Goal: Contribute content: Contribute content

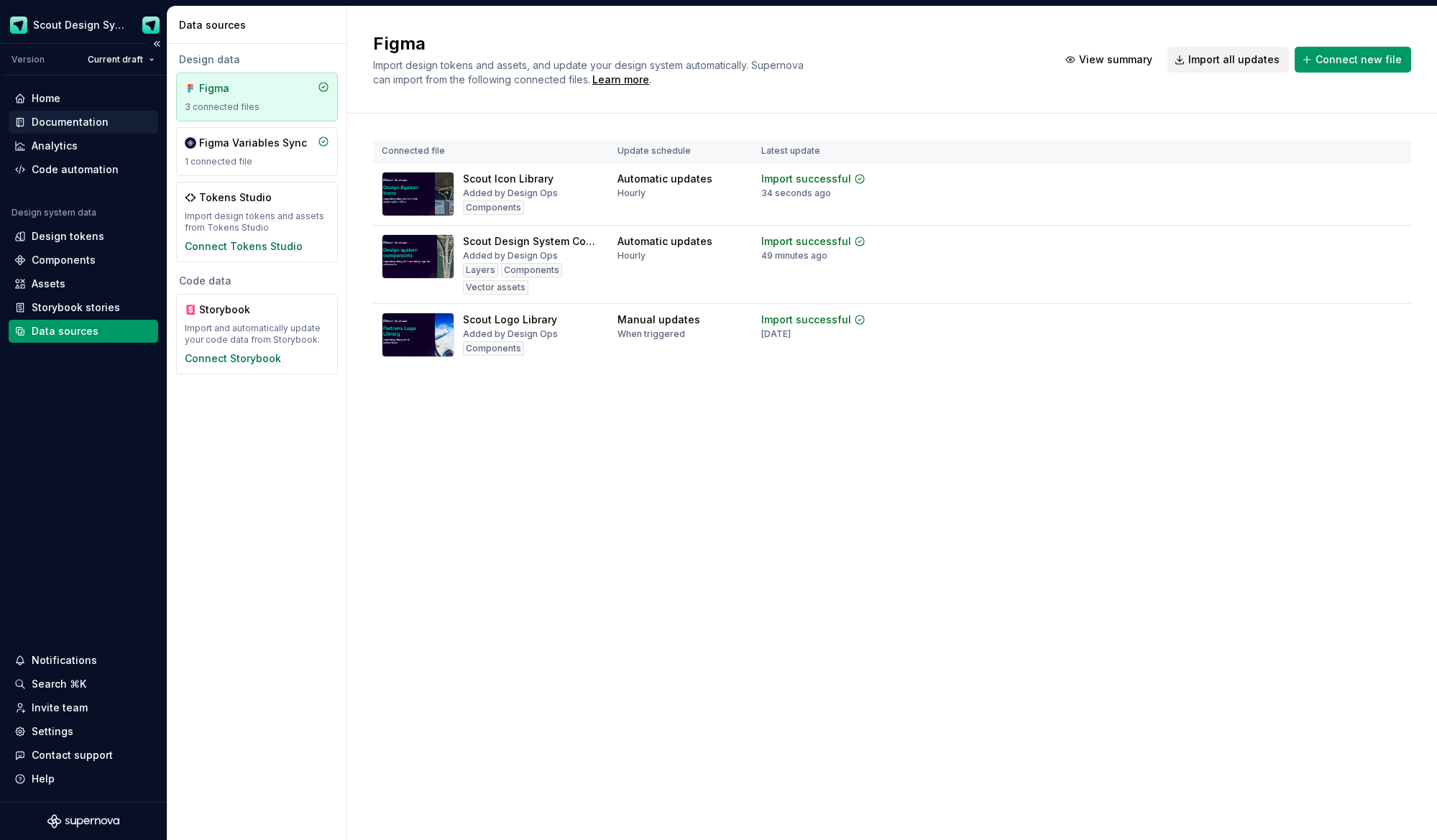
click at [102, 125] on div "Documentation" at bounding box center [70, 122] width 77 height 14
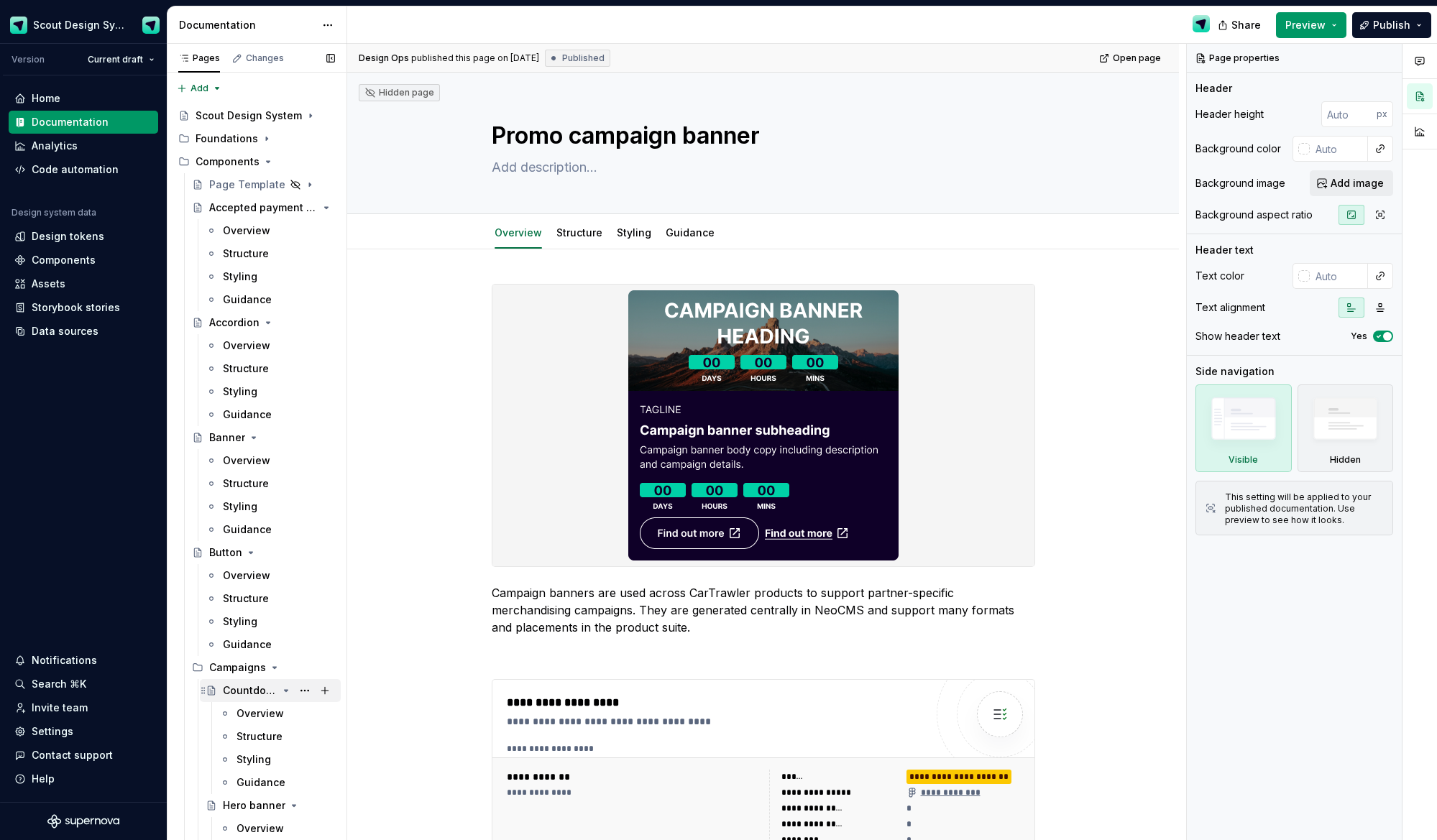
click at [268, 691] on div "Countdown timer" at bounding box center [250, 690] width 55 height 14
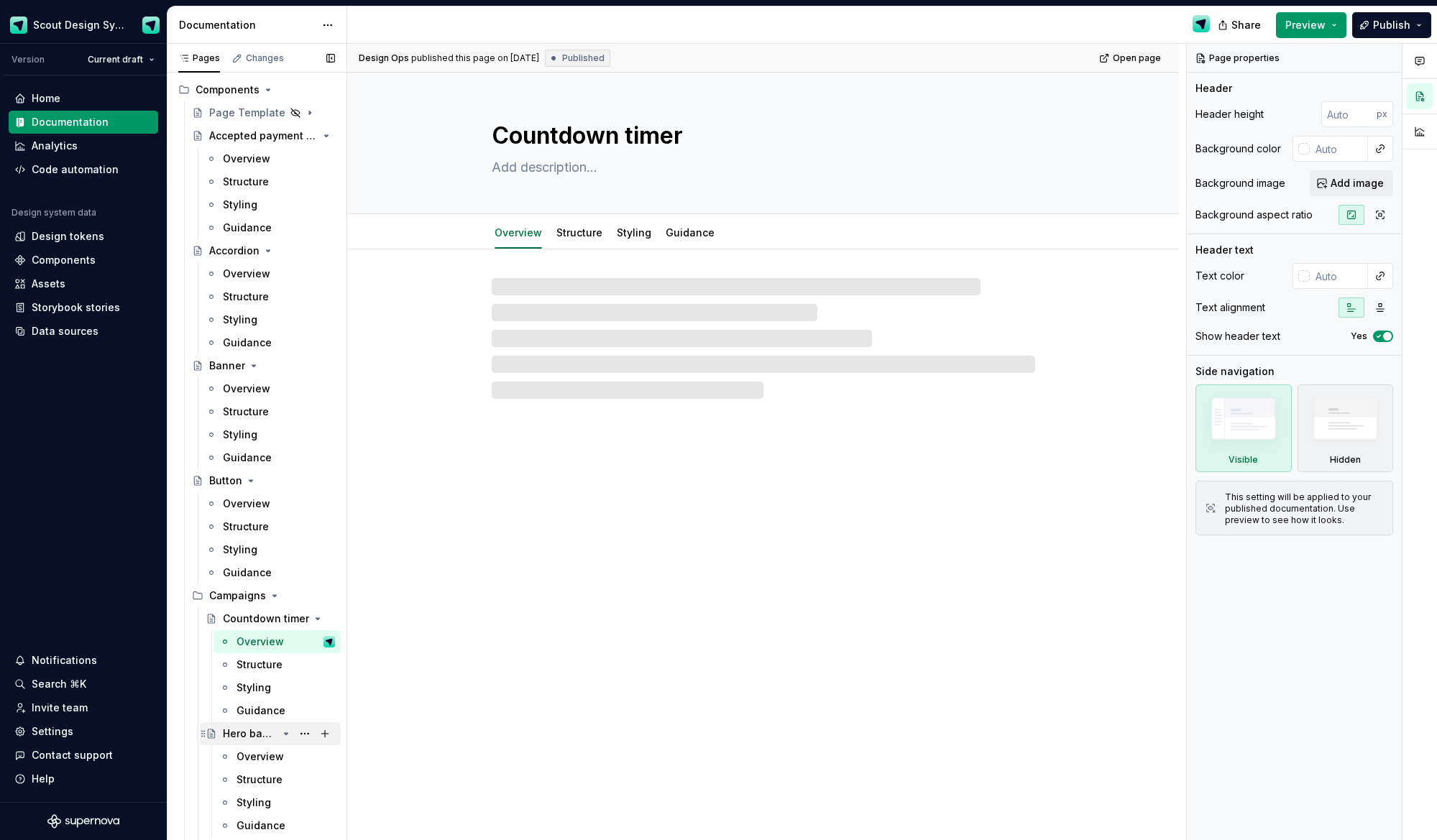
scroll to position [94, 0]
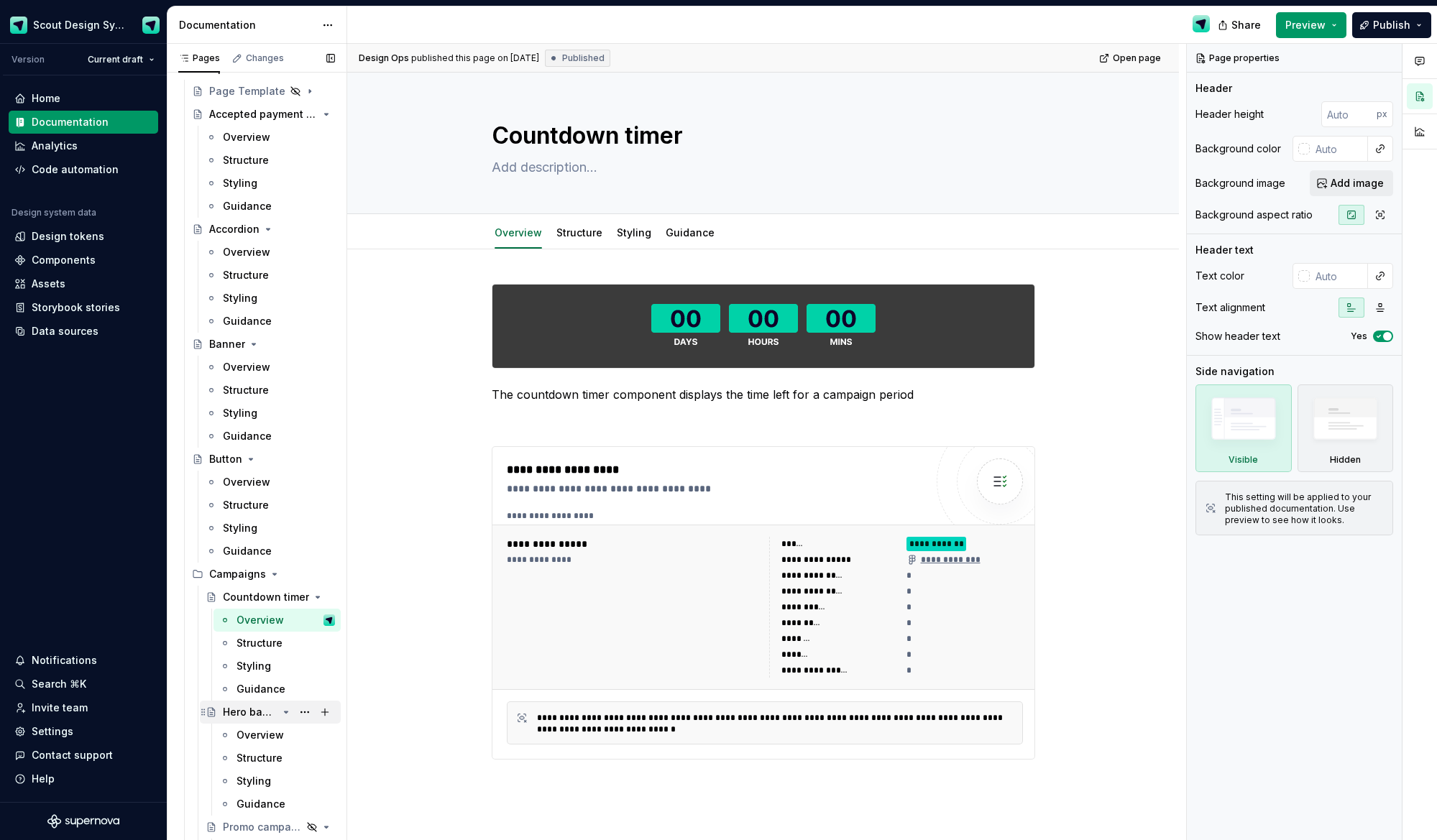
click at [244, 716] on div "Hero banner" at bounding box center [250, 712] width 55 height 14
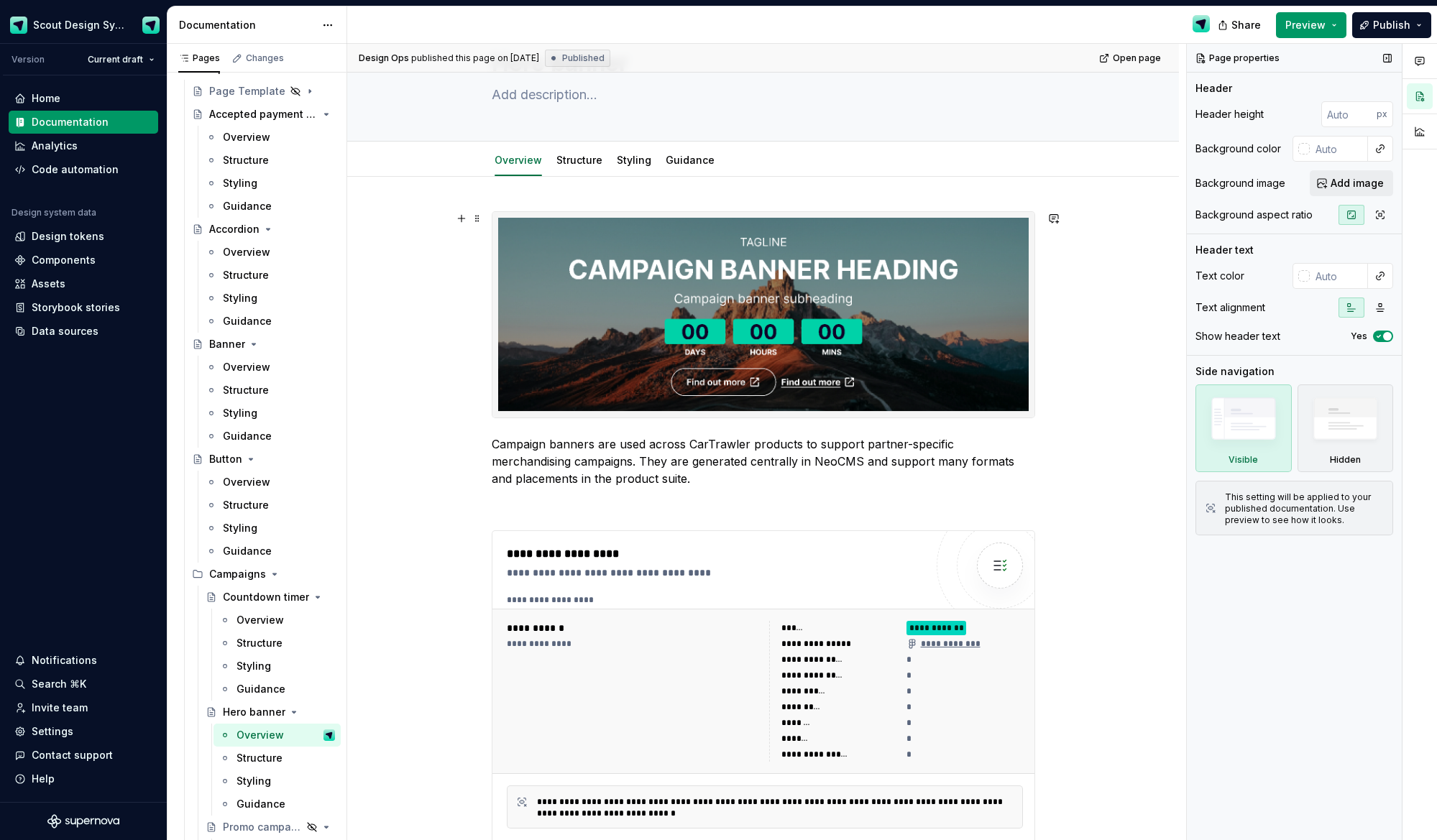
scroll to position [75, 0]
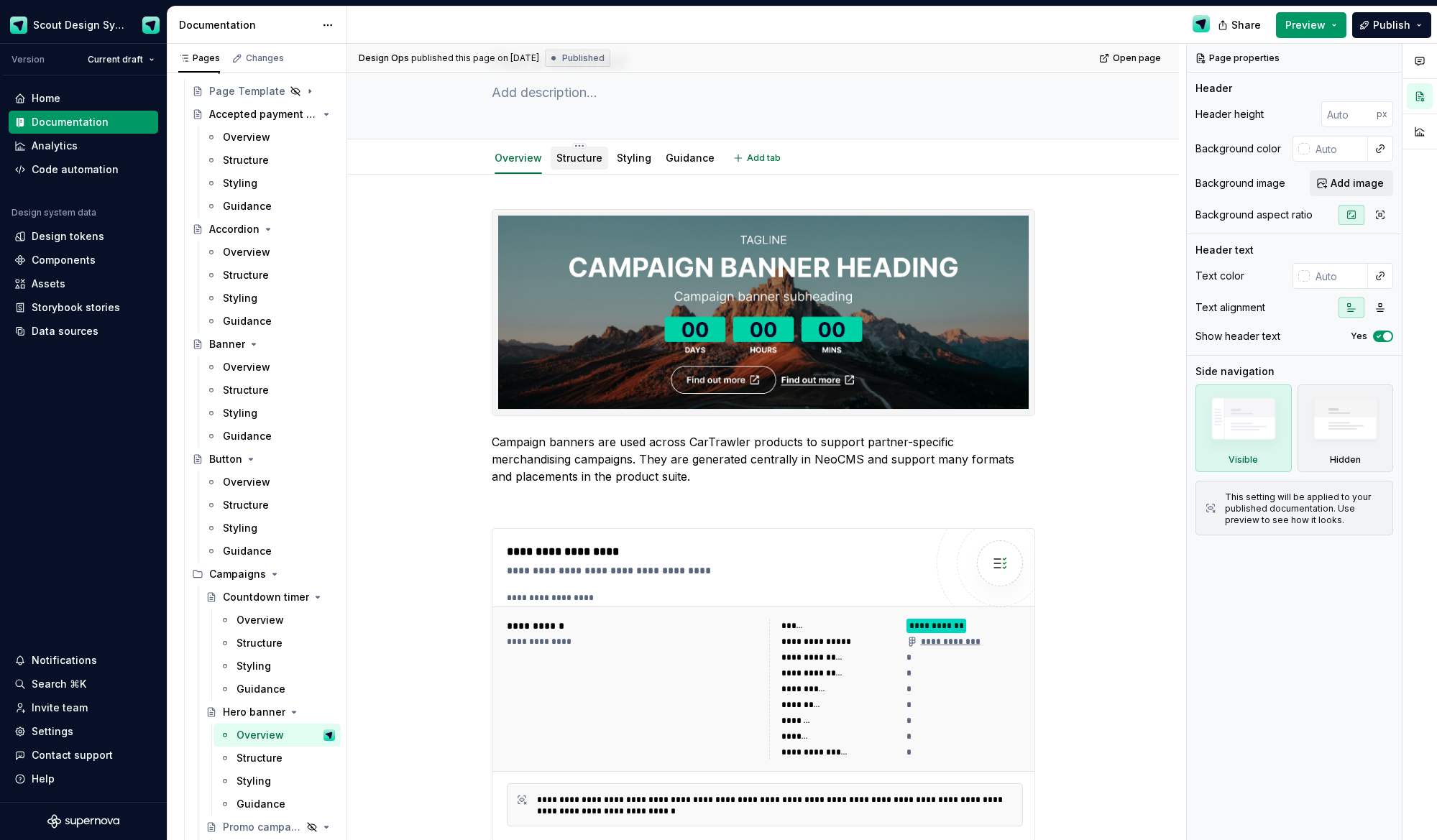
click at [569, 160] on link "Structure" at bounding box center [579, 158] width 46 height 12
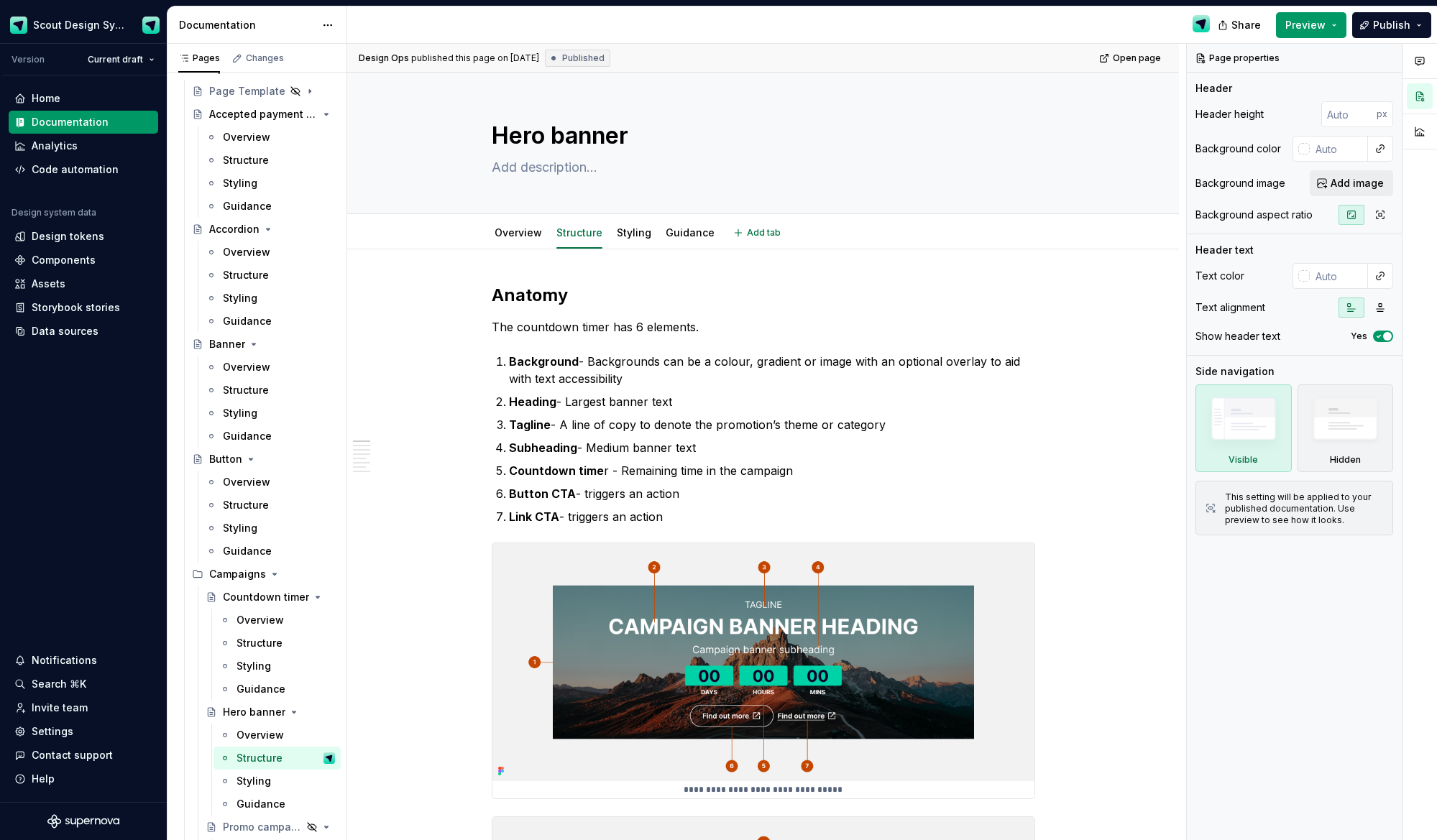
type textarea "*"
click at [640, 330] on p "The countdown timer has 6 elements." at bounding box center [763, 327] width 544 height 17
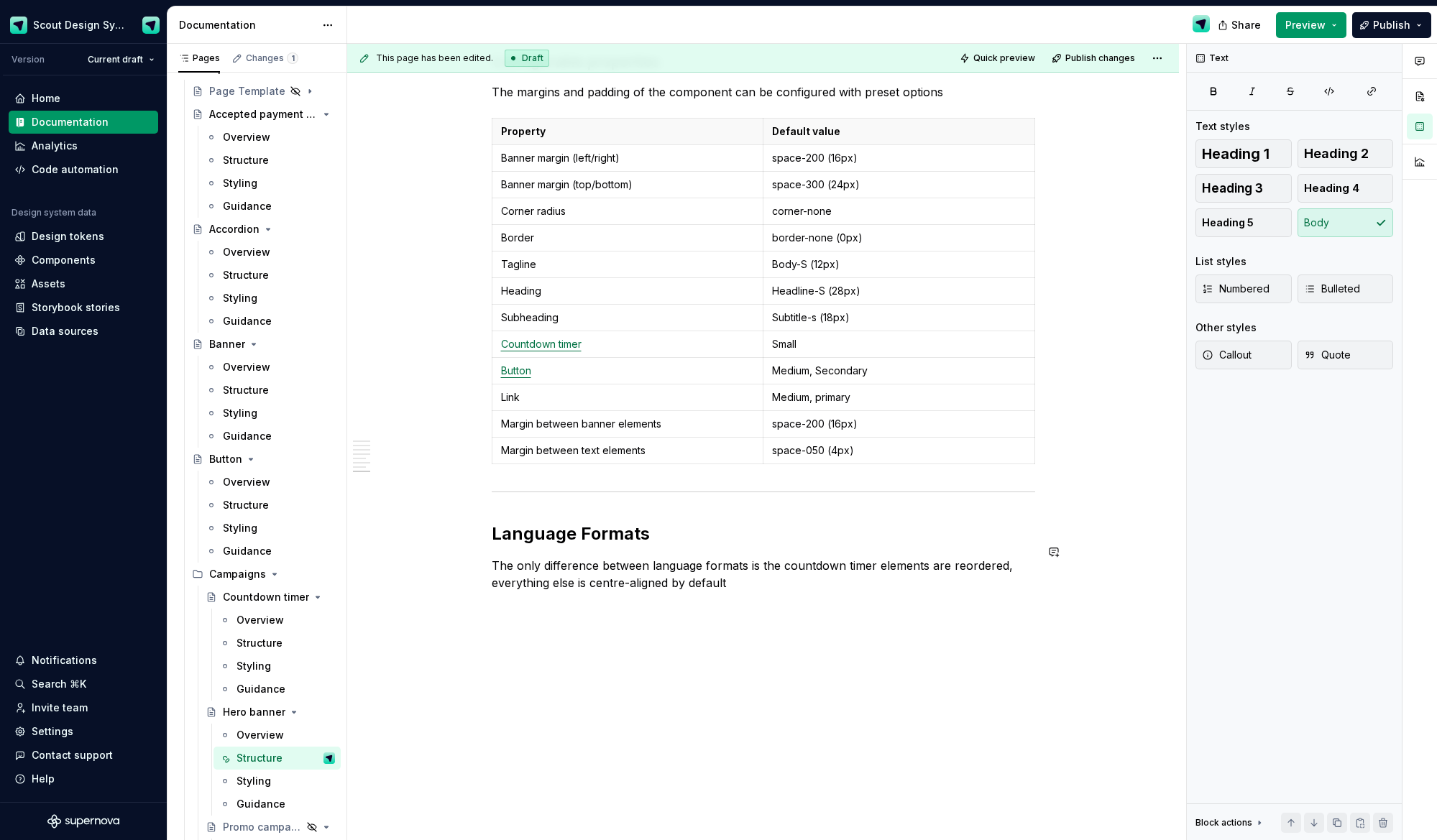
scroll to position [4331, 0]
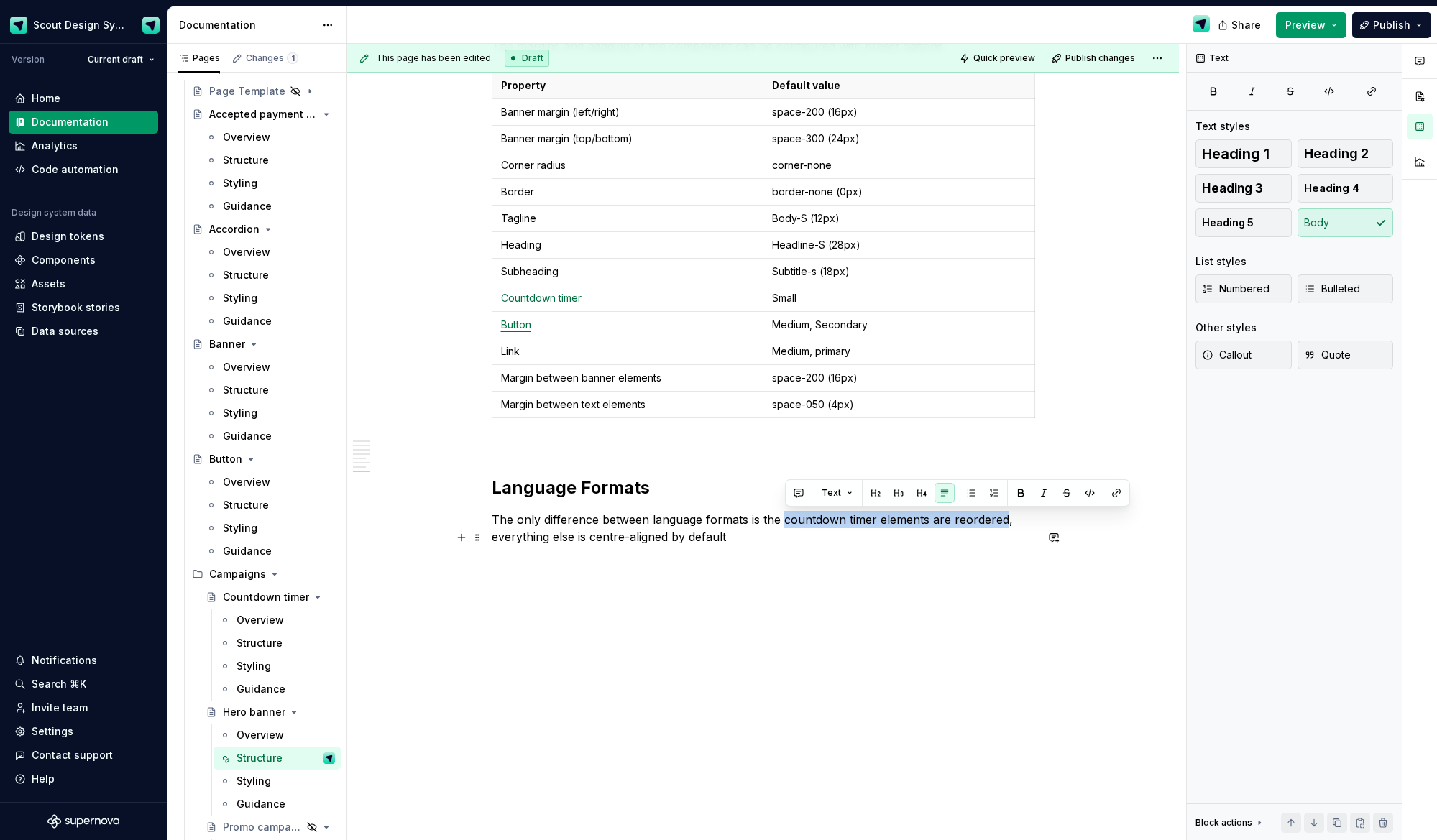
drag, startPoint x: 786, startPoint y: 519, endPoint x: 1006, endPoint y: 515, distance: 220.0
click at [1006, 515] on p "The only difference between language formats is the countdown timer elements ar…" at bounding box center [763, 528] width 544 height 34
click at [1116, 498] on button "button" at bounding box center [1116, 493] width 20 height 20
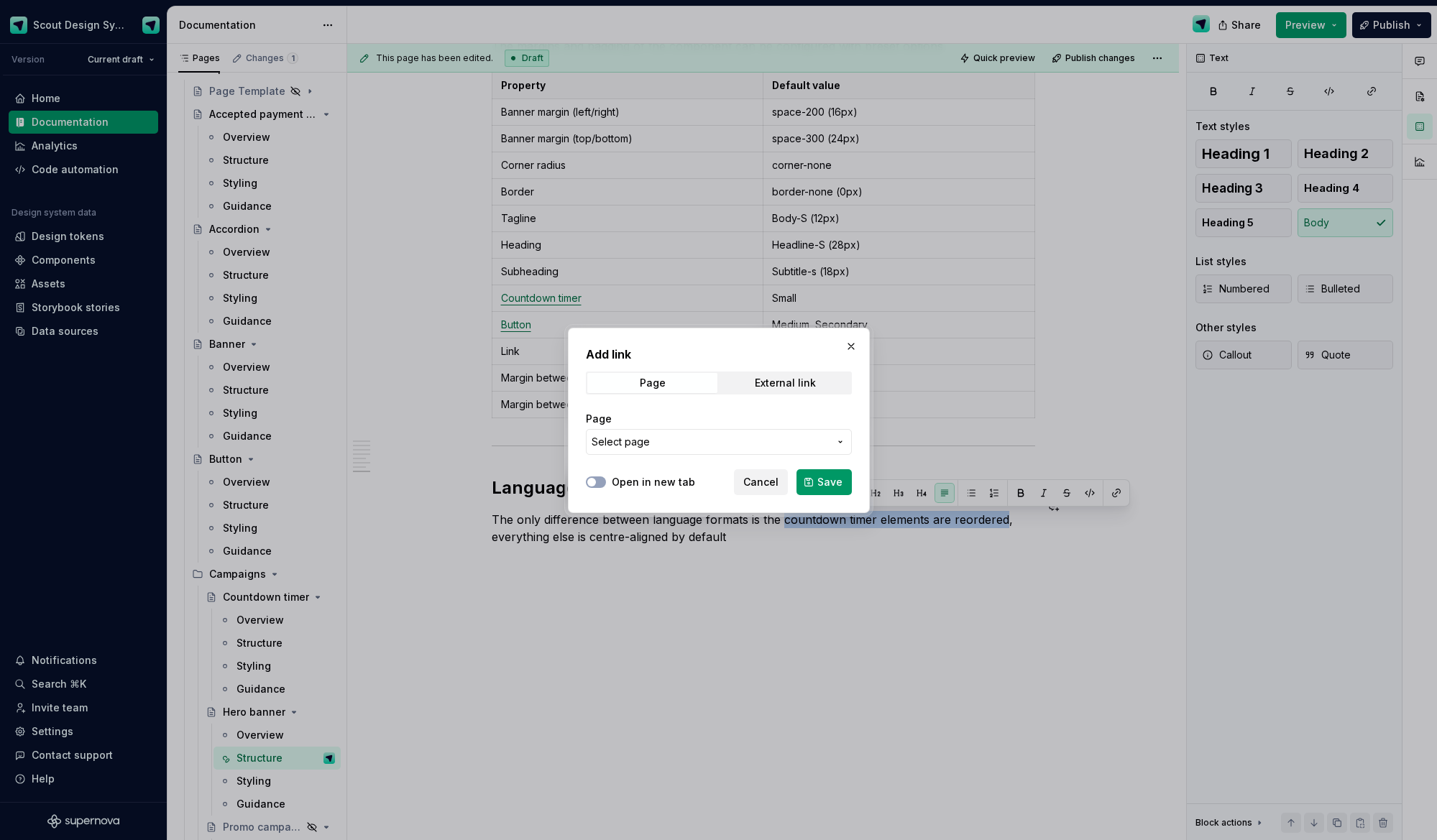
click at [823, 444] on span "Select page" at bounding box center [710, 442] width 237 height 14
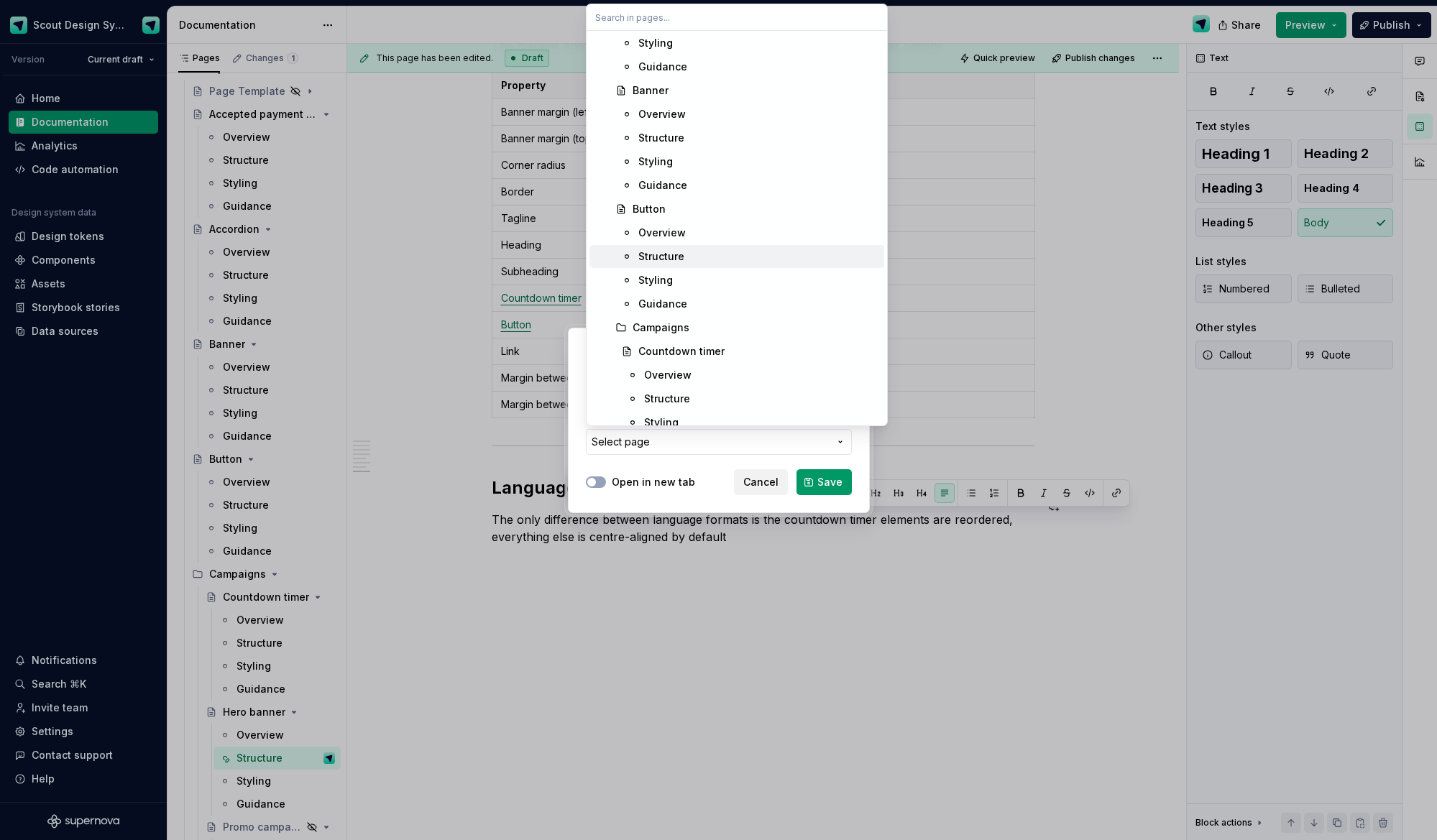
scroll to position [831, 0]
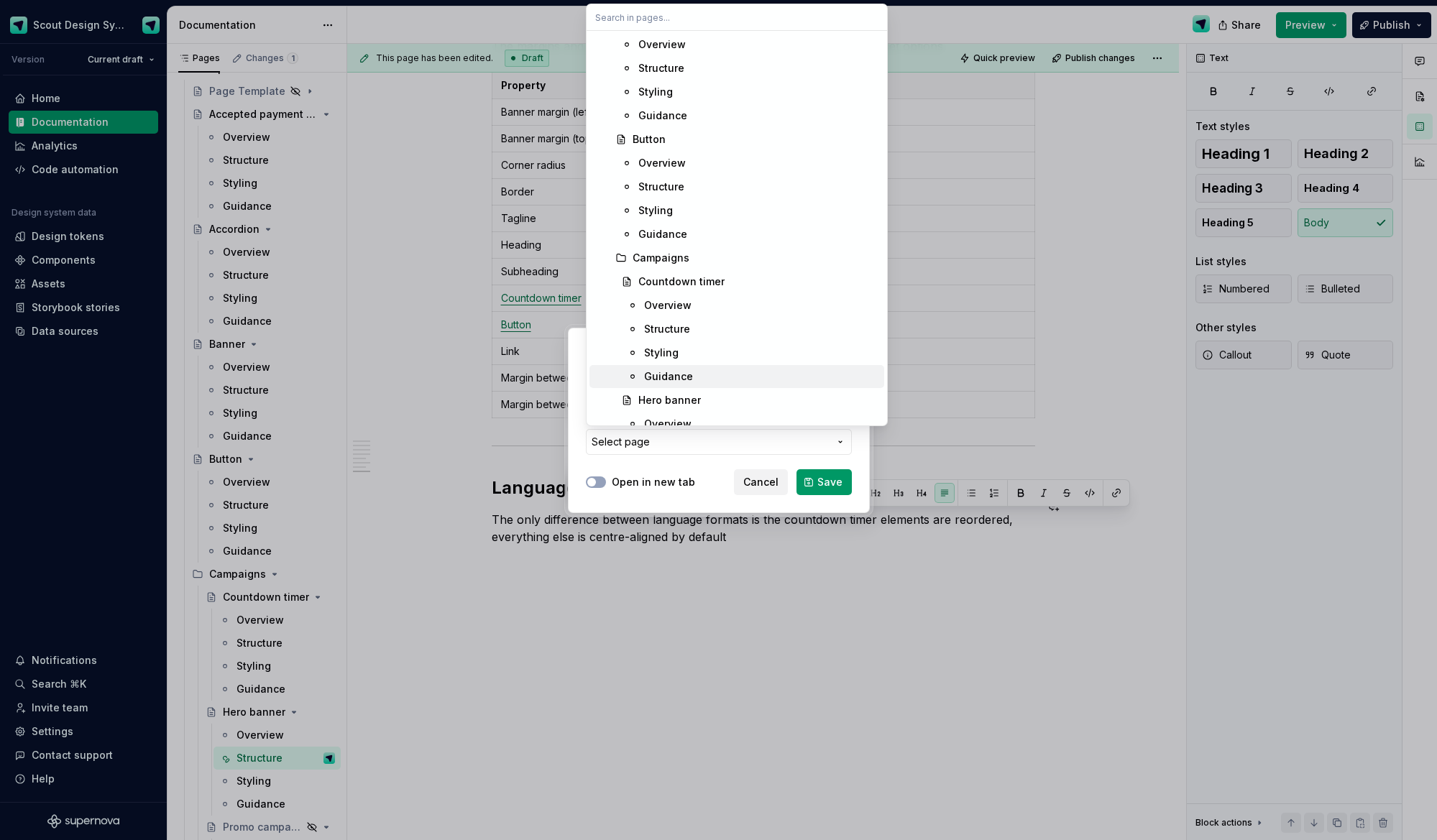
click at [691, 378] on div "Guidance" at bounding box center [761, 377] width 234 height 14
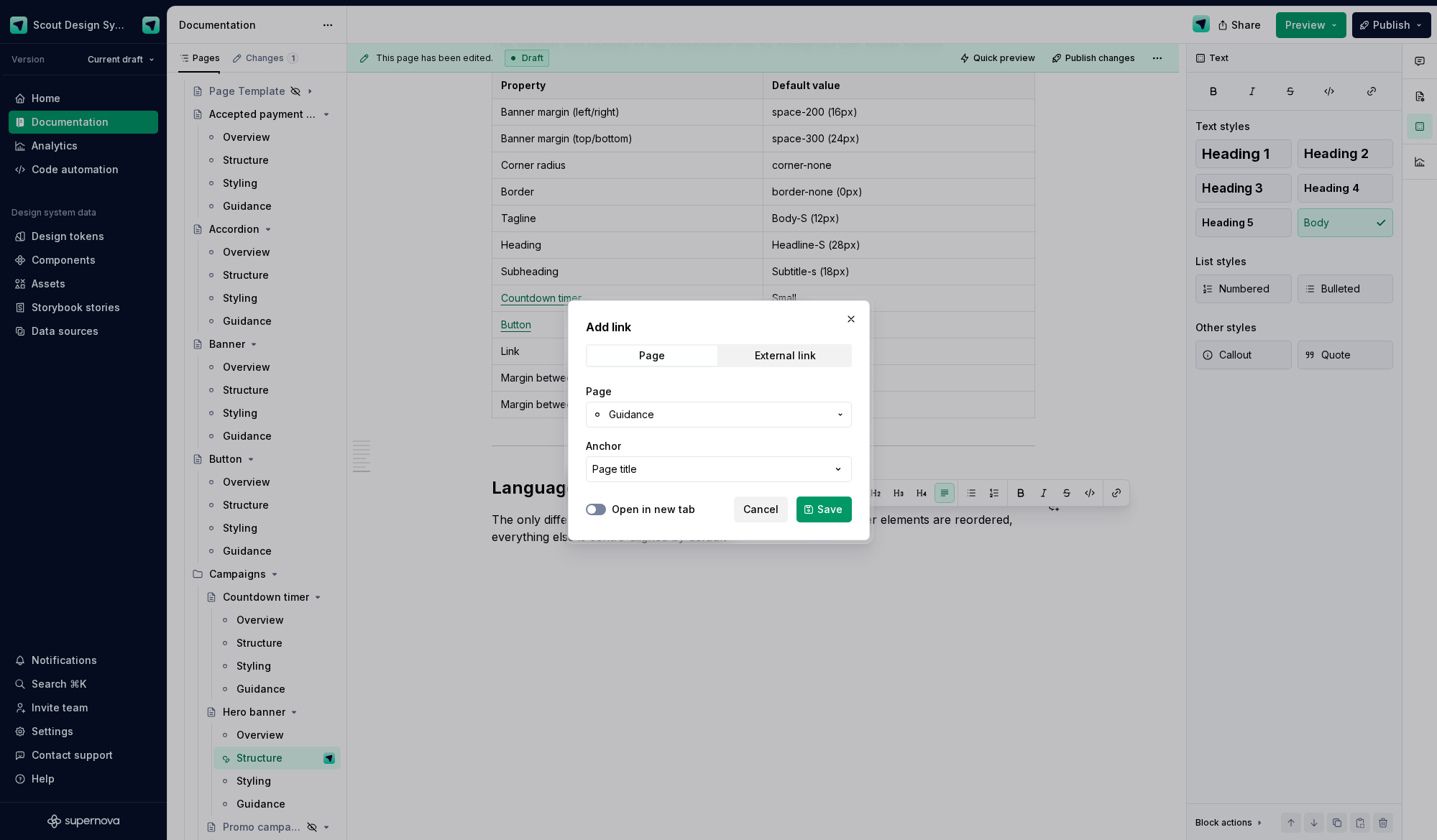
click at [597, 512] on icon "button" at bounding box center [591, 509] width 12 height 9
click at [825, 511] on span "Save" at bounding box center [830, 509] width 25 height 14
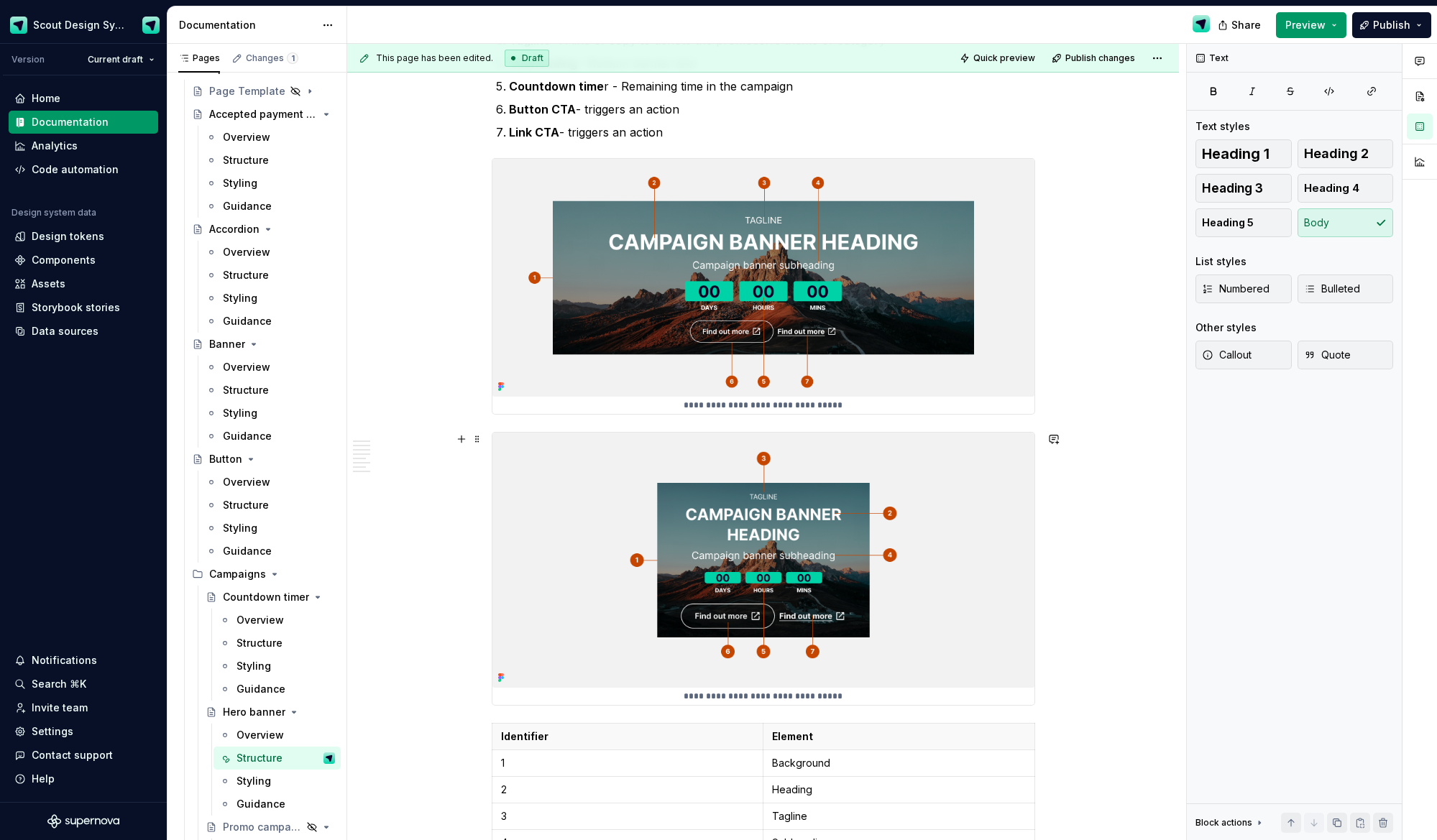
scroll to position [0, 0]
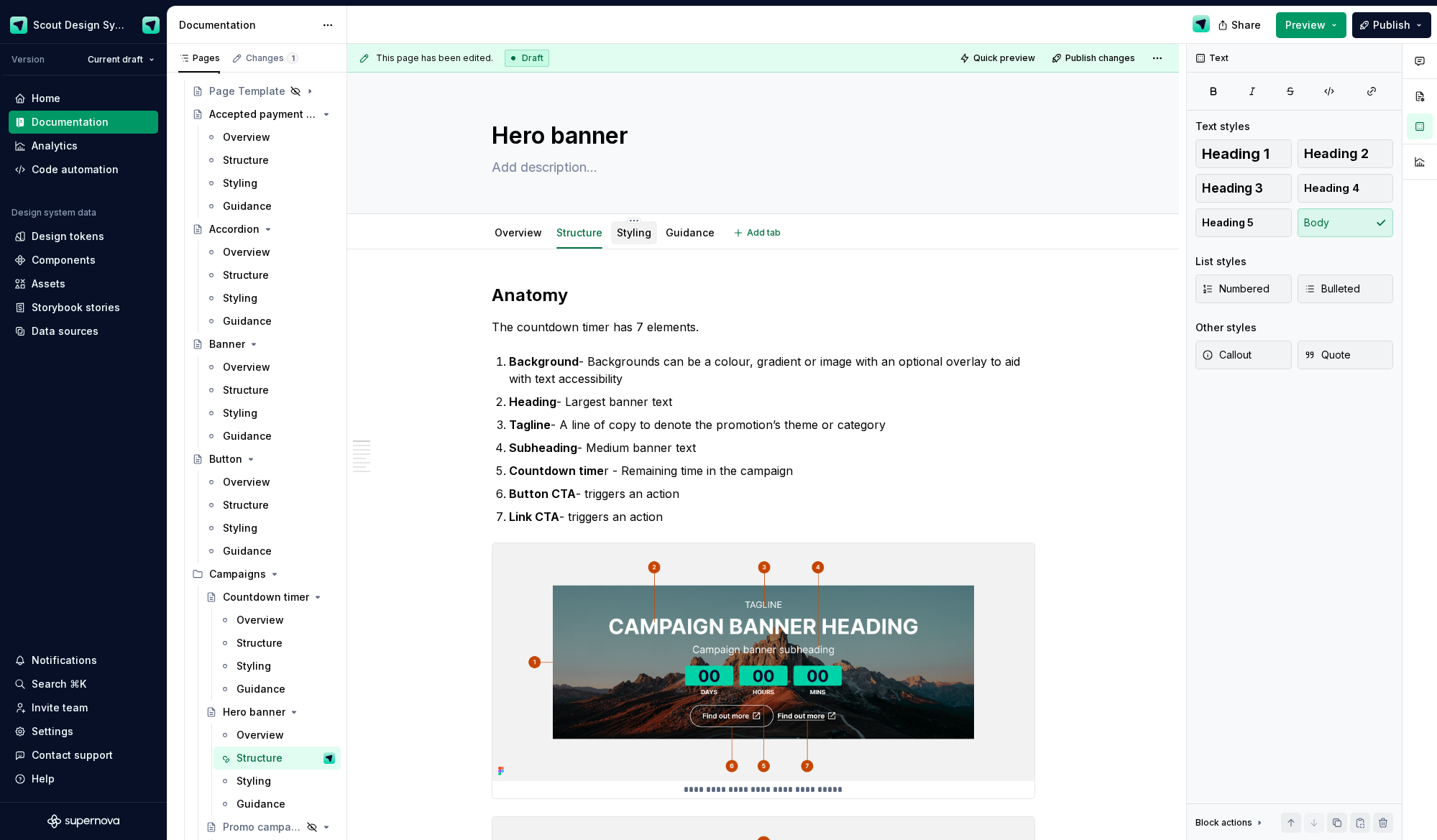
click at [639, 230] on link "Styling" at bounding box center [634, 232] width 34 height 12
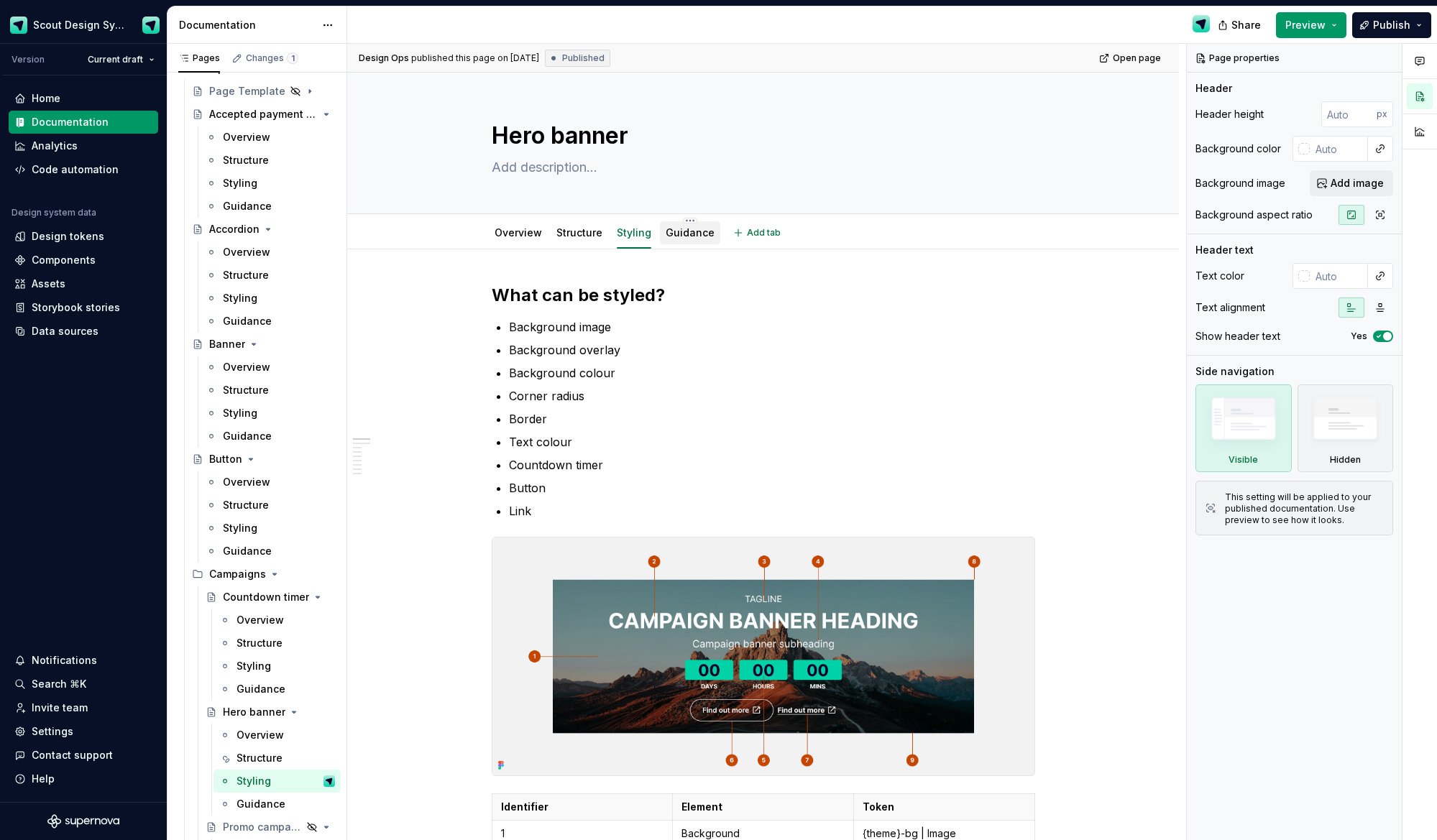
click at [690, 233] on link "Guidance" at bounding box center [690, 232] width 49 height 12
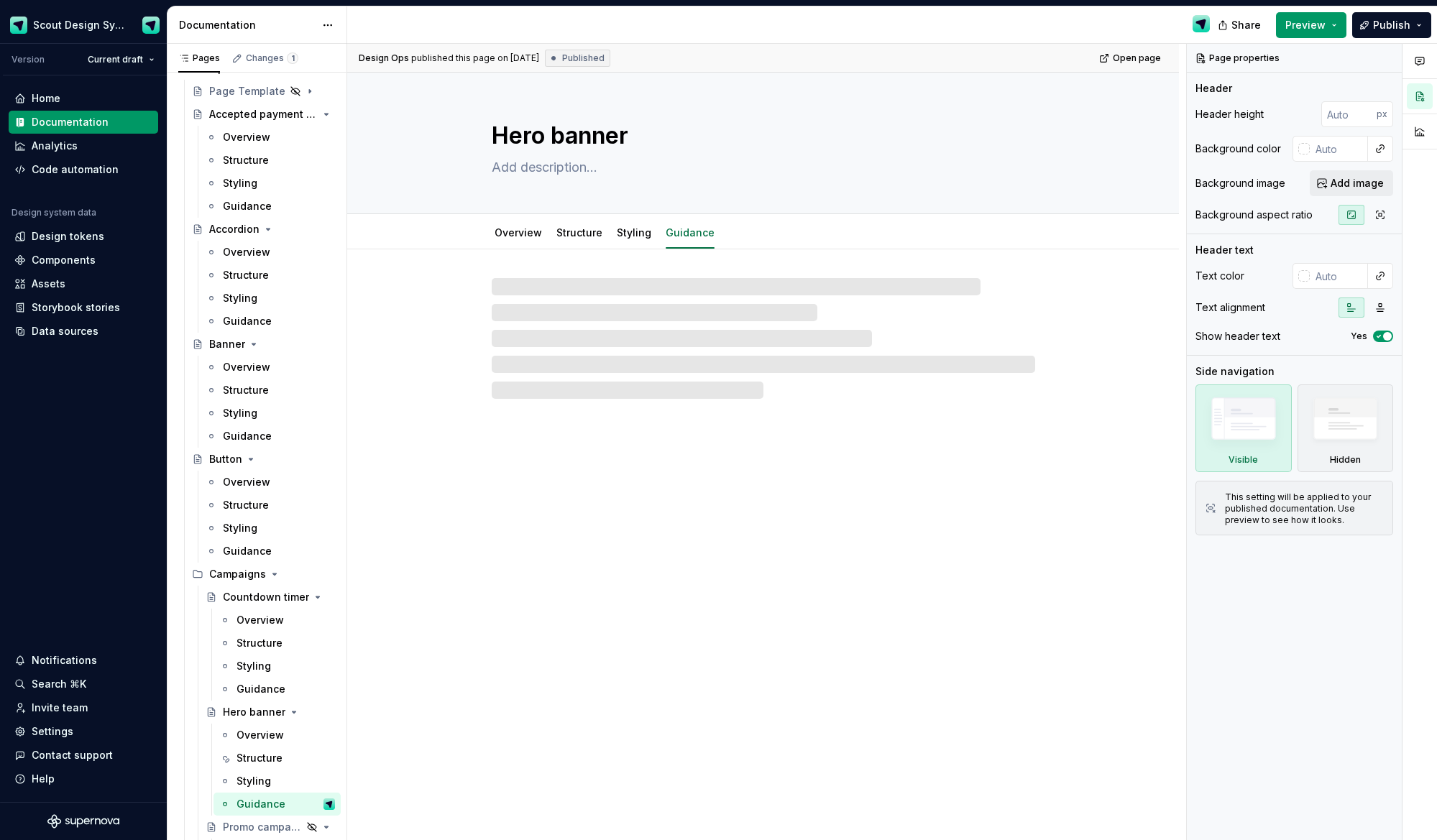
type textarea "*"
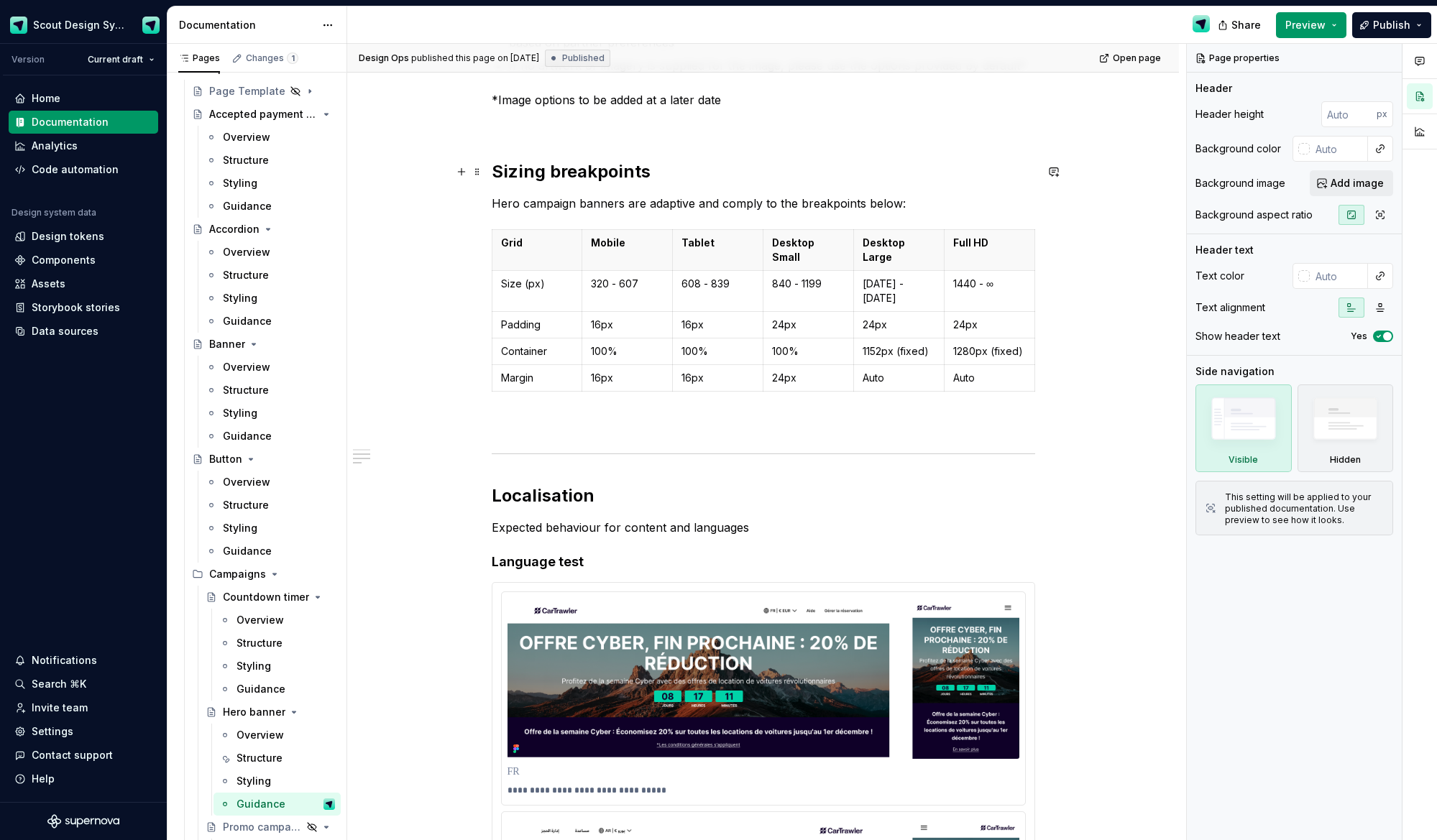
scroll to position [453, 0]
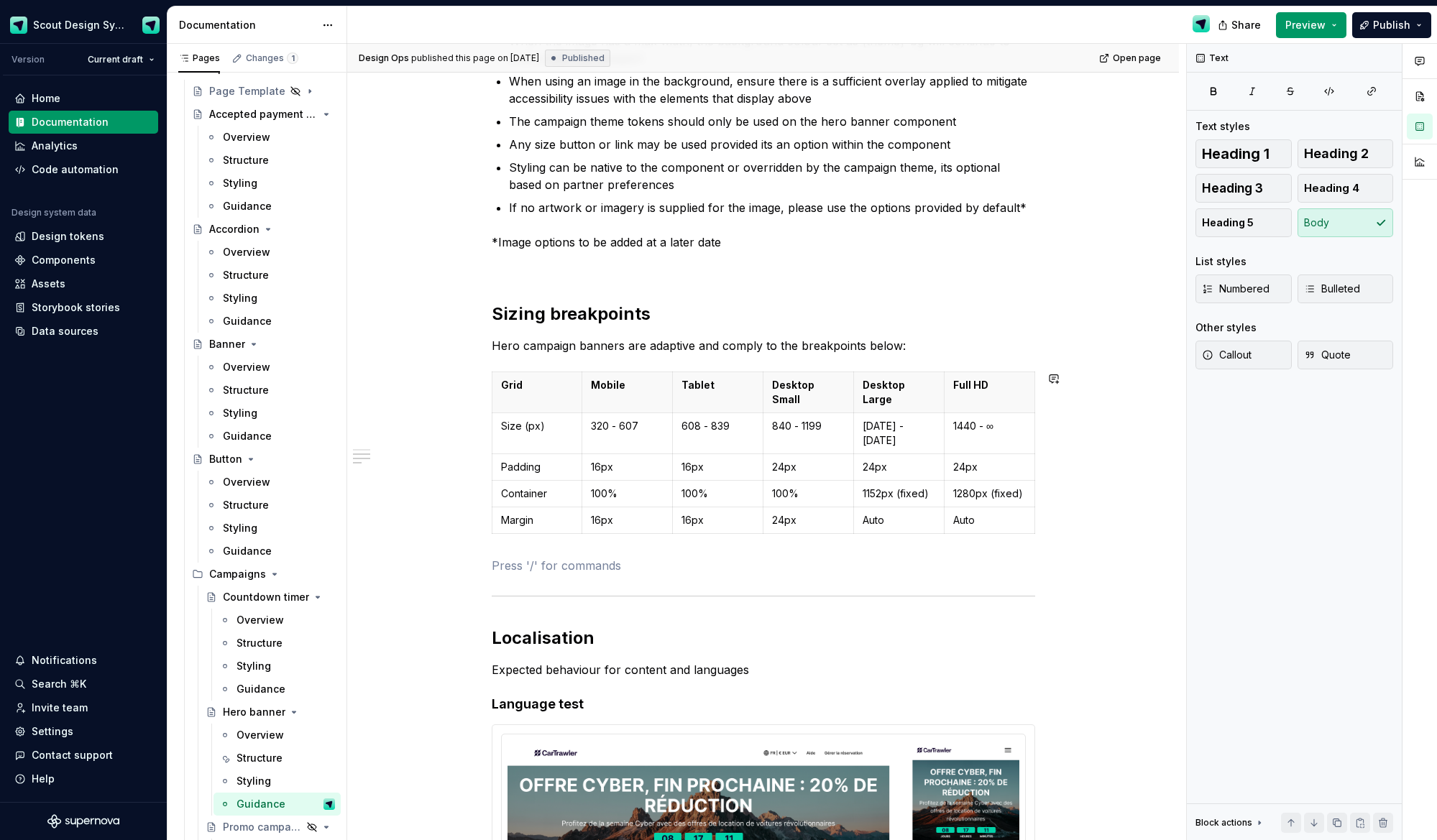
click at [569, 523] on div "Behaviour Two sizes of the hero banner are currently offered, the large variant…" at bounding box center [763, 592] width 544 height 1522
click at [463, 380] on button "button" at bounding box center [462, 379] width 20 height 20
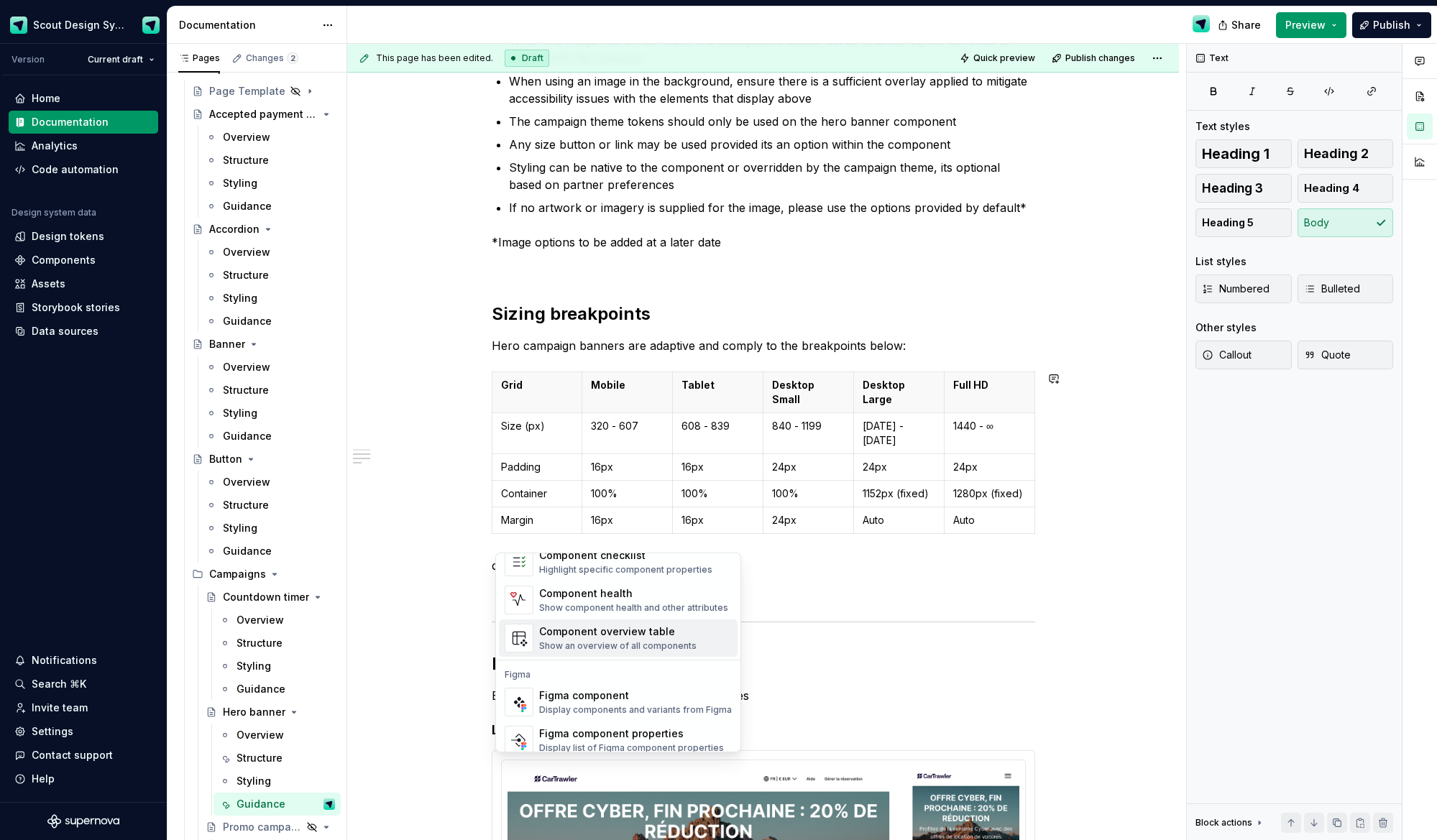
scroll to position [43, 0]
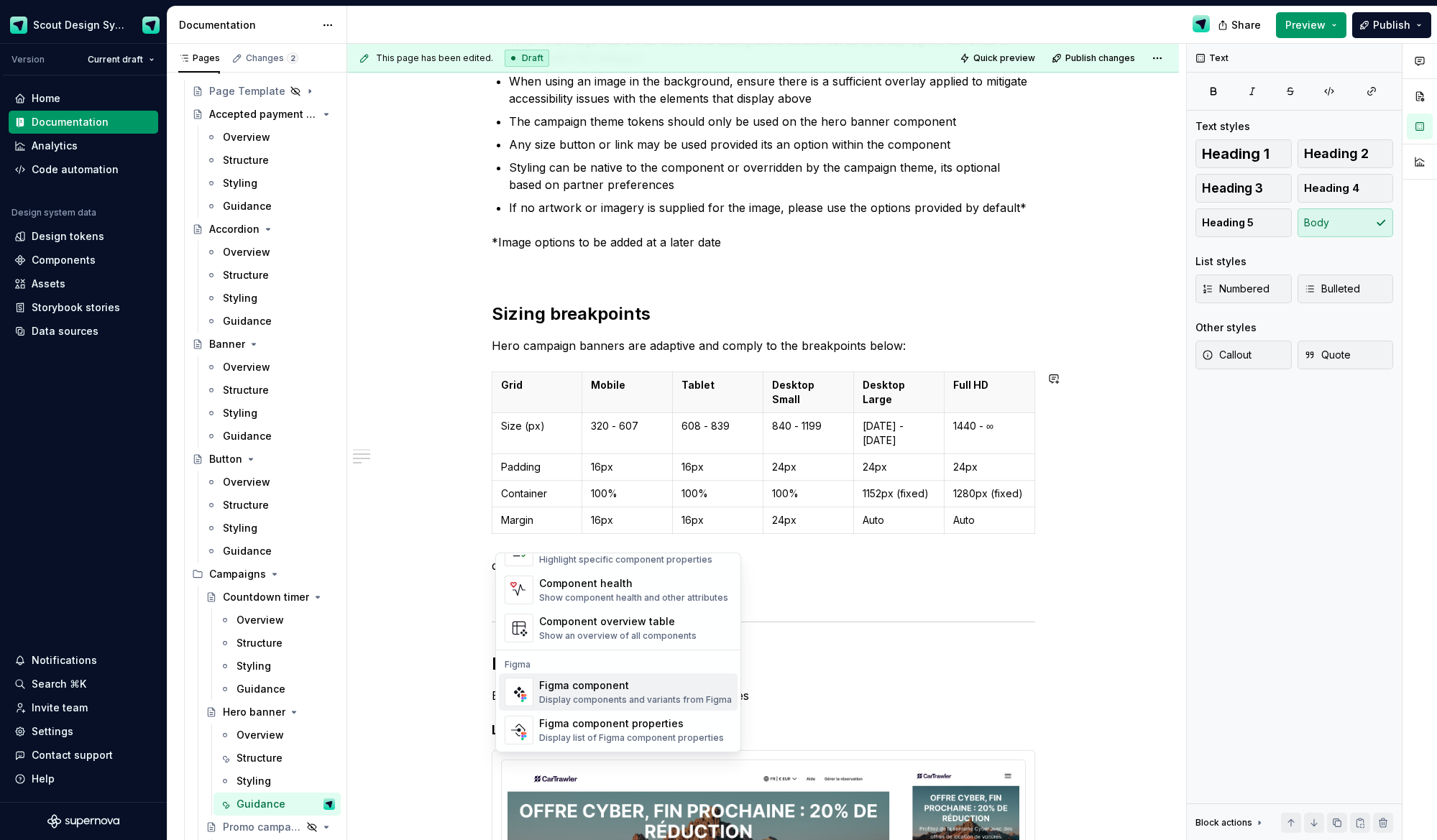
click at [640, 692] on div "Figma component" at bounding box center [635, 686] width 193 height 14
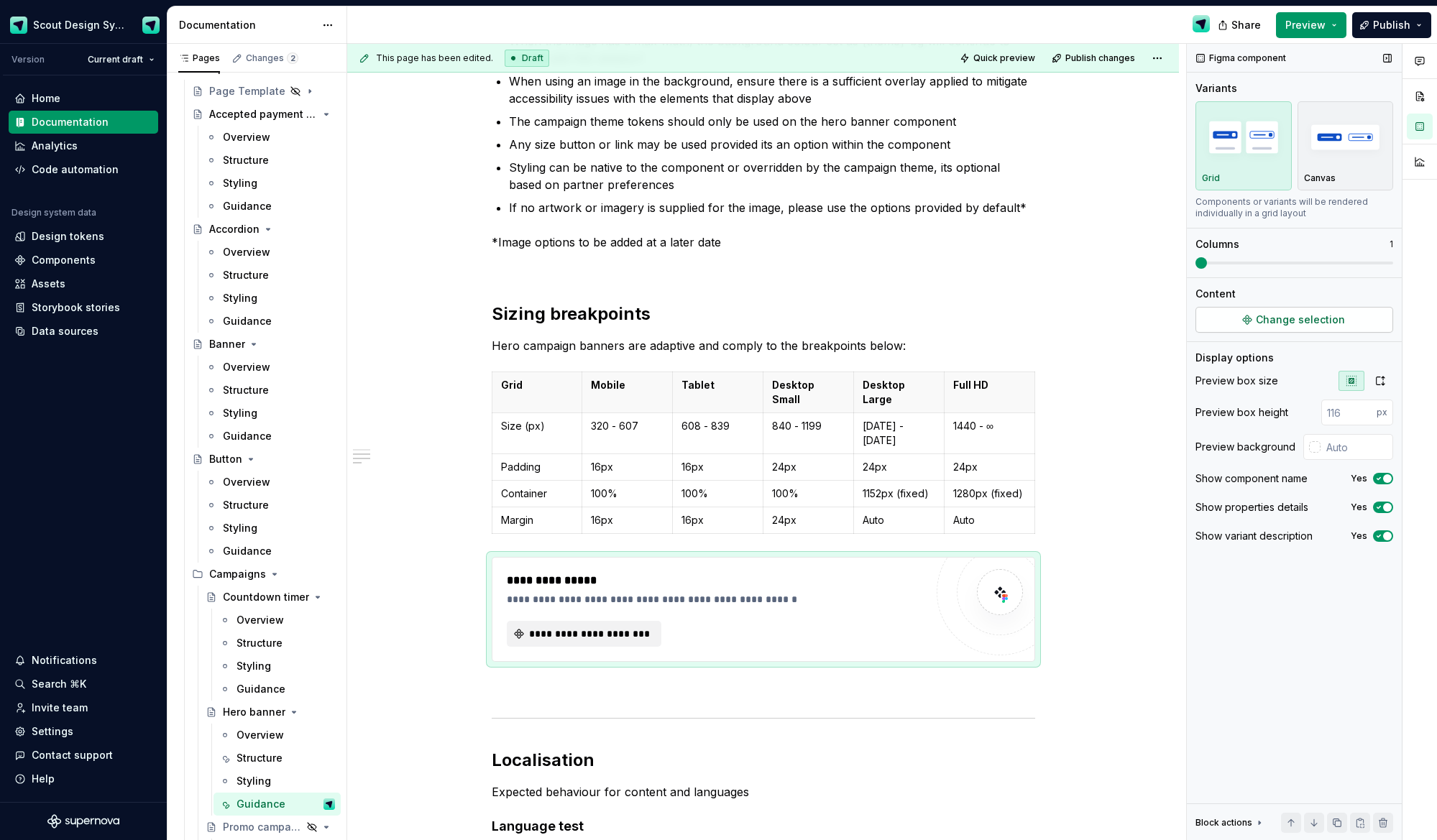
click at [1291, 328] on button "Change selection" at bounding box center [1293, 319] width 197 height 26
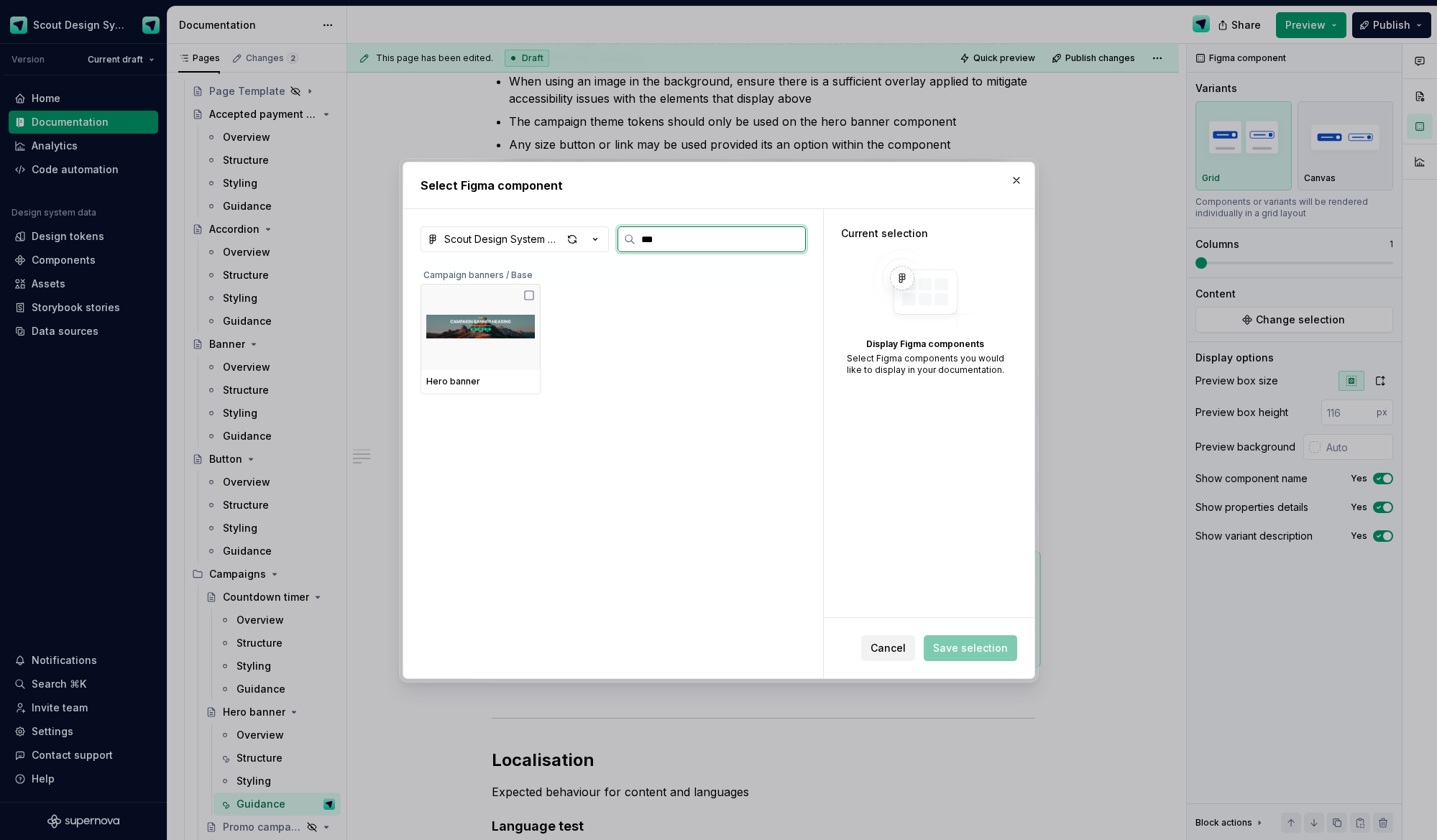
type input "****"
click at [479, 316] on img at bounding box center [480, 327] width 108 height 75
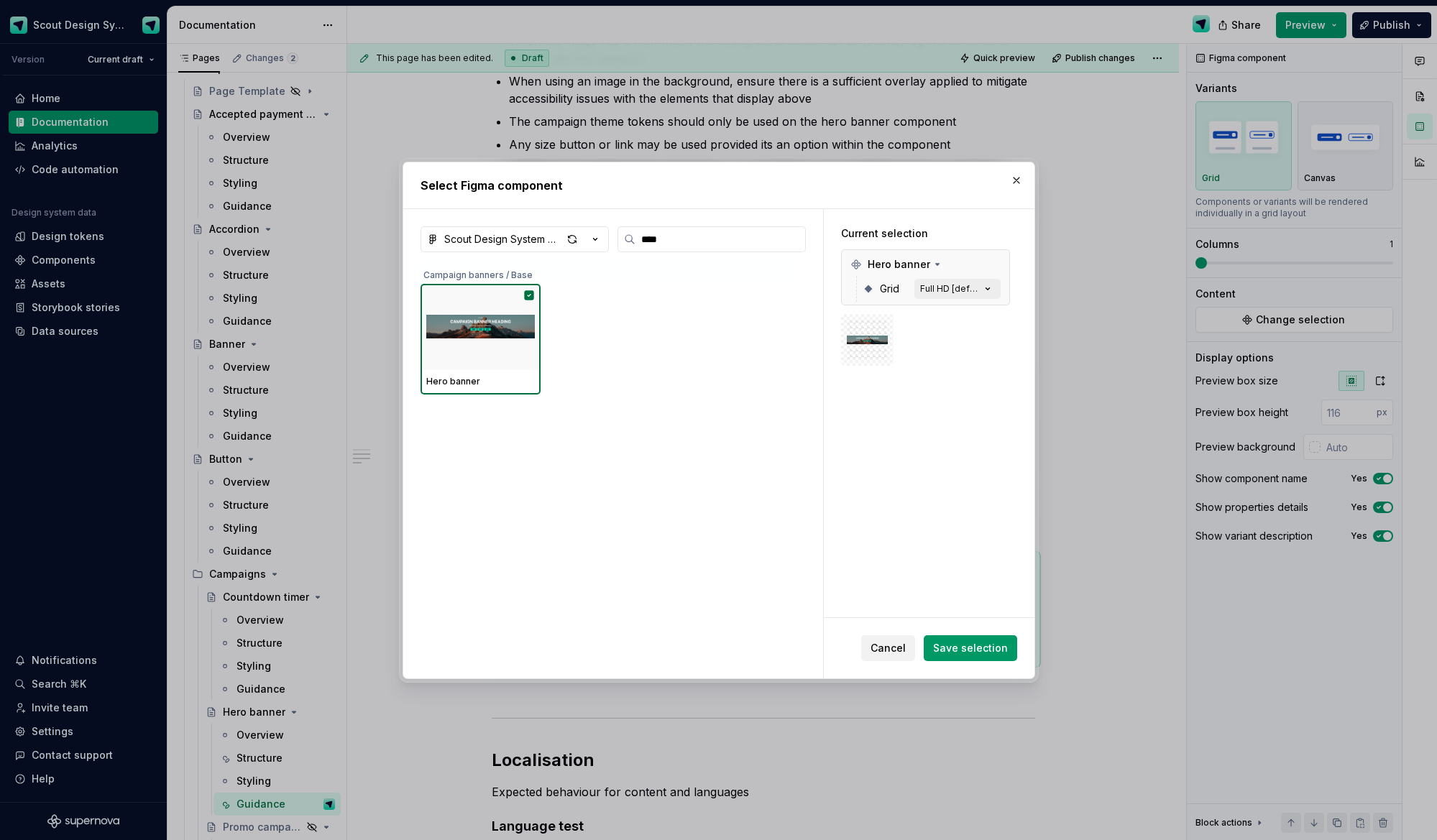
click at [973, 641] on span "Save selection" at bounding box center [970, 648] width 75 height 14
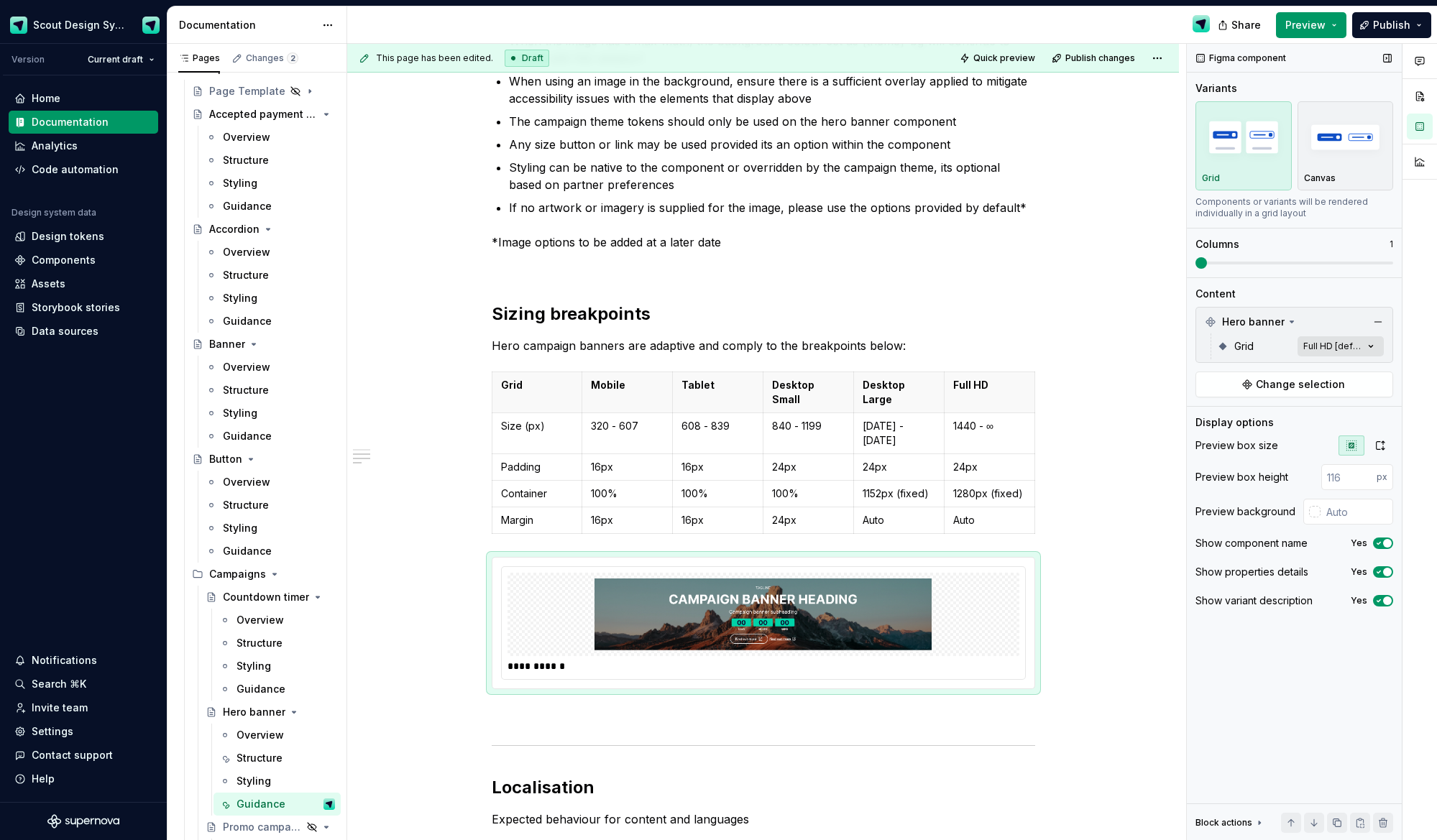
click at [1368, 349] on div "Comments Open comments No comments yet Select ‘Comment’ from the block context …" at bounding box center [1311, 442] width 250 height 797
click at [1360, 368] on span "button" at bounding box center [1360, 371] width 9 height 9
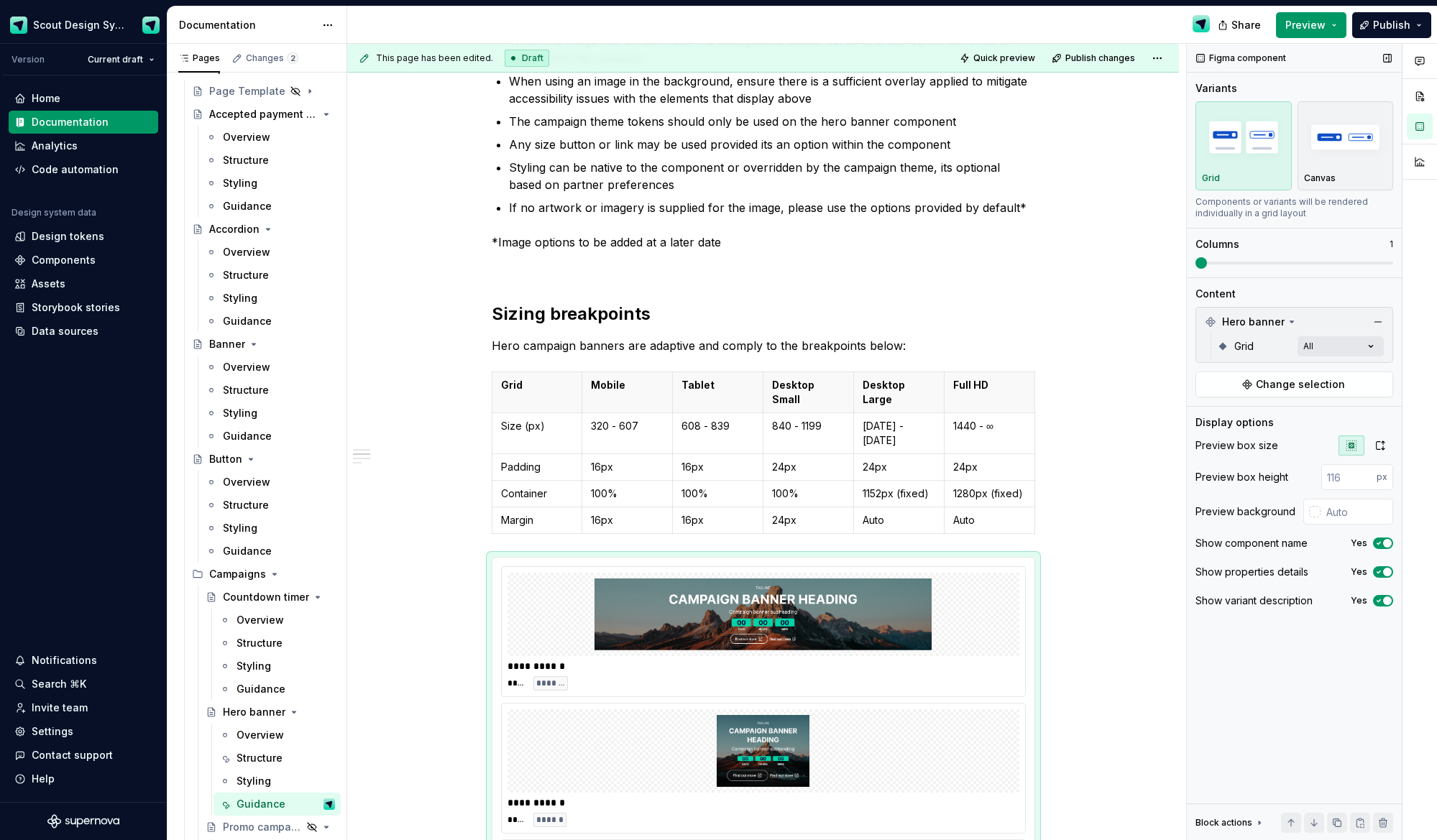
drag, startPoint x: 1212, startPoint y: 263, endPoint x: 1290, endPoint y: 262, distance: 78.0
click at [1307, 262] on div "Comments Open comments No comments yet Select ‘Comment’ from the block context …" at bounding box center [1311, 442] width 250 height 797
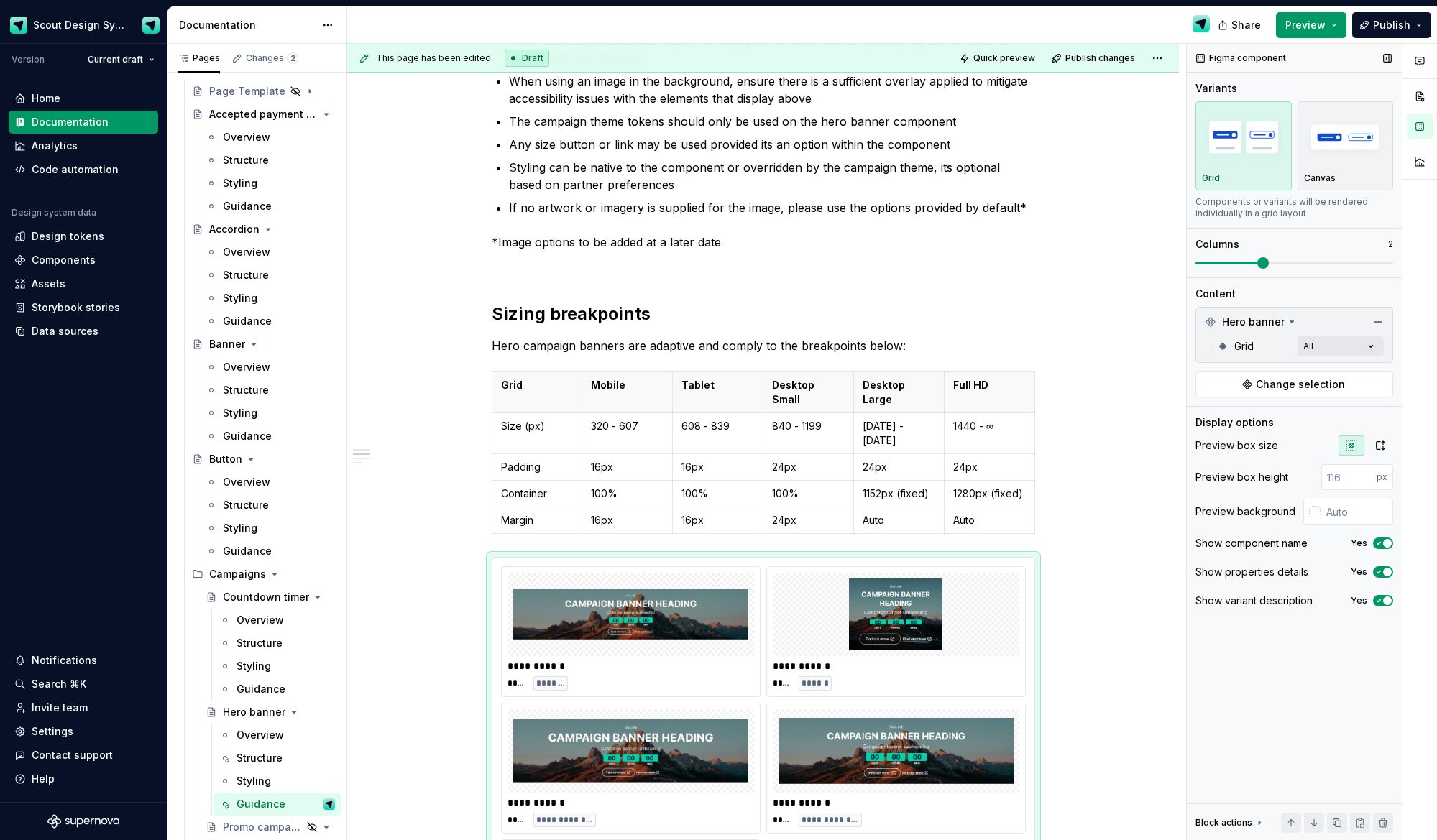
click at [1284, 264] on span at bounding box center [1293, 263] width 197 height 3
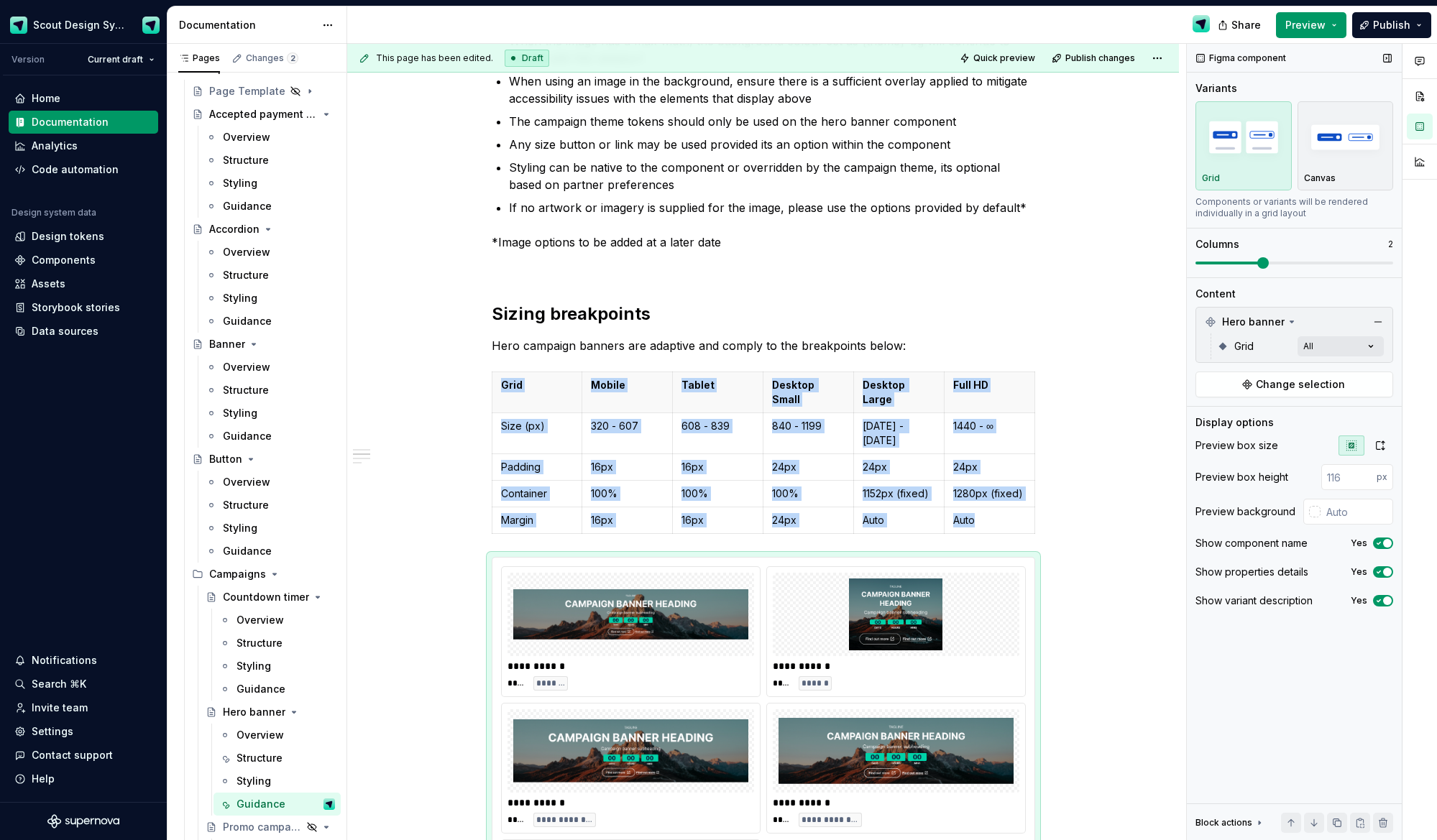
scroll to position [563, 0]
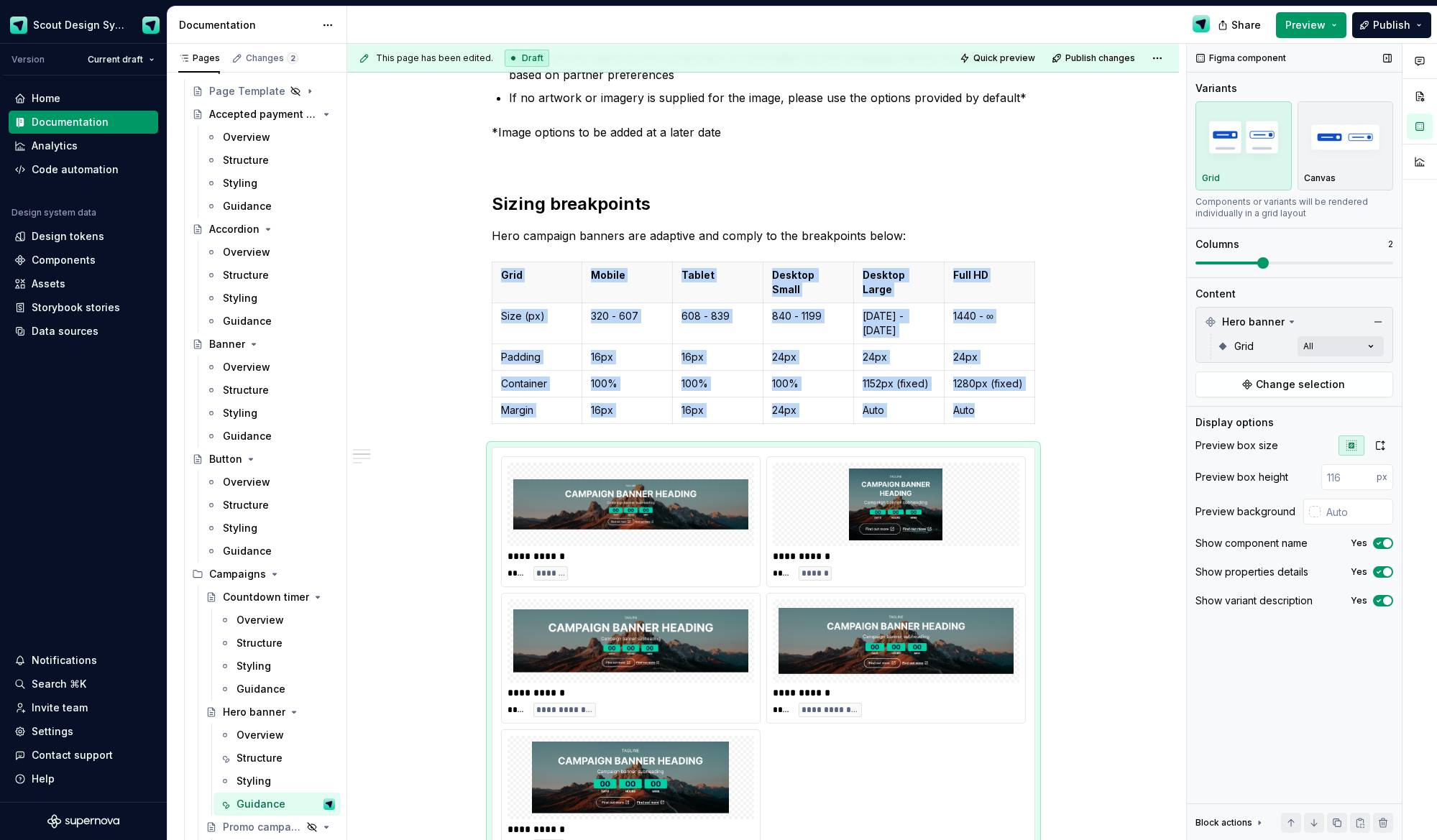
click at [1286, 264] on span at bounding box center [1293, 263] width 197 height 12
click at [1313, 264] on span at bounding box center [1293, 263] width 197 height 12
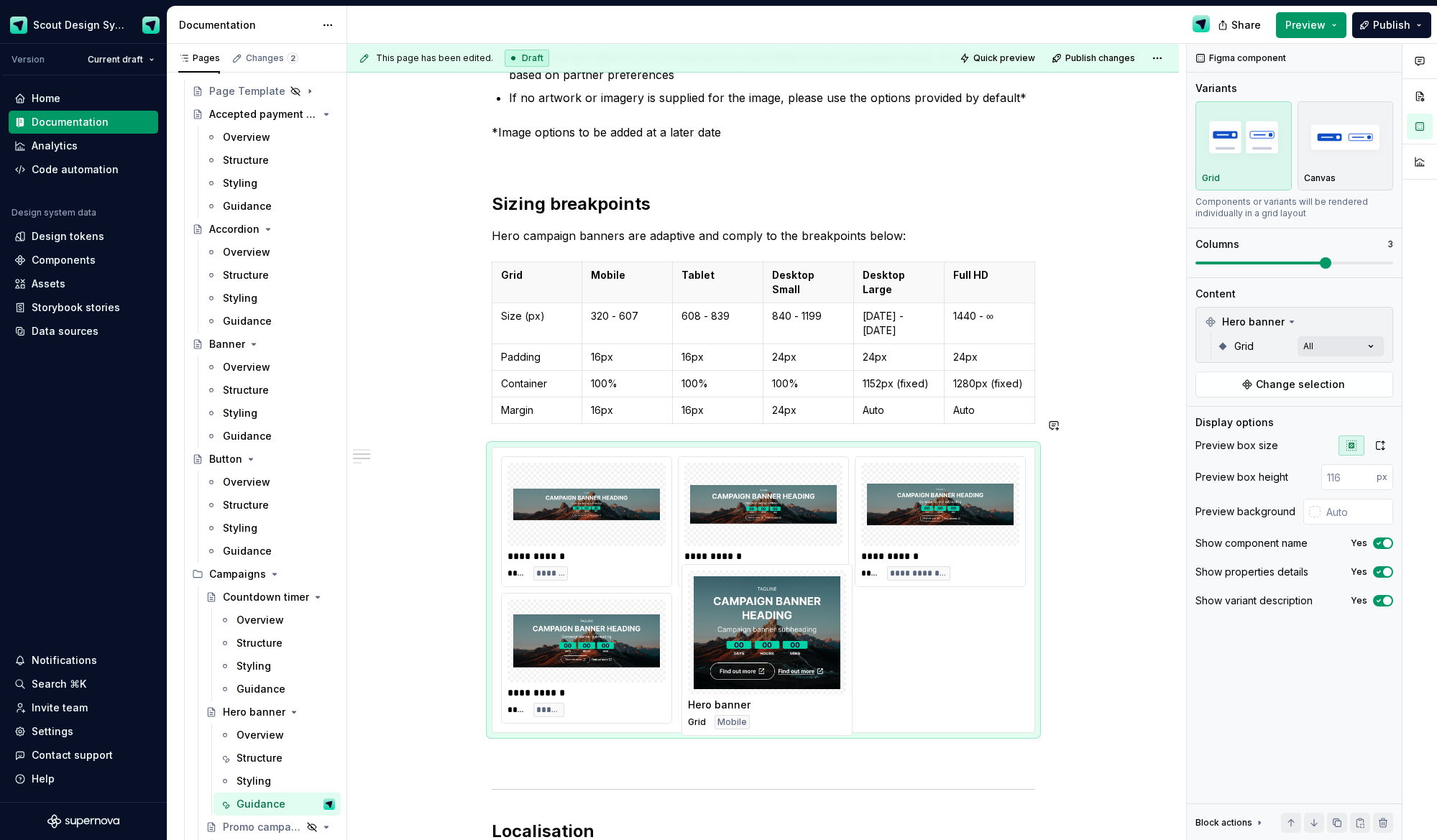
drag, startPoint x: 742, startPoint y: 530, endPoint x: 762, endPoint y: 621, distance: 93.2
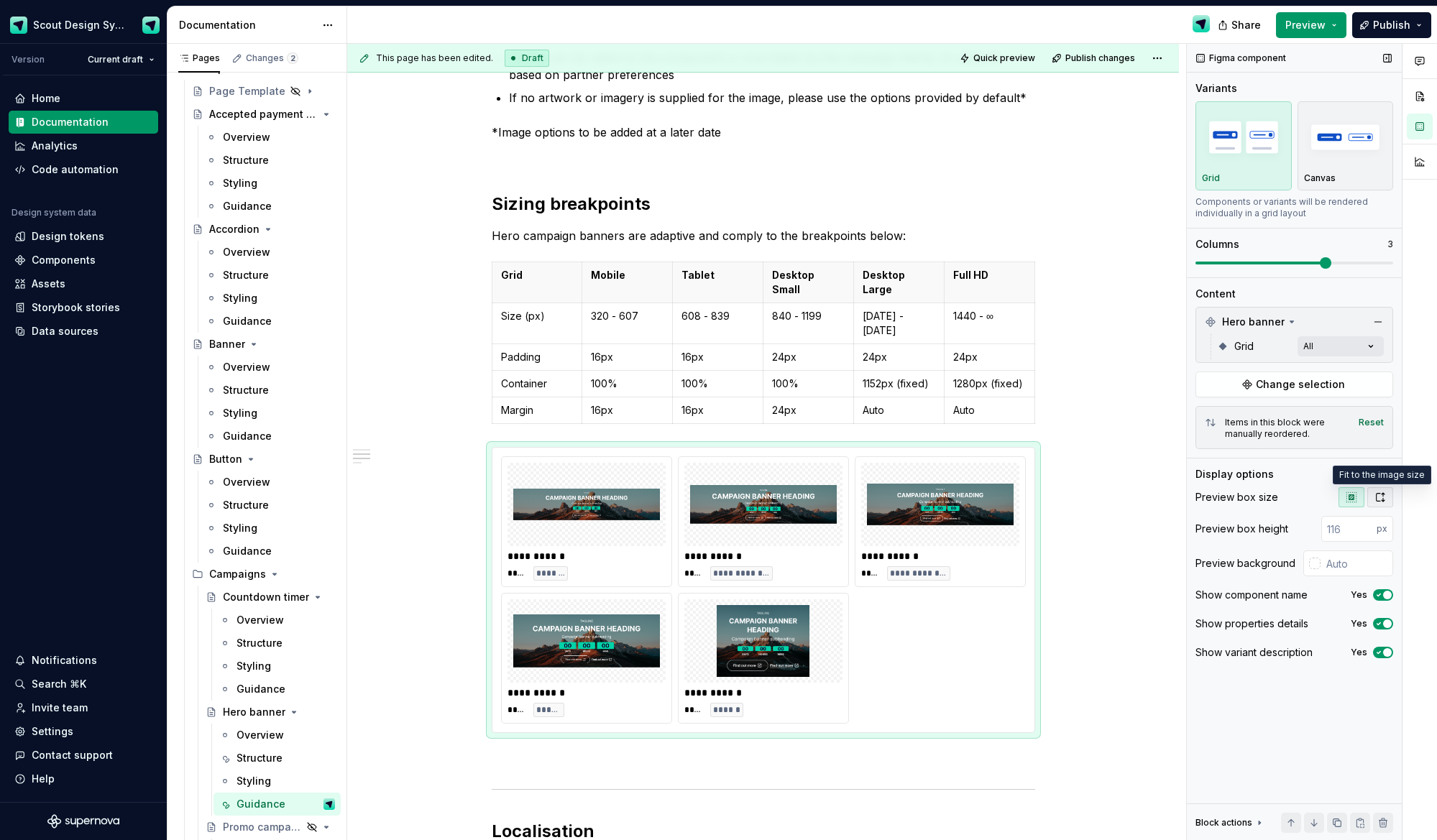
click at [1382, 500] on icon "button" at bounding box center [1381, 497] width 8 height 9
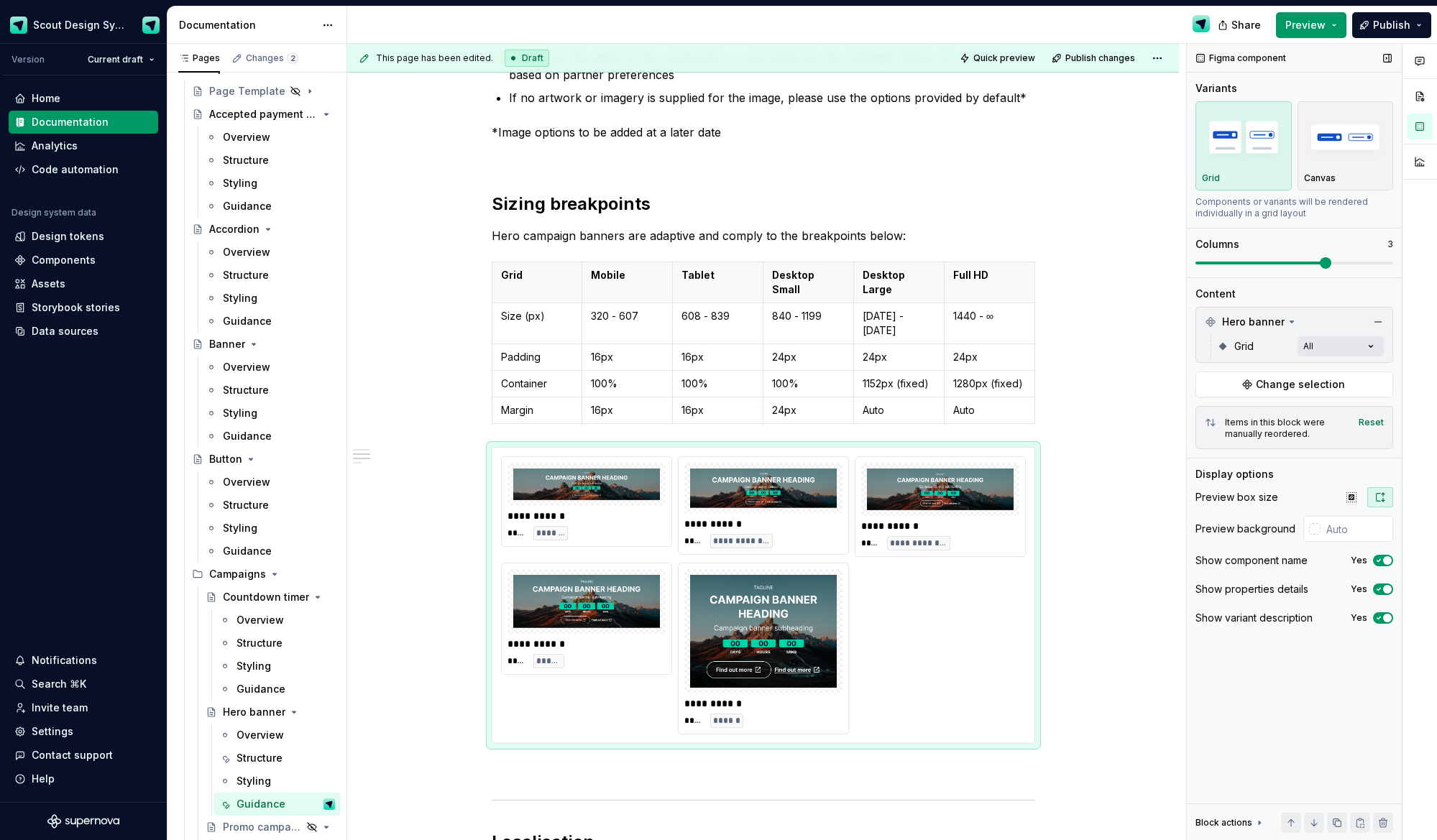
click at [1384, 500] on icon "button" at bounding box center [1381, 497] width 8 height 9
click at [1360, 500] on button "button" at bounding box center [1351, 498] width 26 height 20
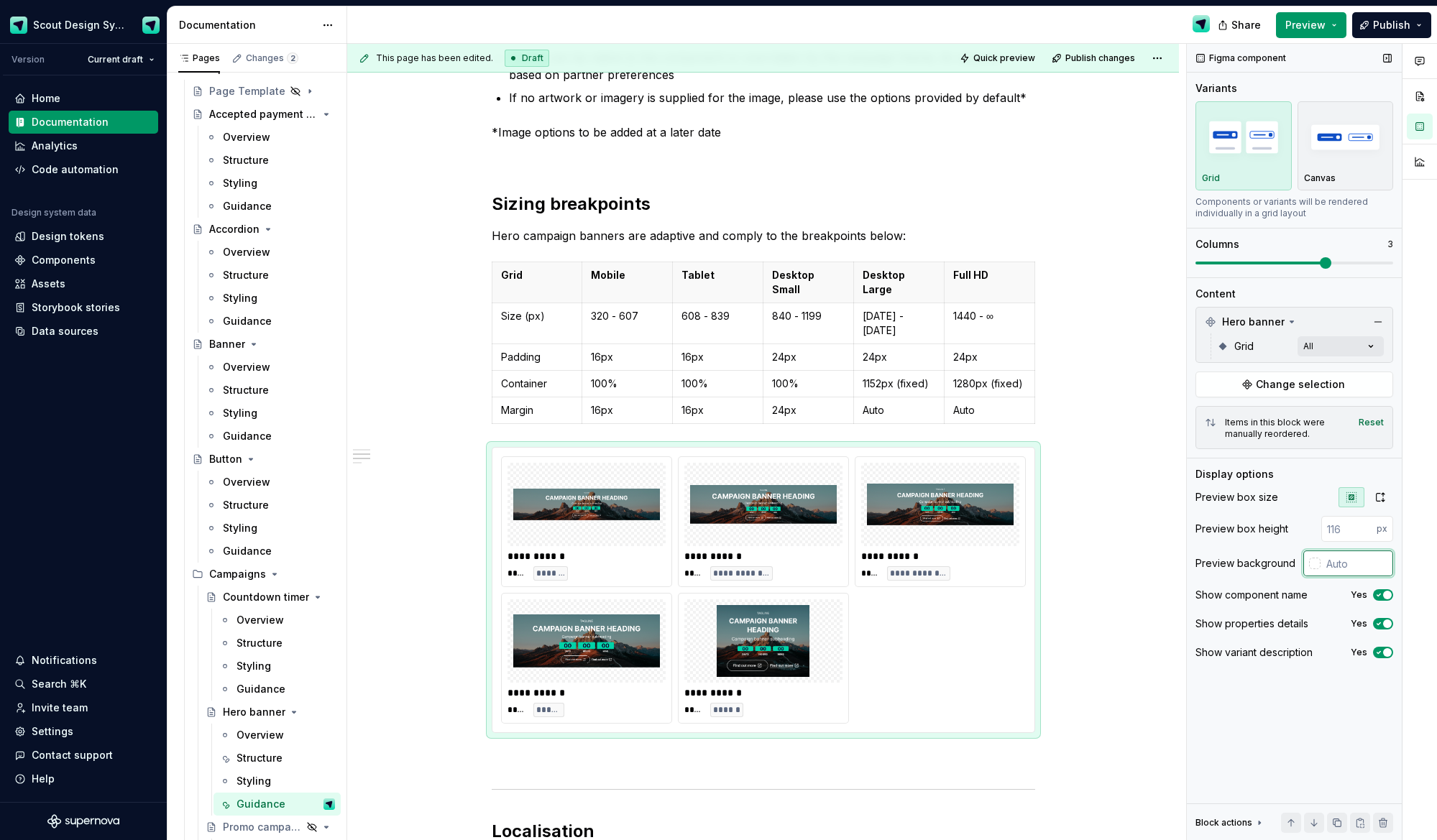
click at [1345, 568] on input "text" at bounding box center [1357, 563] width 73 height 26
type input "#F5F5F5"
click at [1091, 519] on div "Behaviour Two sizes of the hero banner are currently offered, the large variant…" at bounding box center [763, 751] width 832 height 2129
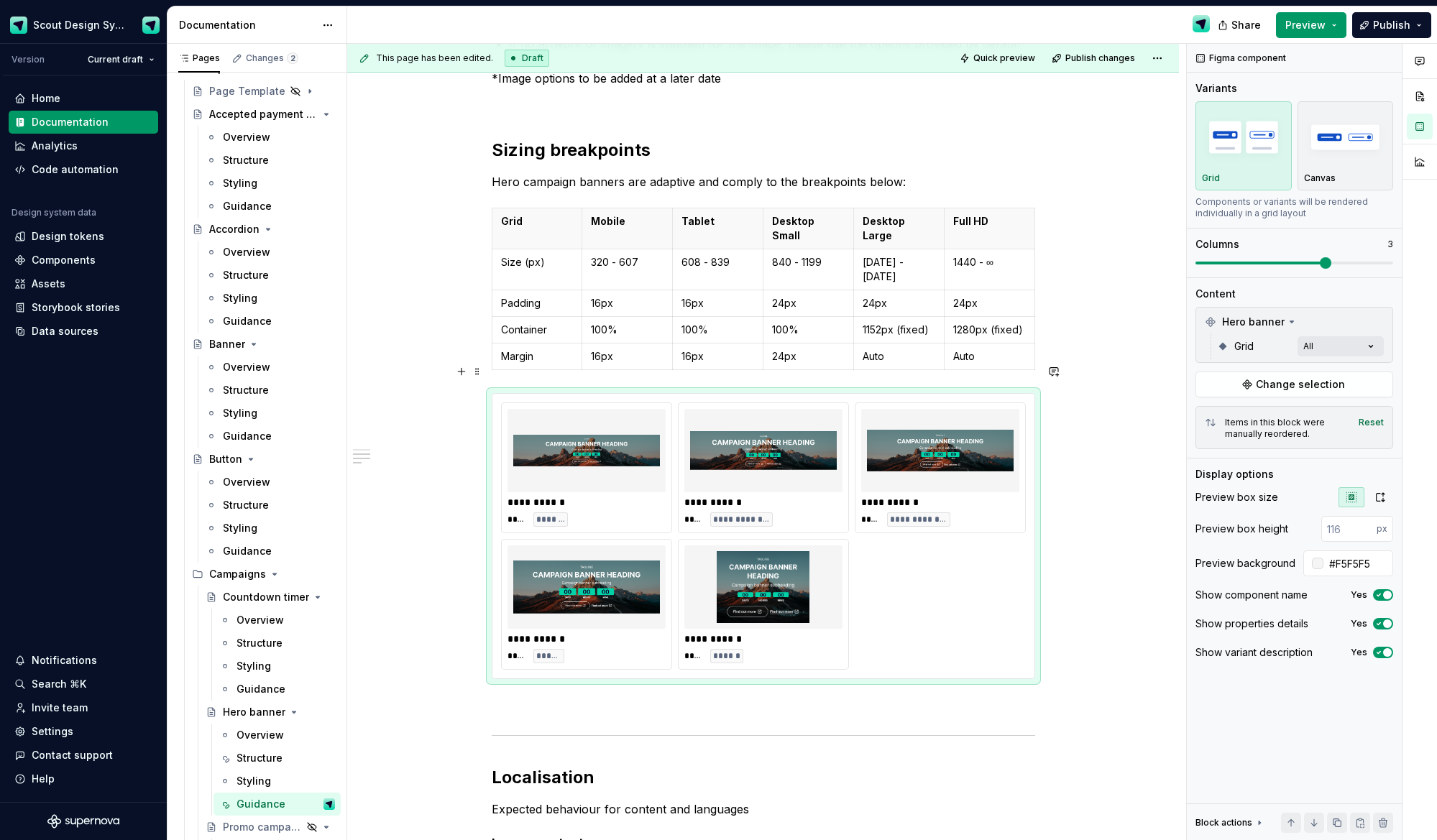
scroll to position [620, 0]
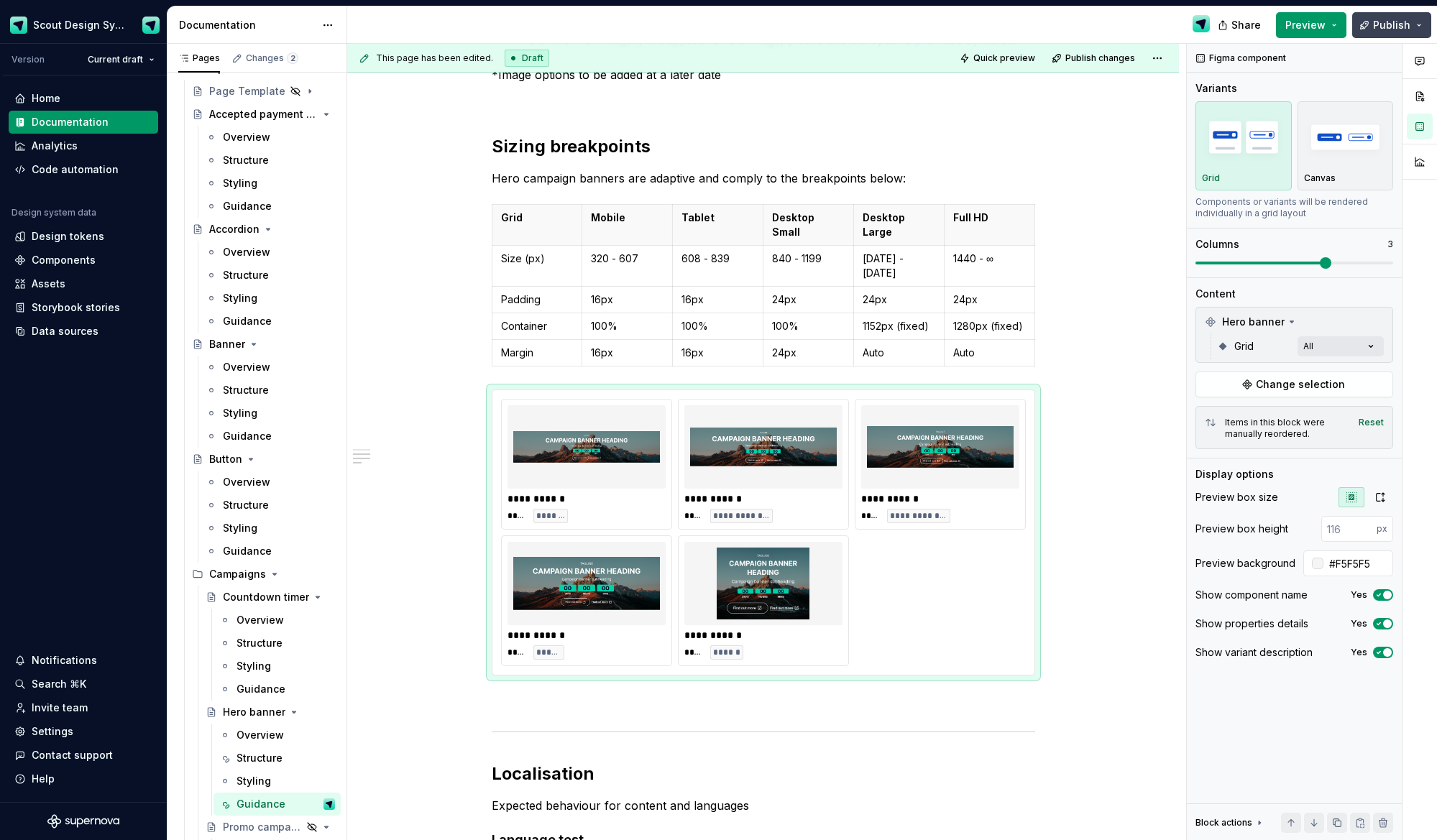
click at [1393, 20] on span "Publish" at bounding box center [1392, 25] width 37 height 14
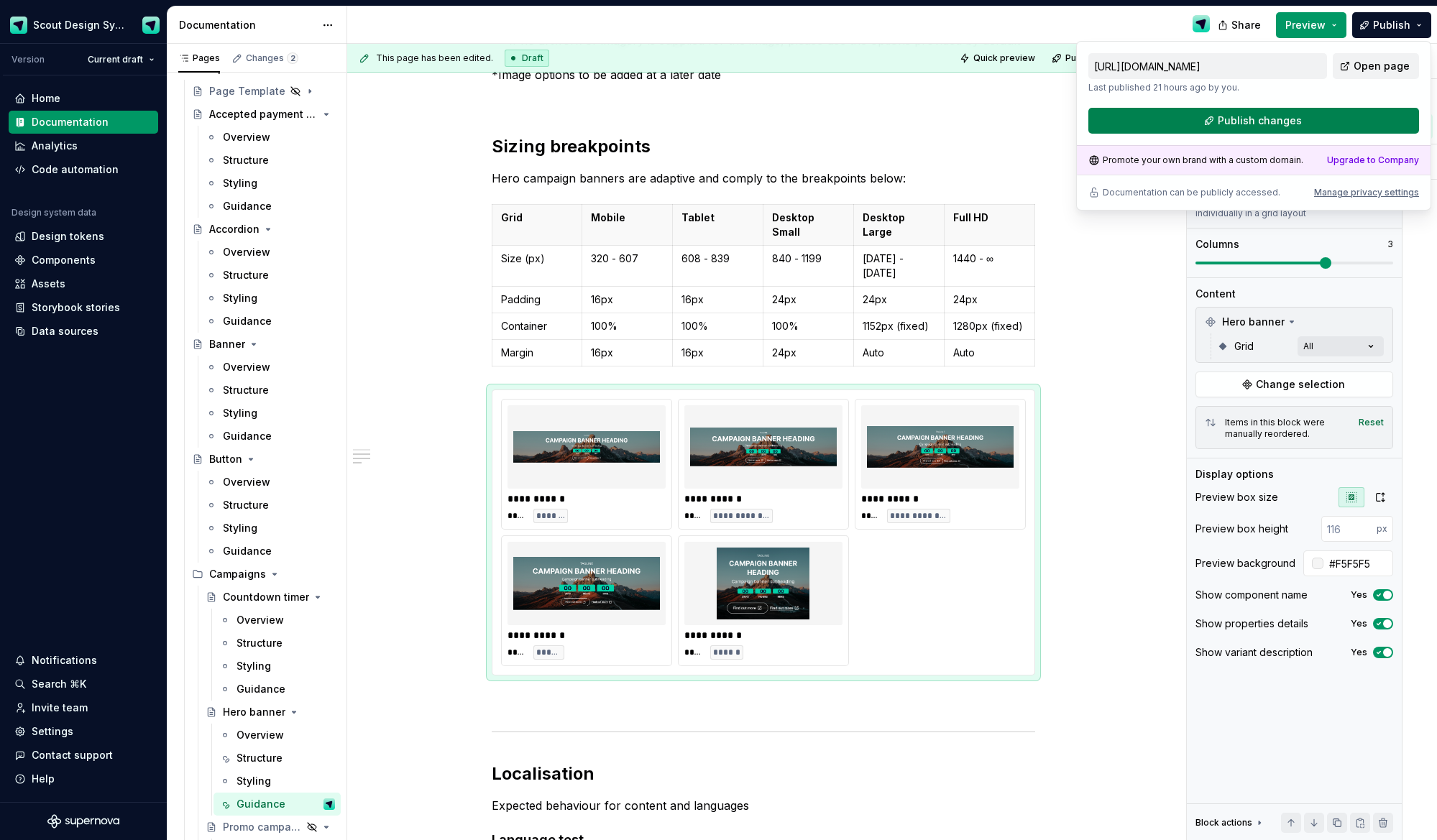
click at [1283, 129] on button "Publish changes" at bounding box center [1254, 120] width 331 height 26
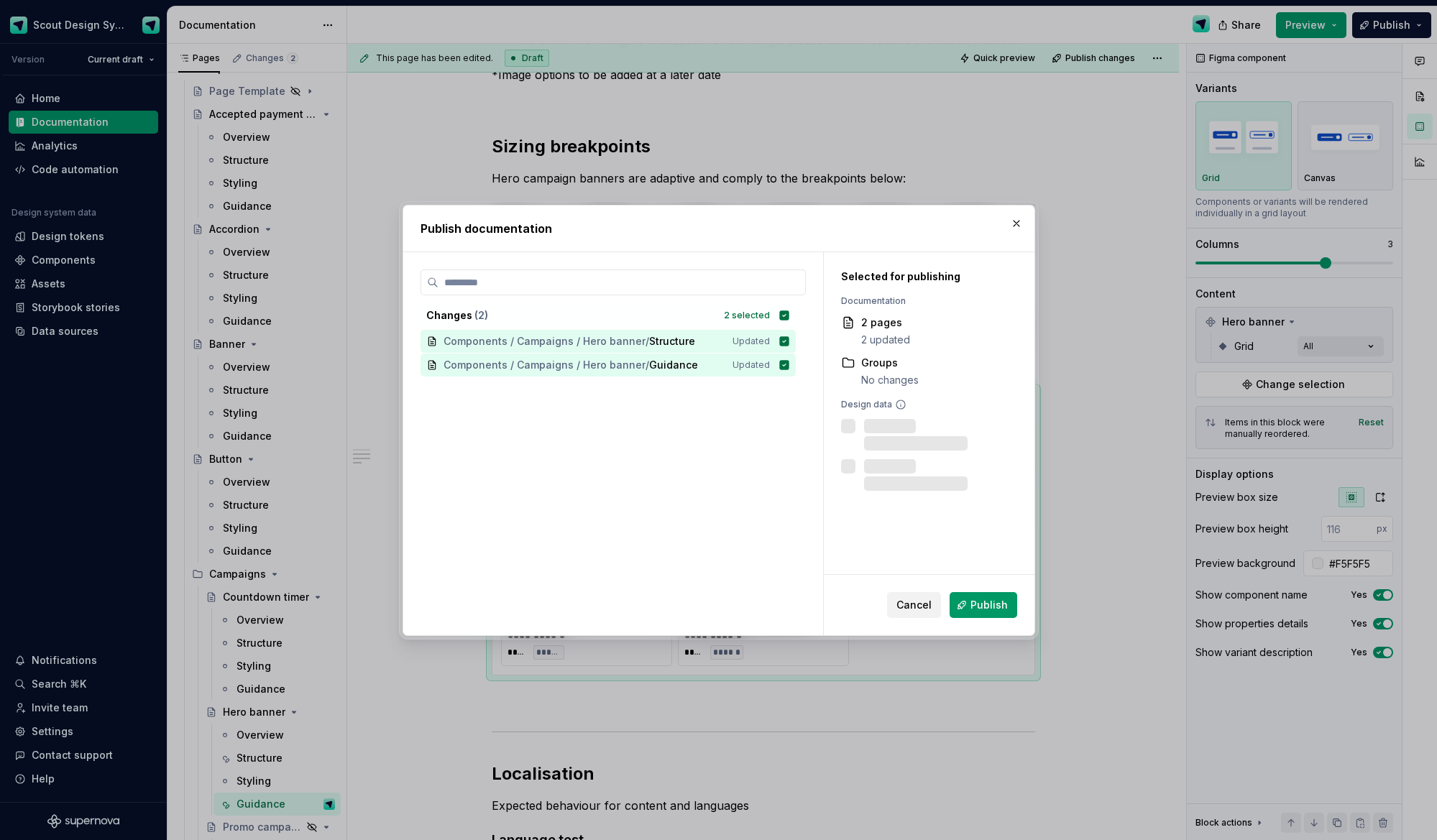
click at [974, 615] on button "Publish" at bounding box center [983, 604] width 68 height 26
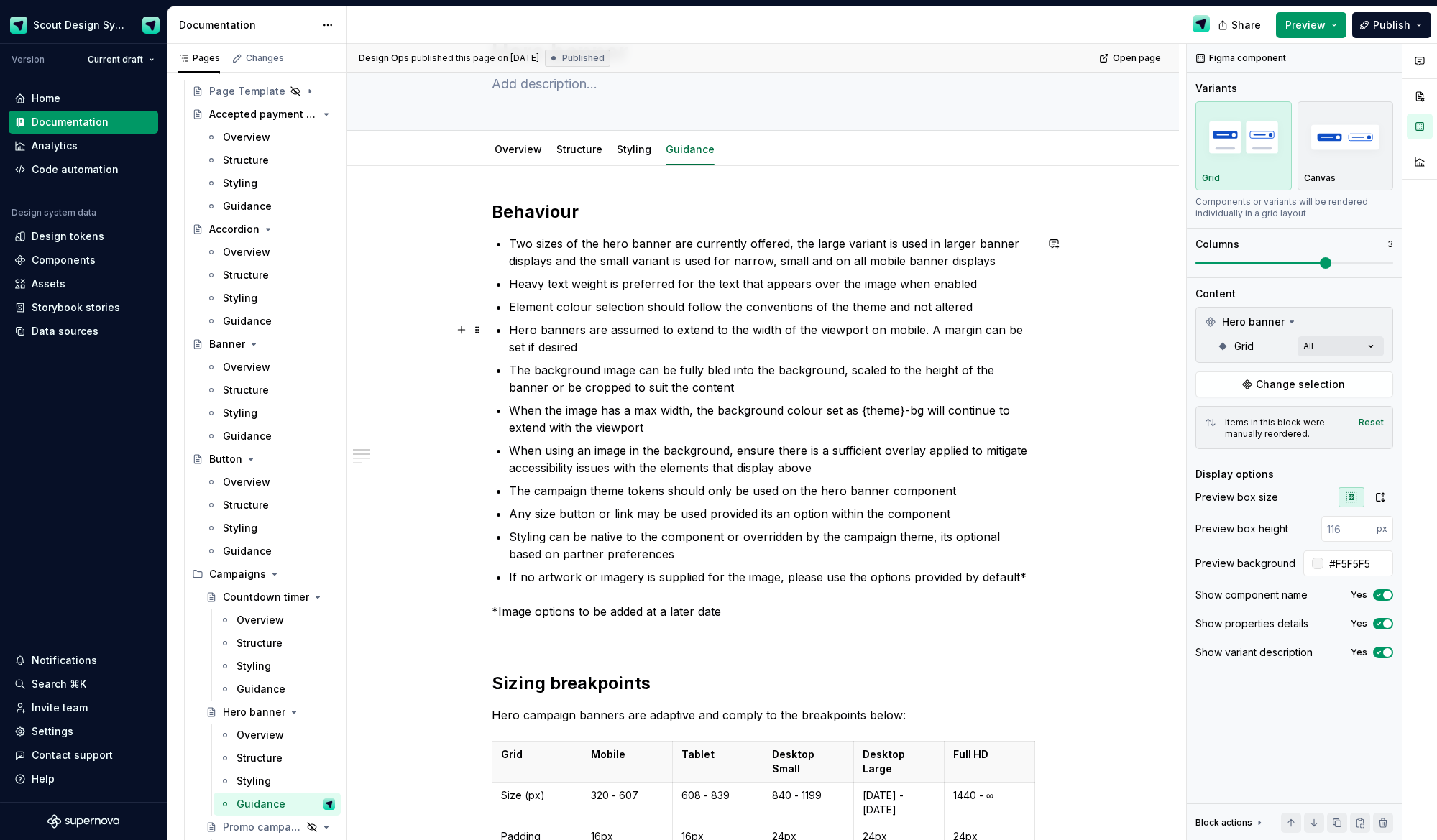
scroll to position [0, 0]
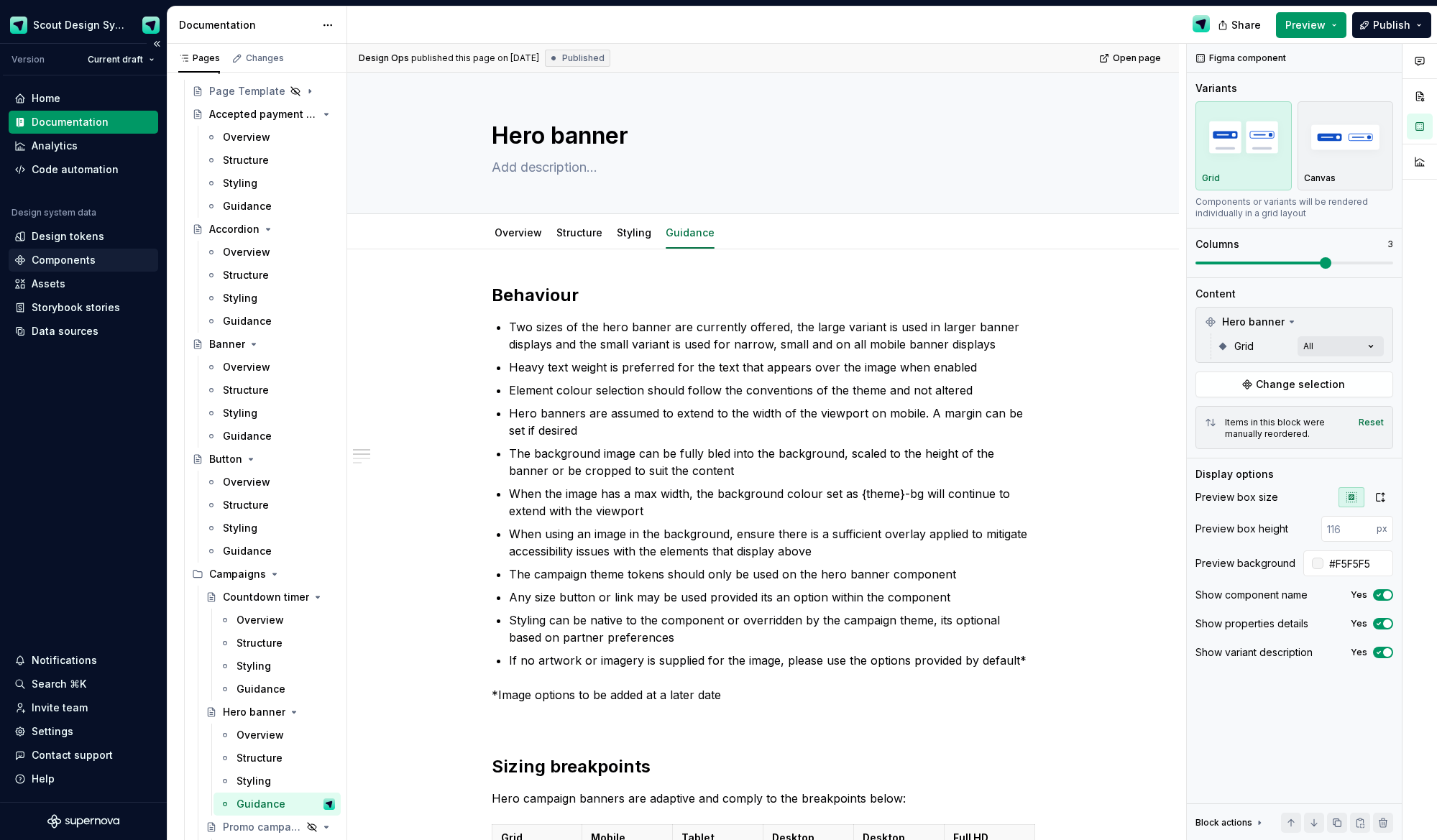
click at [61, 263] on div "Components" at bounding box center [64, 260] width 64 height 14
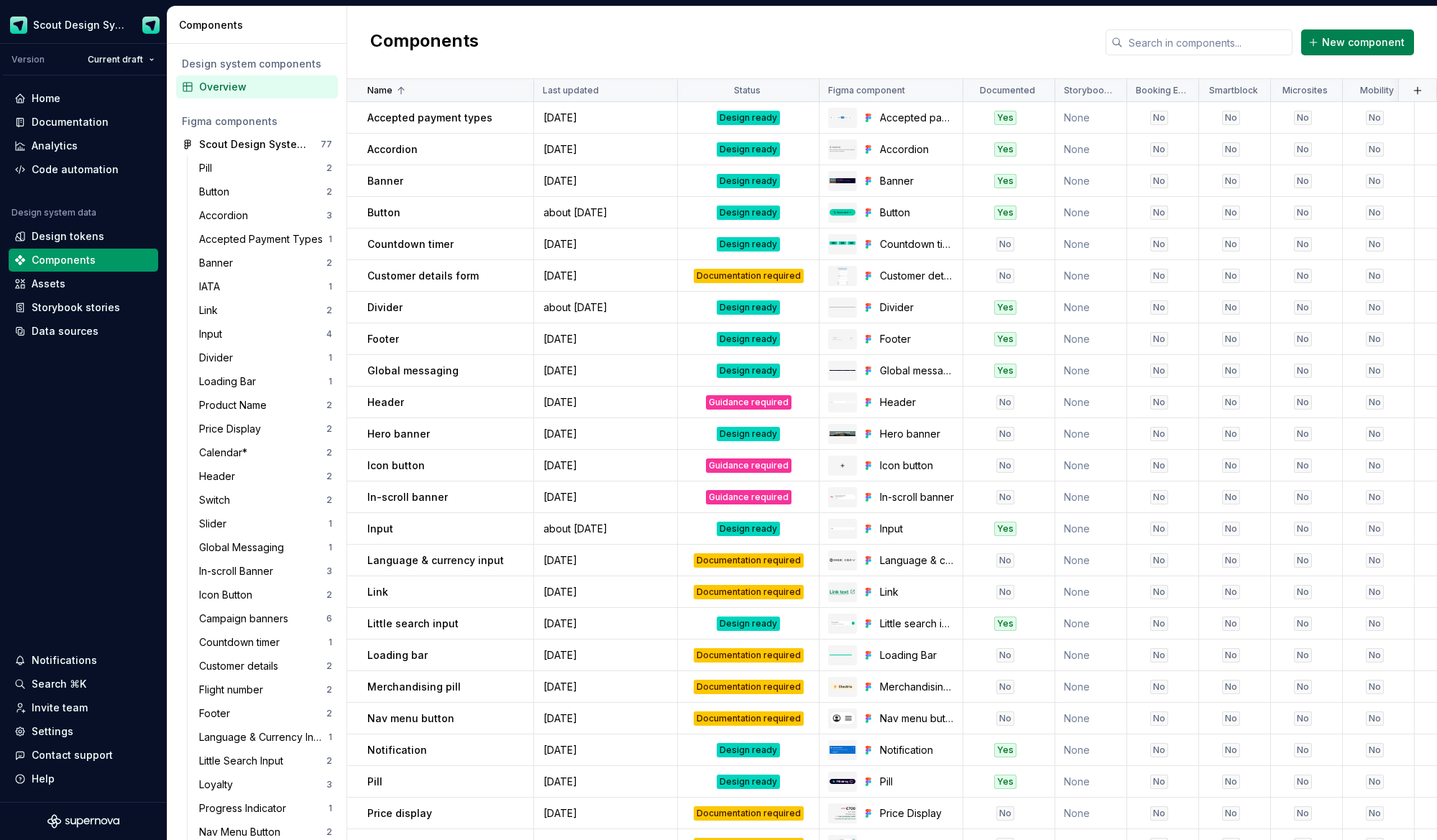
click at [1351, 41] on span "New component" at bounding box center [1364, 42] width 83 height 14
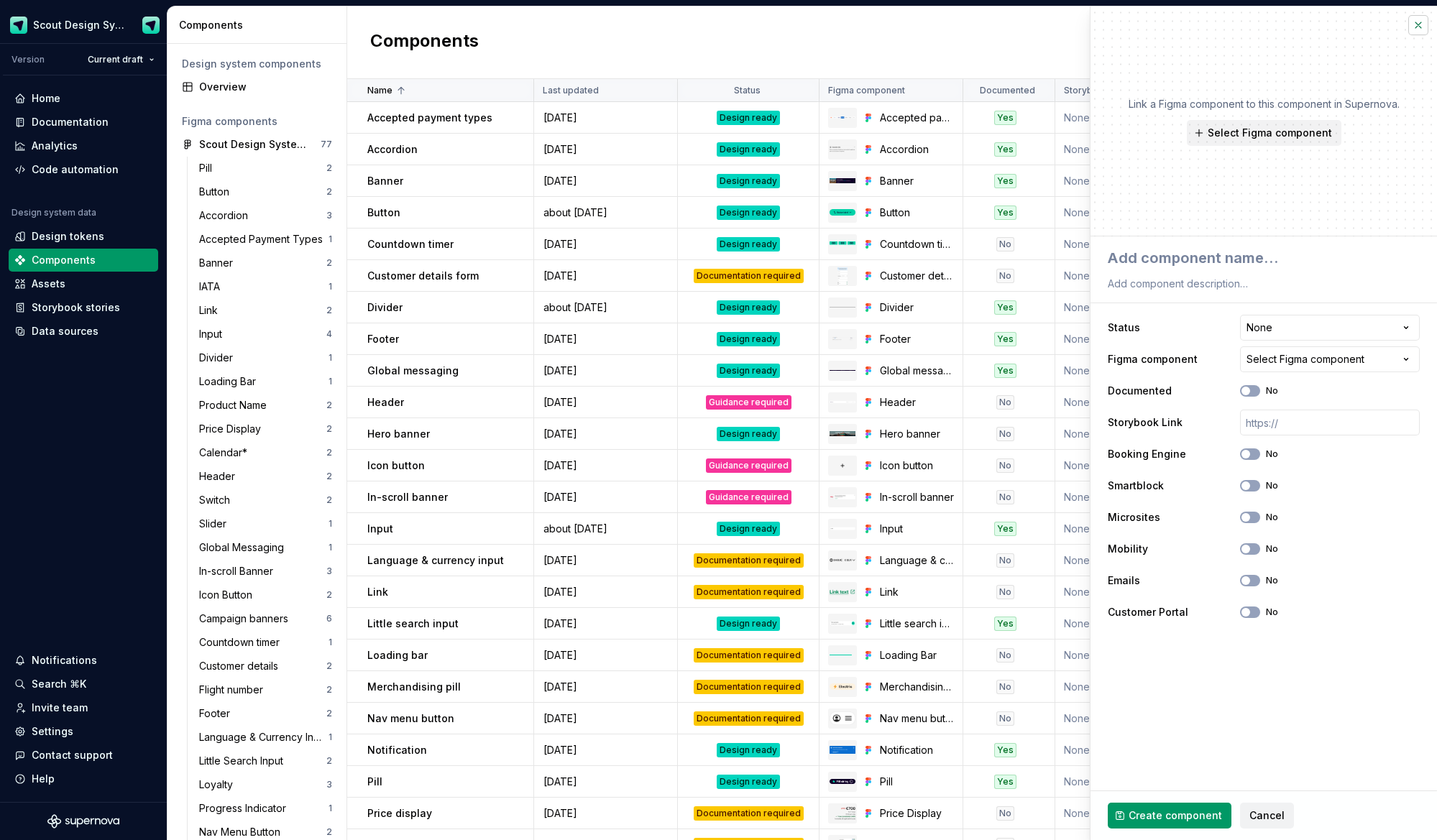
click at [1415, 27] on button "button" at bounding box center [1418, 25] width 20 height 20
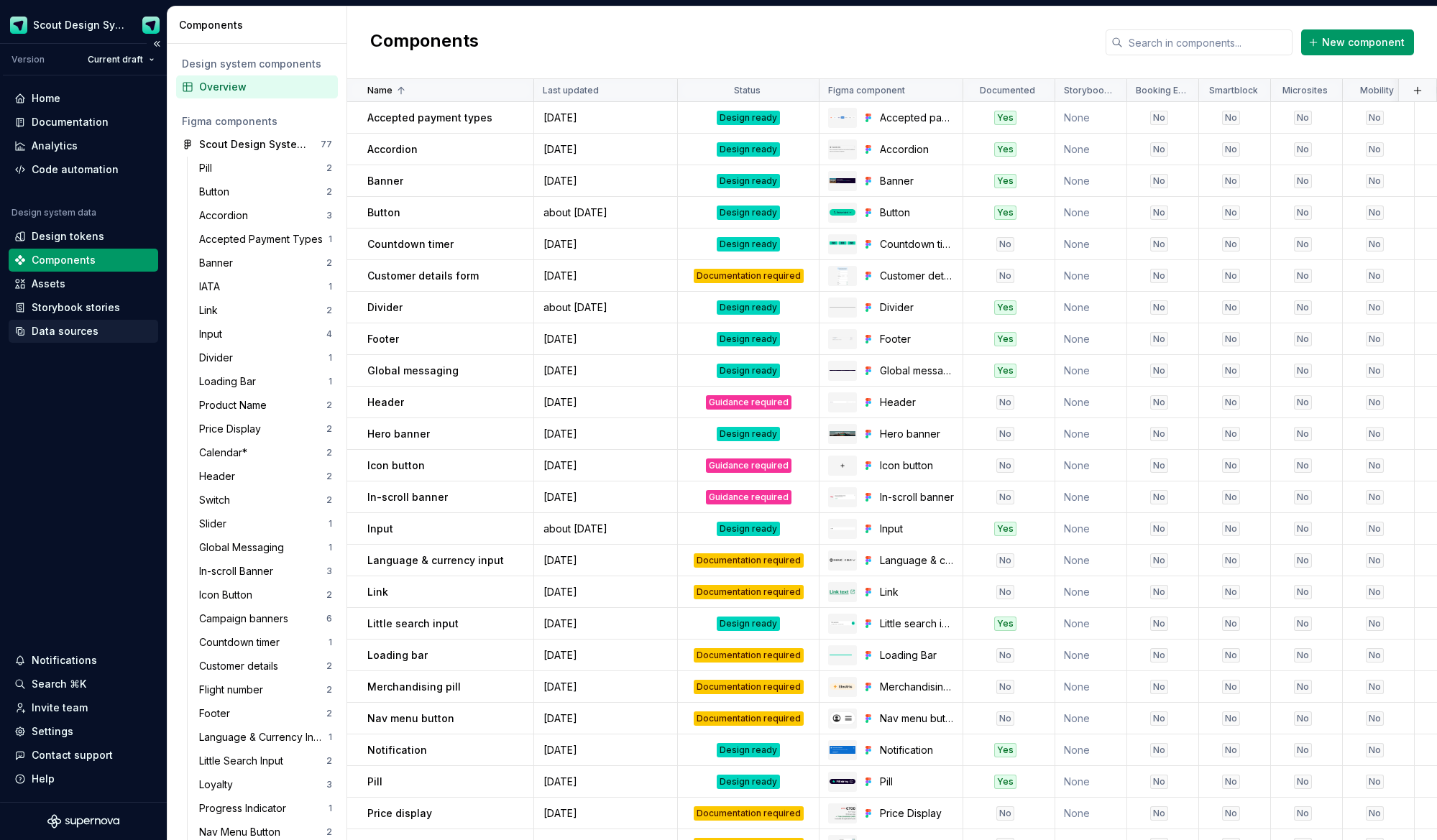
click at [83, 326] on div "Data sources" at bounding box center [66, 331] width 67 height 14
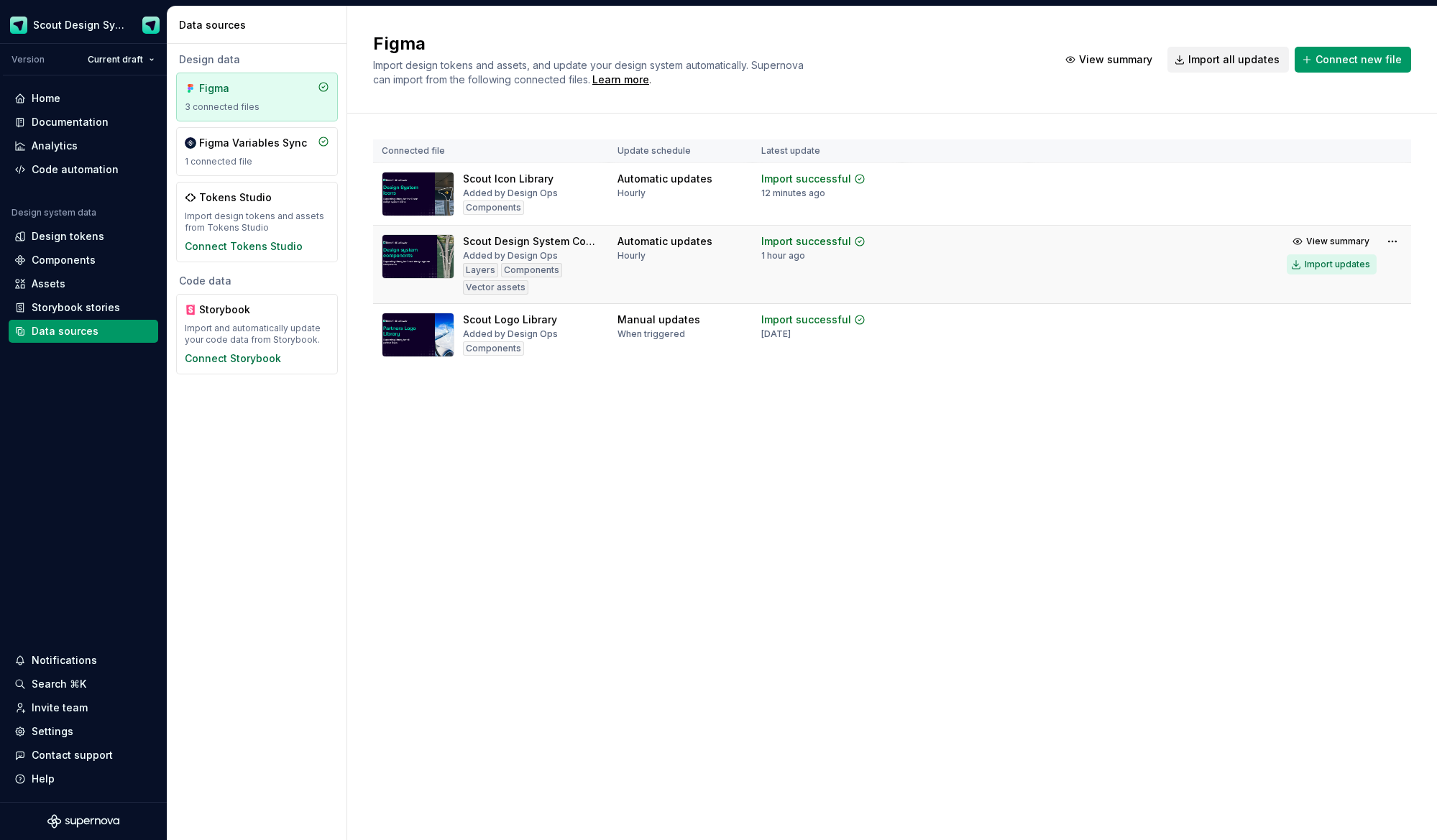
click at [1345, 268] on div "Import updates" at bounding box center [1338, 264] width 66 height 12
click at [73, 265] on div "Components" at bounding box center [64, 260] width 64 height 14
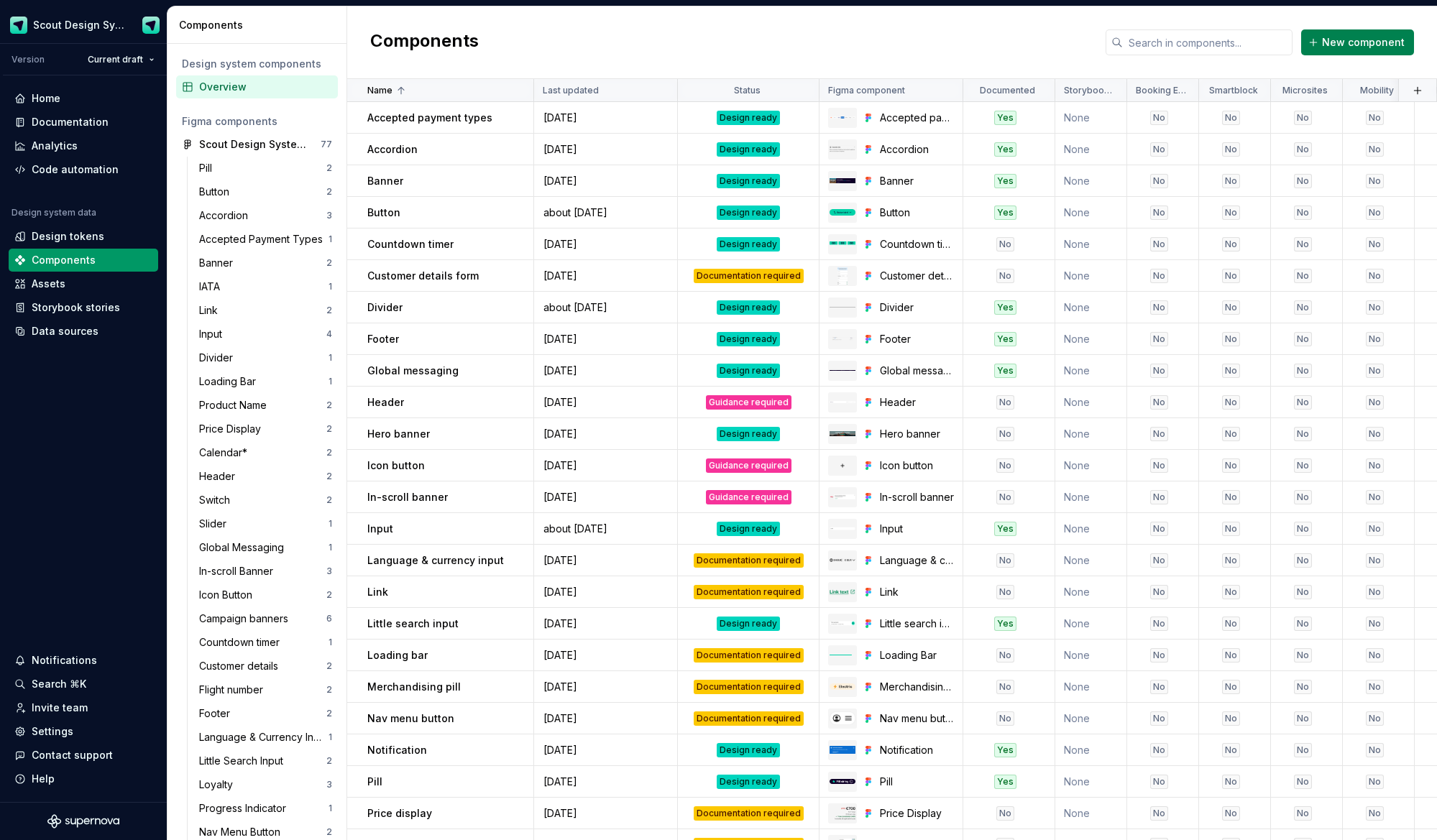
click at [1344, 38] on span "New component" at bounding box center [1364, 42] width 83 height 14
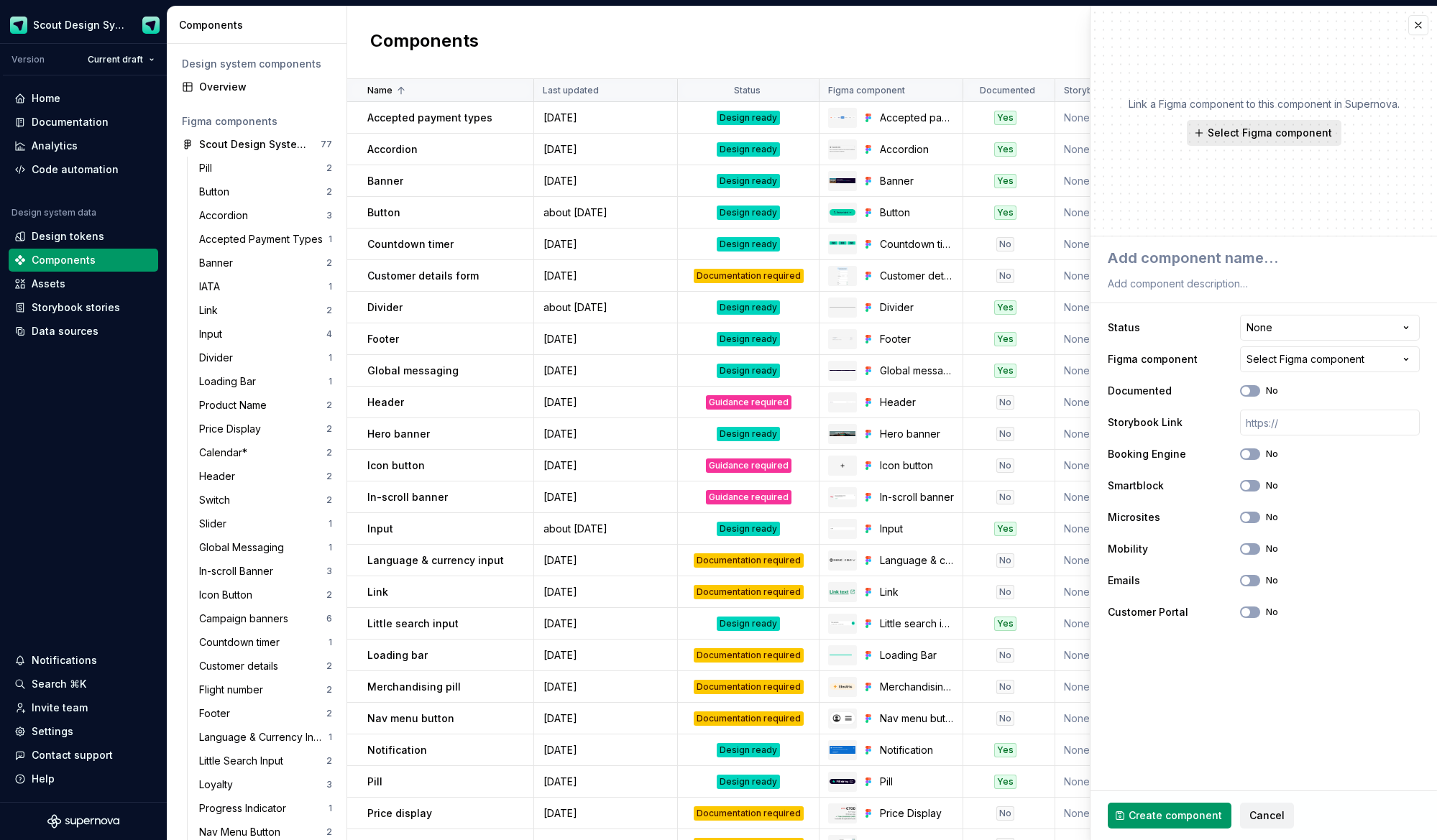
click at [1296, 136] on span "Select Figma component" at bounding box center [1269, 133] width 124 height 14
type textarea "*"
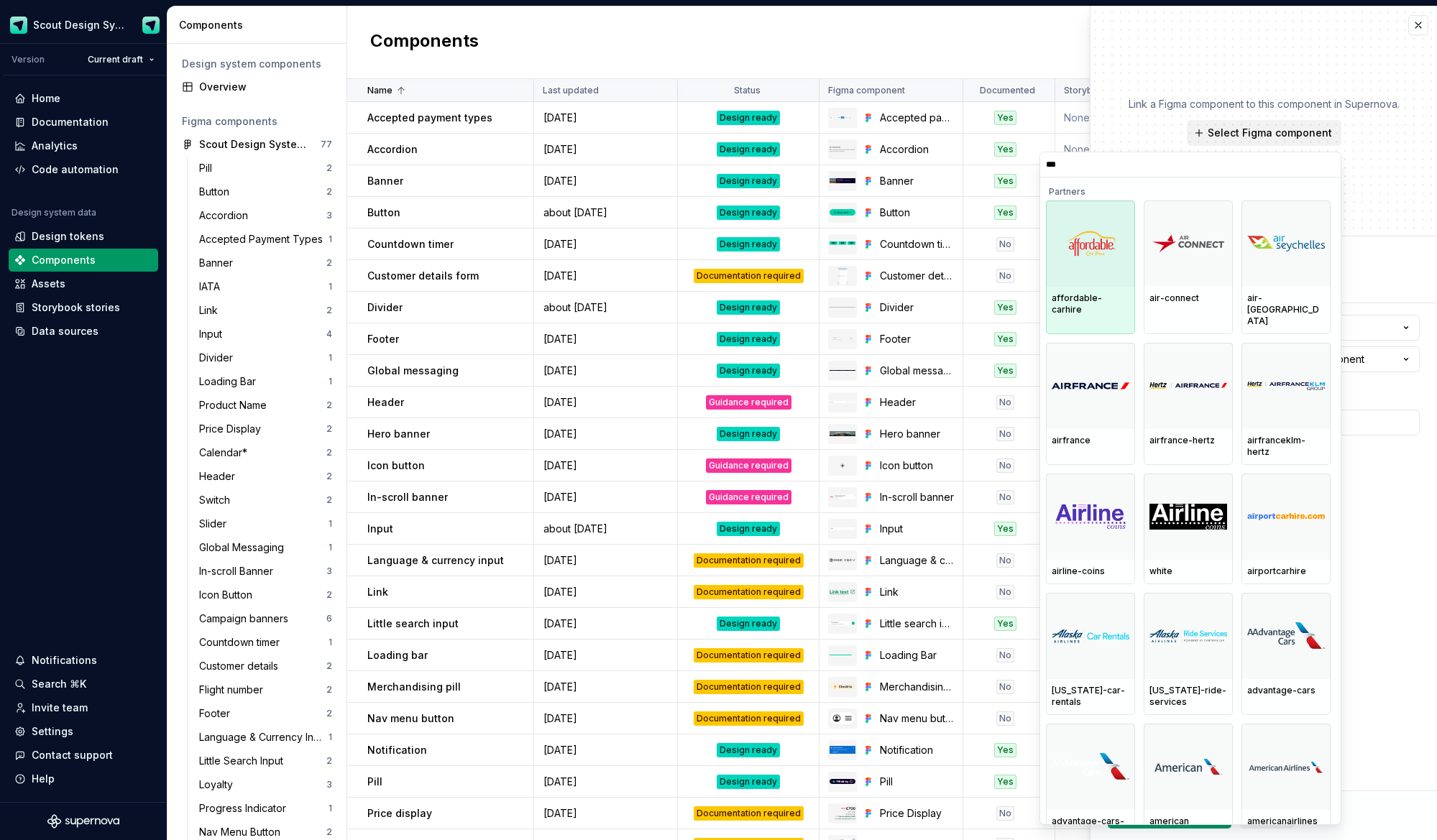
type input "****"
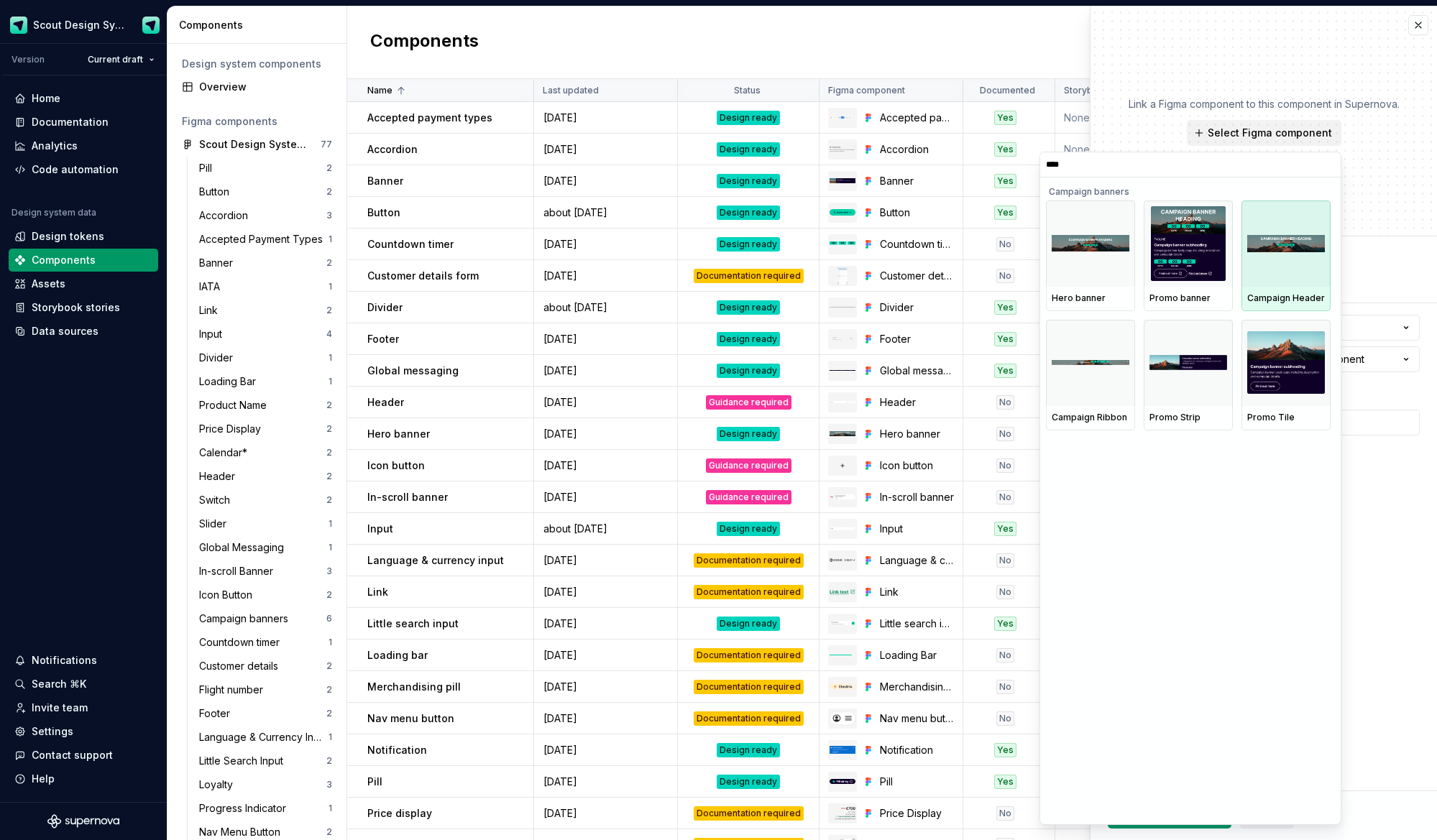
click at [1303, 276] on div at bounding box center [1286, 243] width 89 height 87
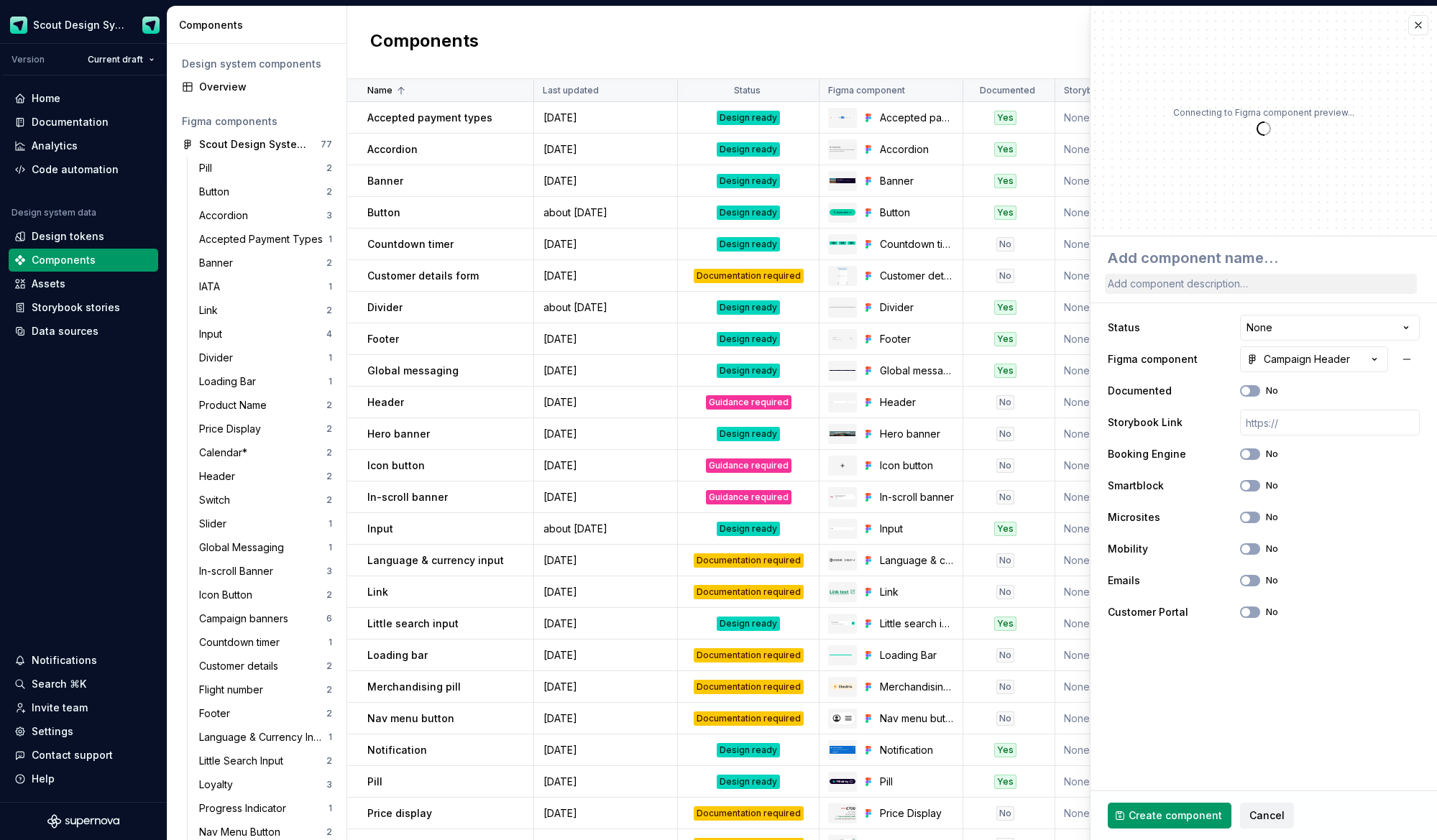
type textarea "*"
click at [1304, 328] on html "Scout Design System Version Current draft Home Documentation Analytics Code aut…" at bounding box center [718, 420] width 1437 height 840
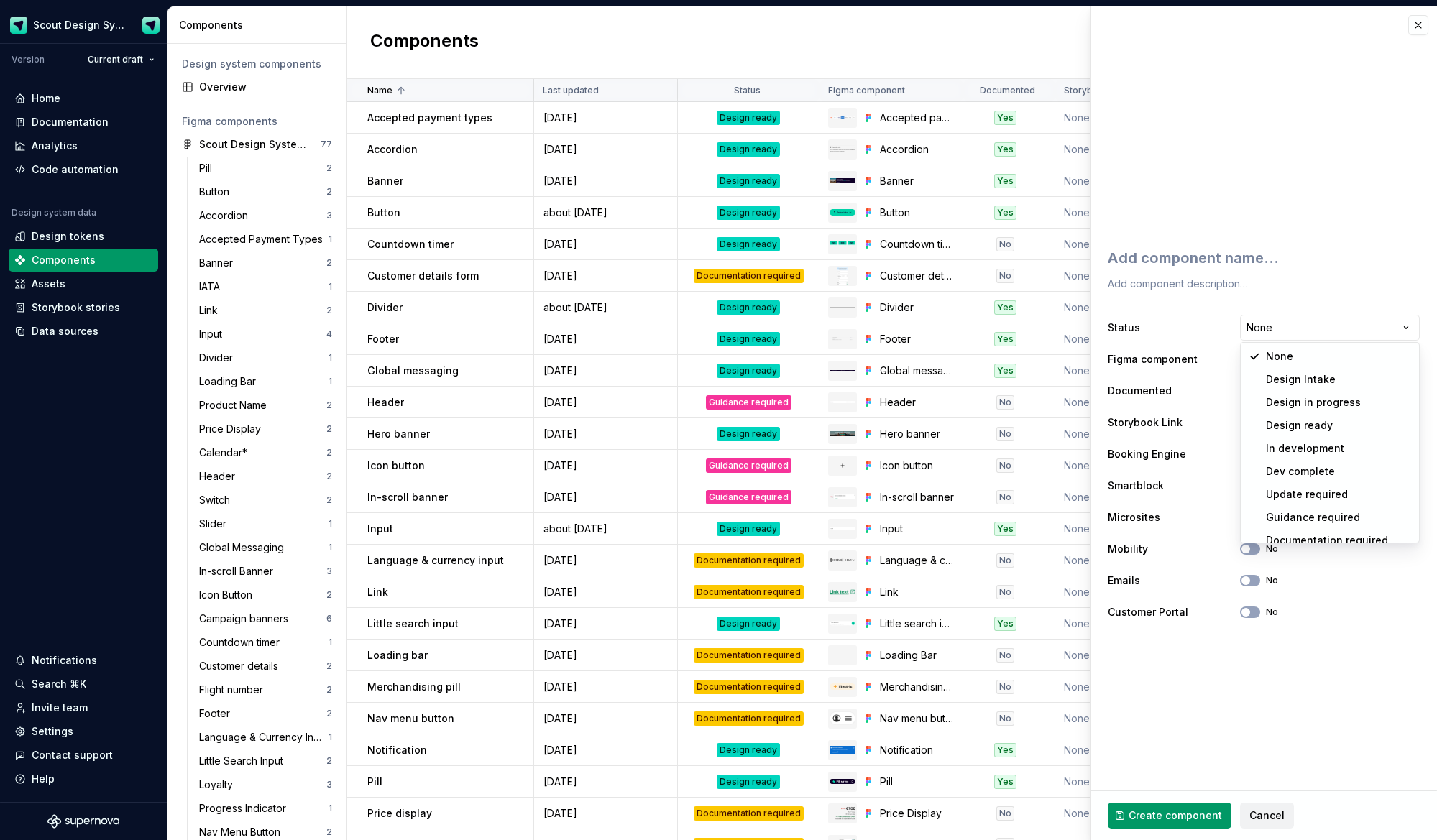
select select "**********"
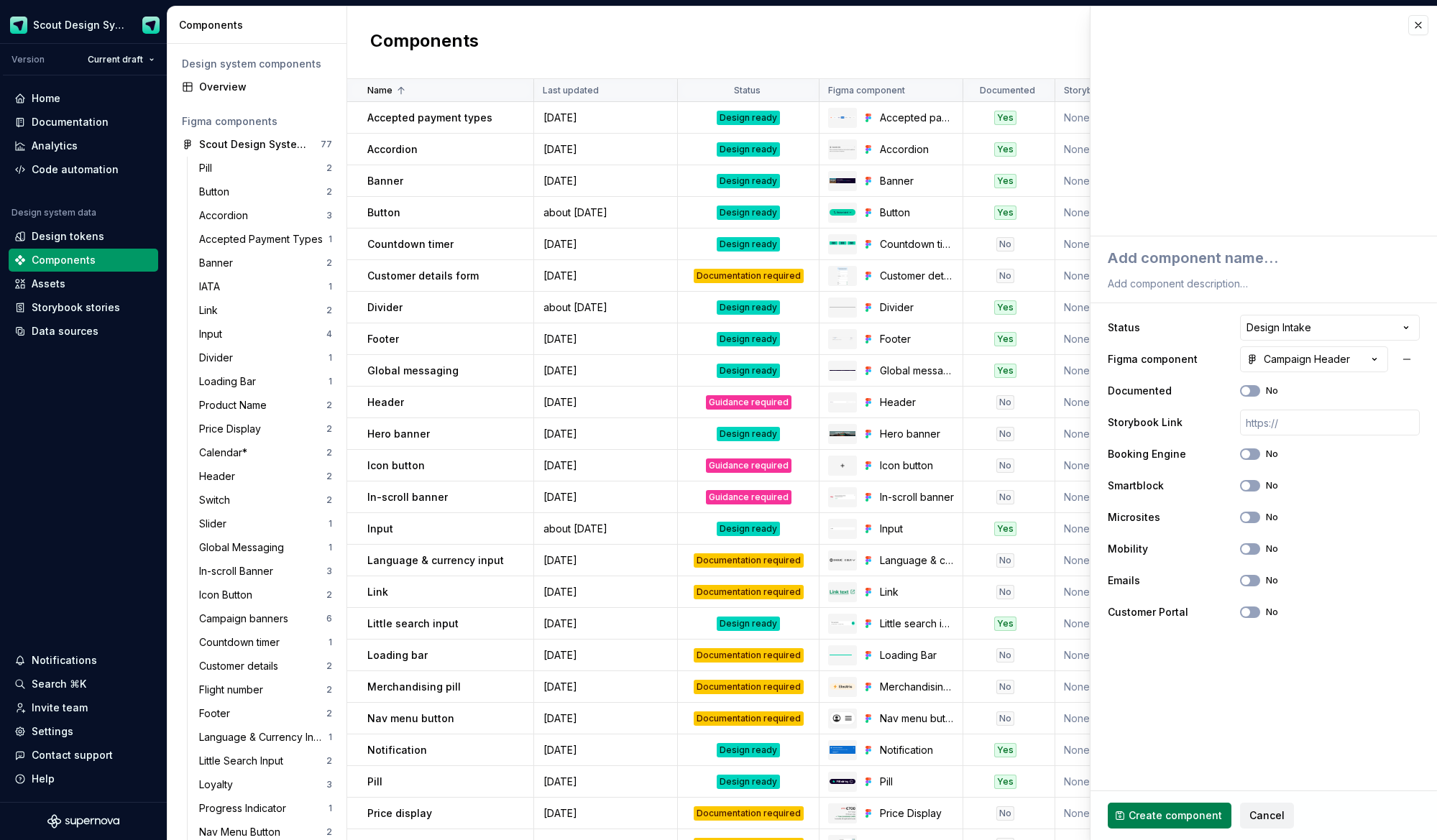
click at [1162, 821] on span "Create component" at bounding box center [1176, 816] width 94 height 14
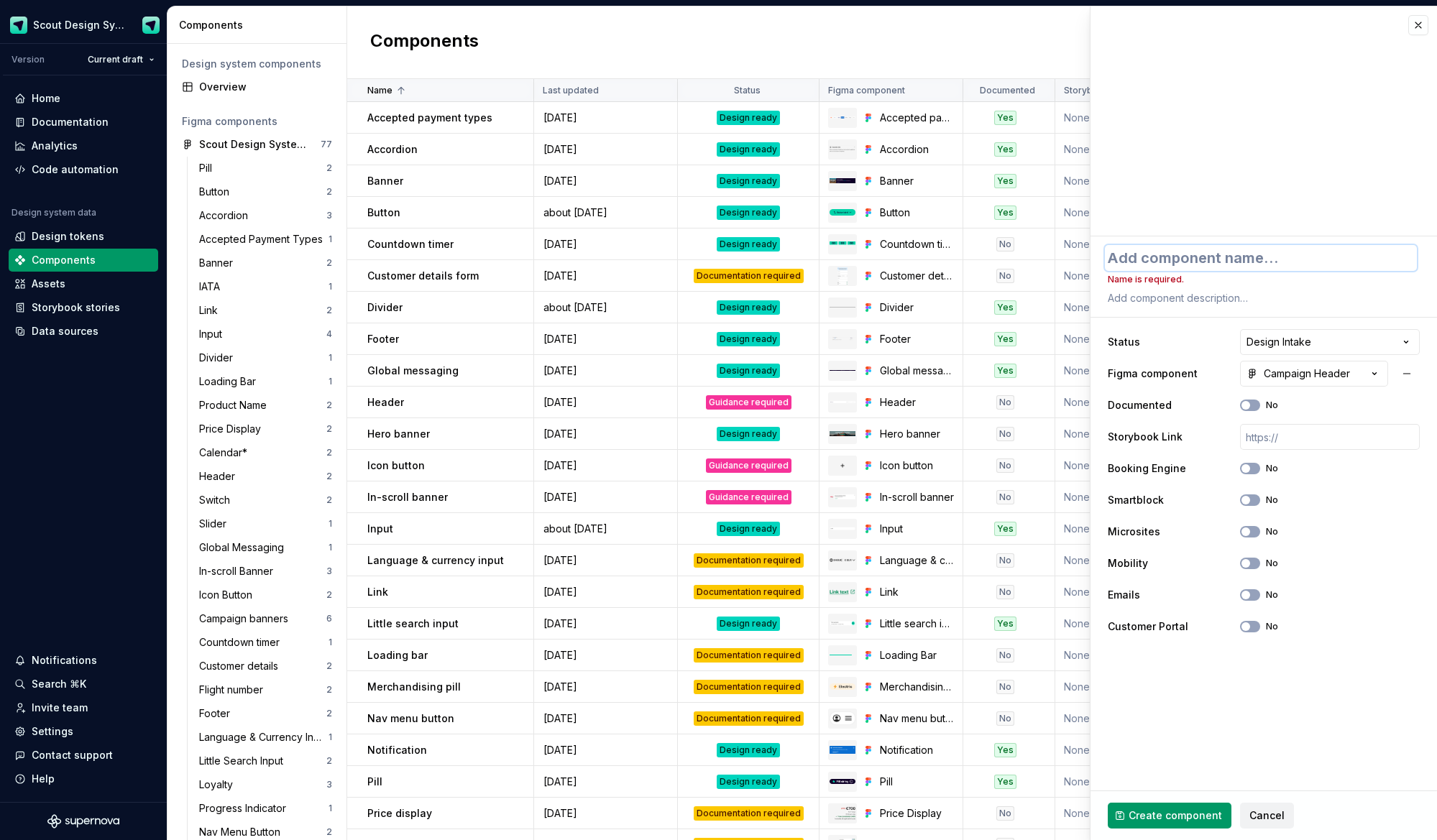
type textarea "*"
type textarea "C"
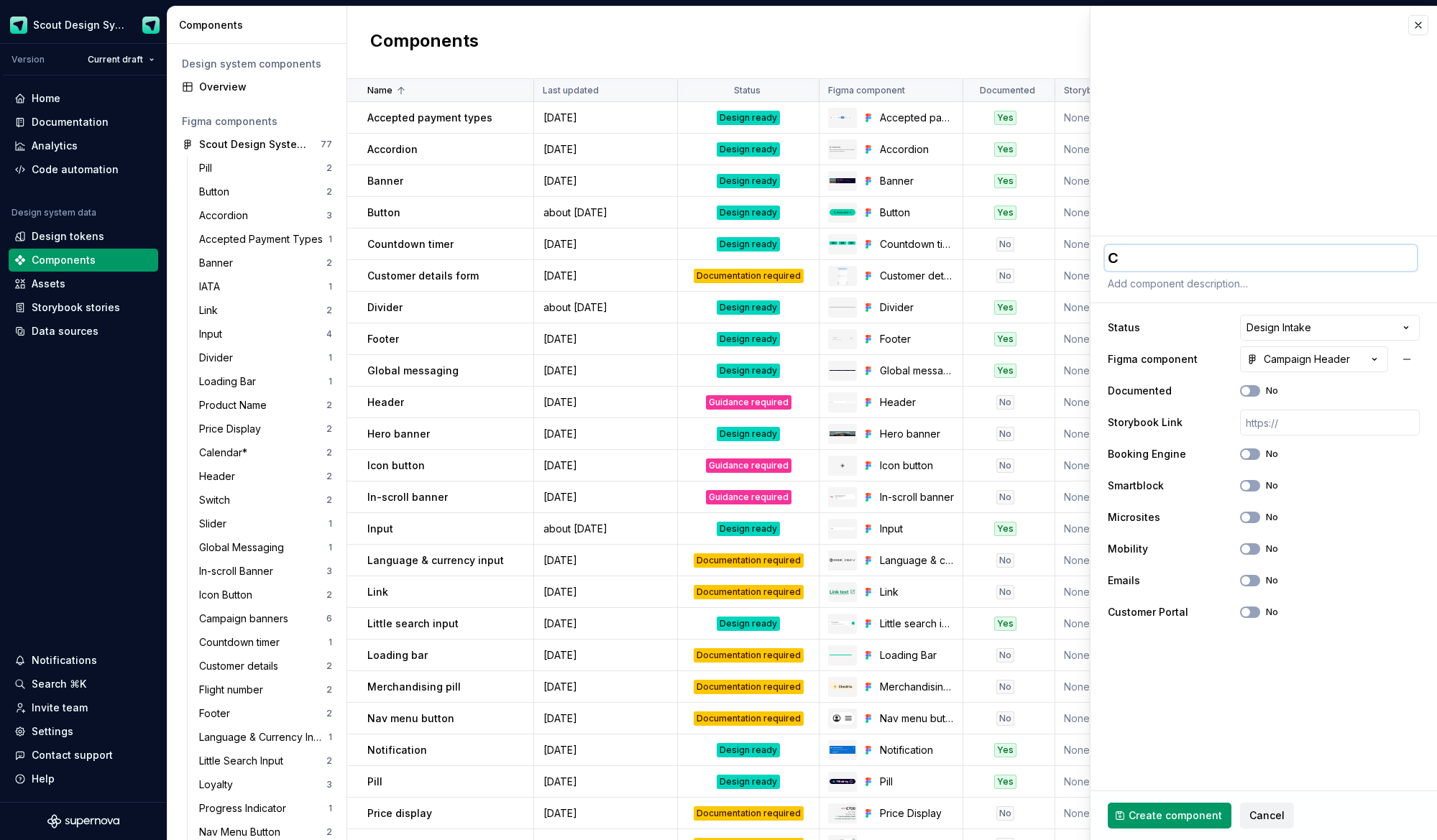
type textarea "*"
type textarea "Ca"
type textarea "*"
type textarea "Cam"
type textarea "*"
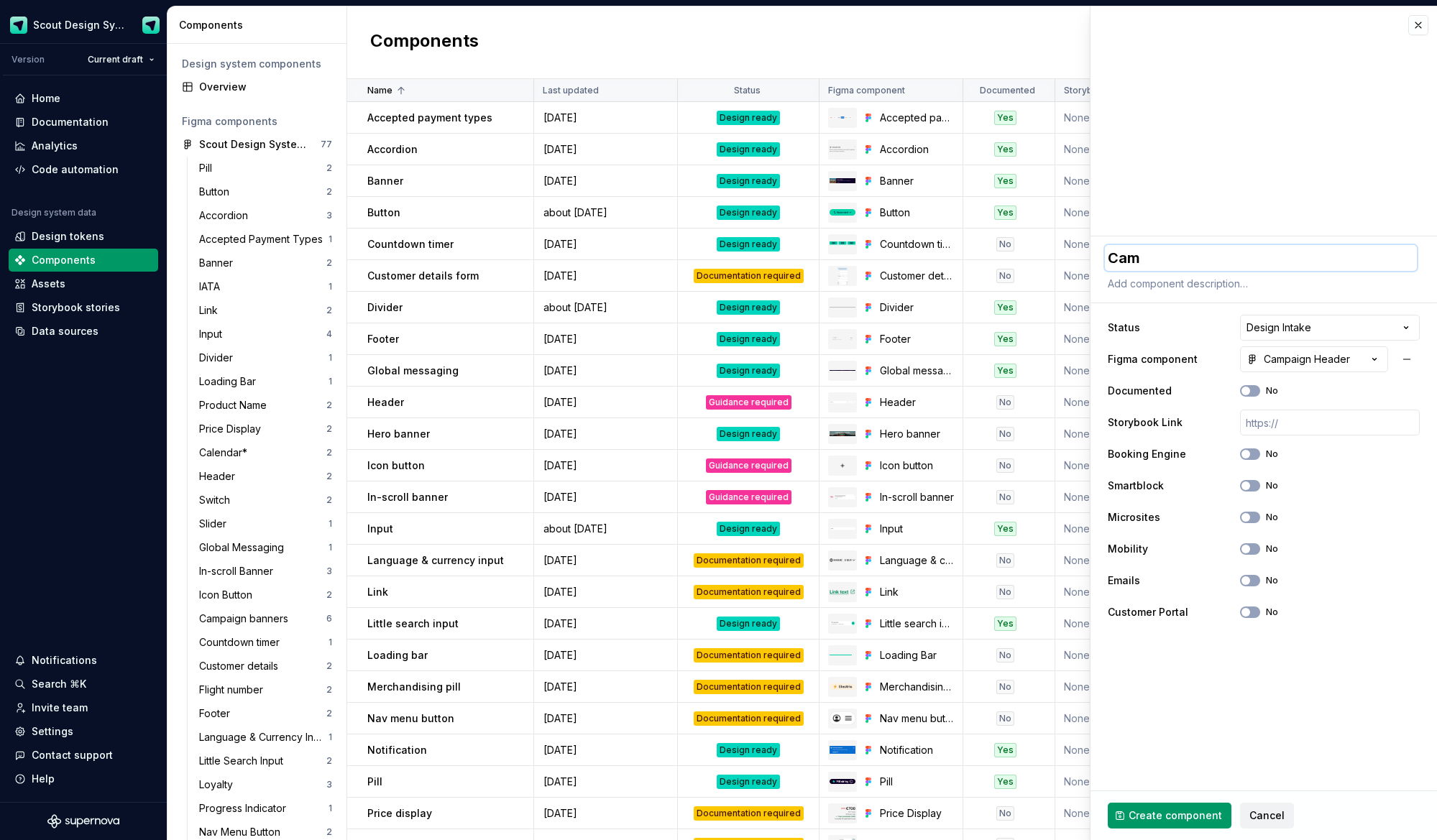
type textarea "Camp"
type textarea "*"
type textarea "[PERSON_NAME]"
type textarea "*"
type textarea "Campai"
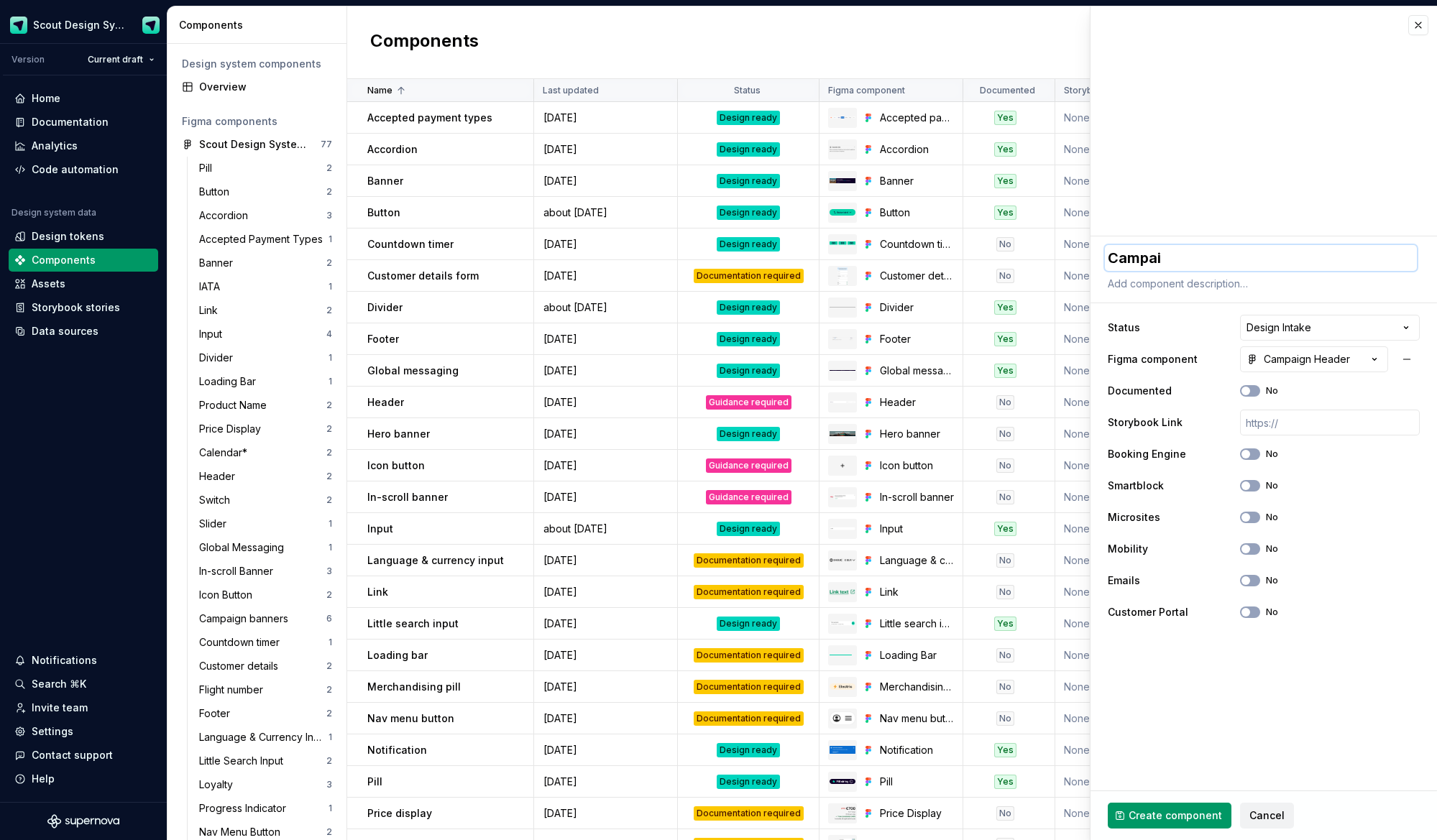
type textarea "*"
type textarea "Campaig"
type textarea "*"
type textarea "Campaign"
type textarea "*"
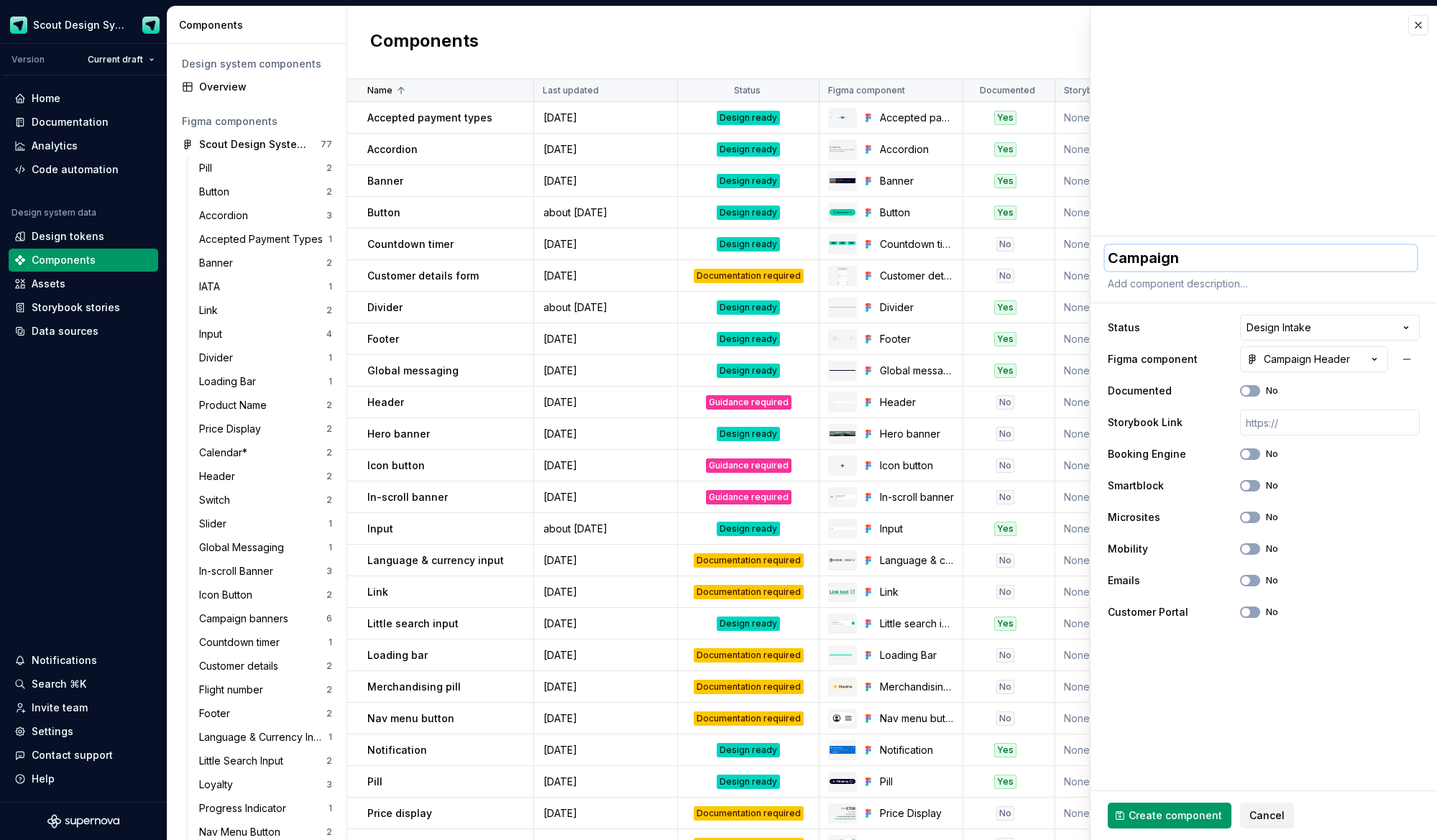
type textarea "Campaign"
type textarea "*"
type textarea "Campaign H"
type textarea "*"
type textarea "Campaign"
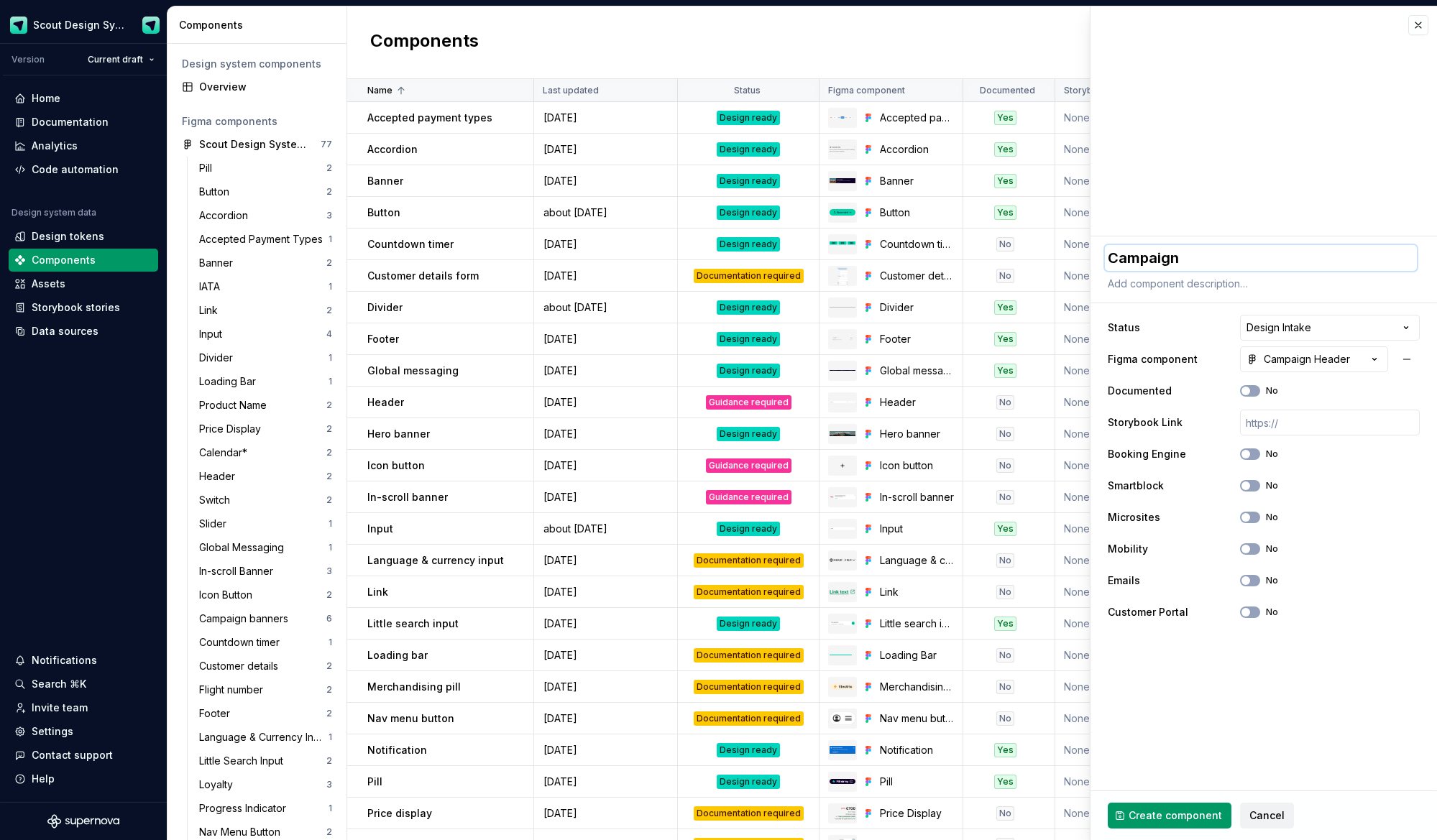
type textarea "*"
type textarea "Campaign he"
type textarea "*"
type textarea "Campaign hea"
type textarea "*"
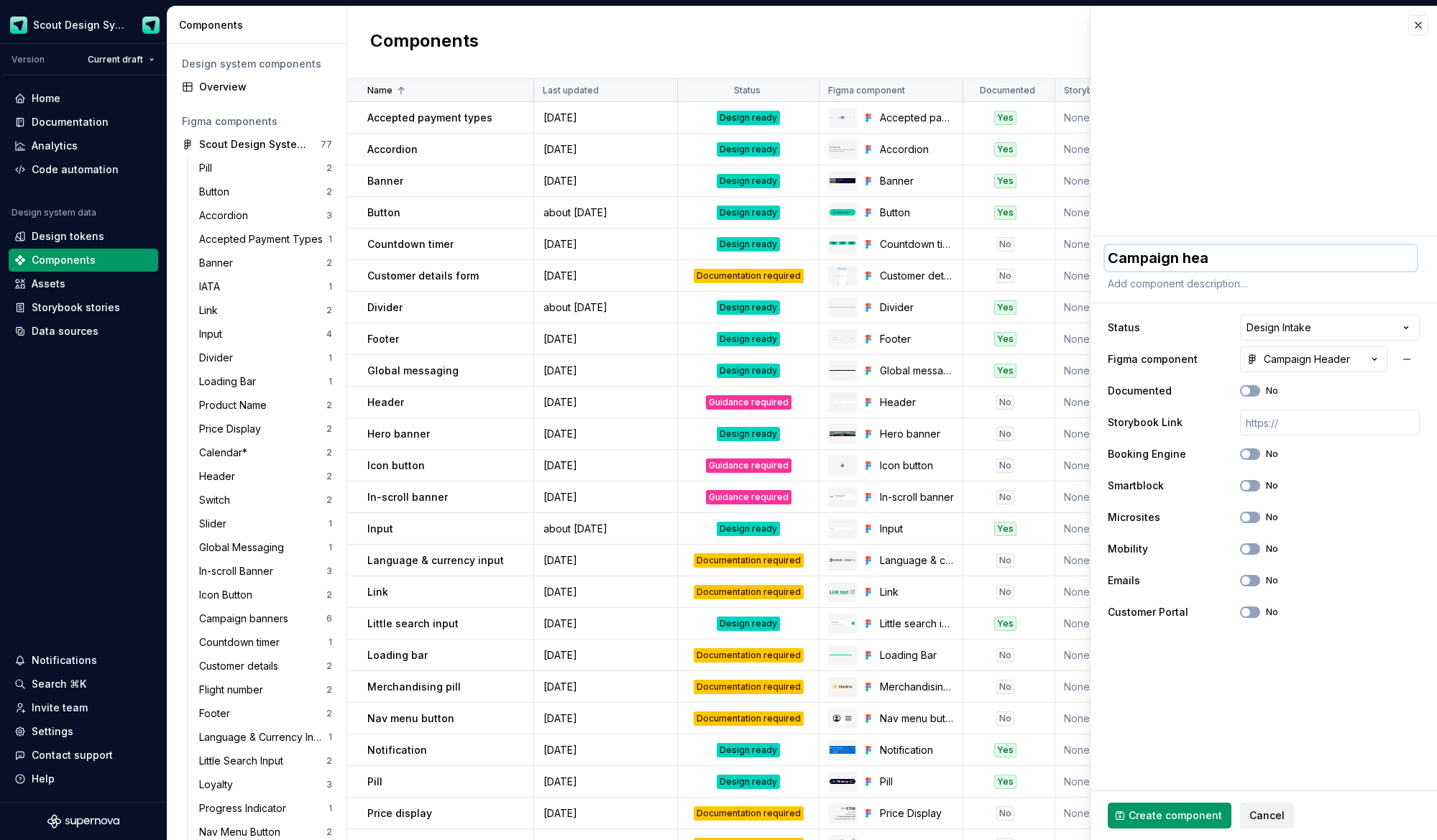
type textarea "Campaign head"
type textarea "*"
type textarea "Campaign heade"
type textarea "*"
type textarea "Campaign header"
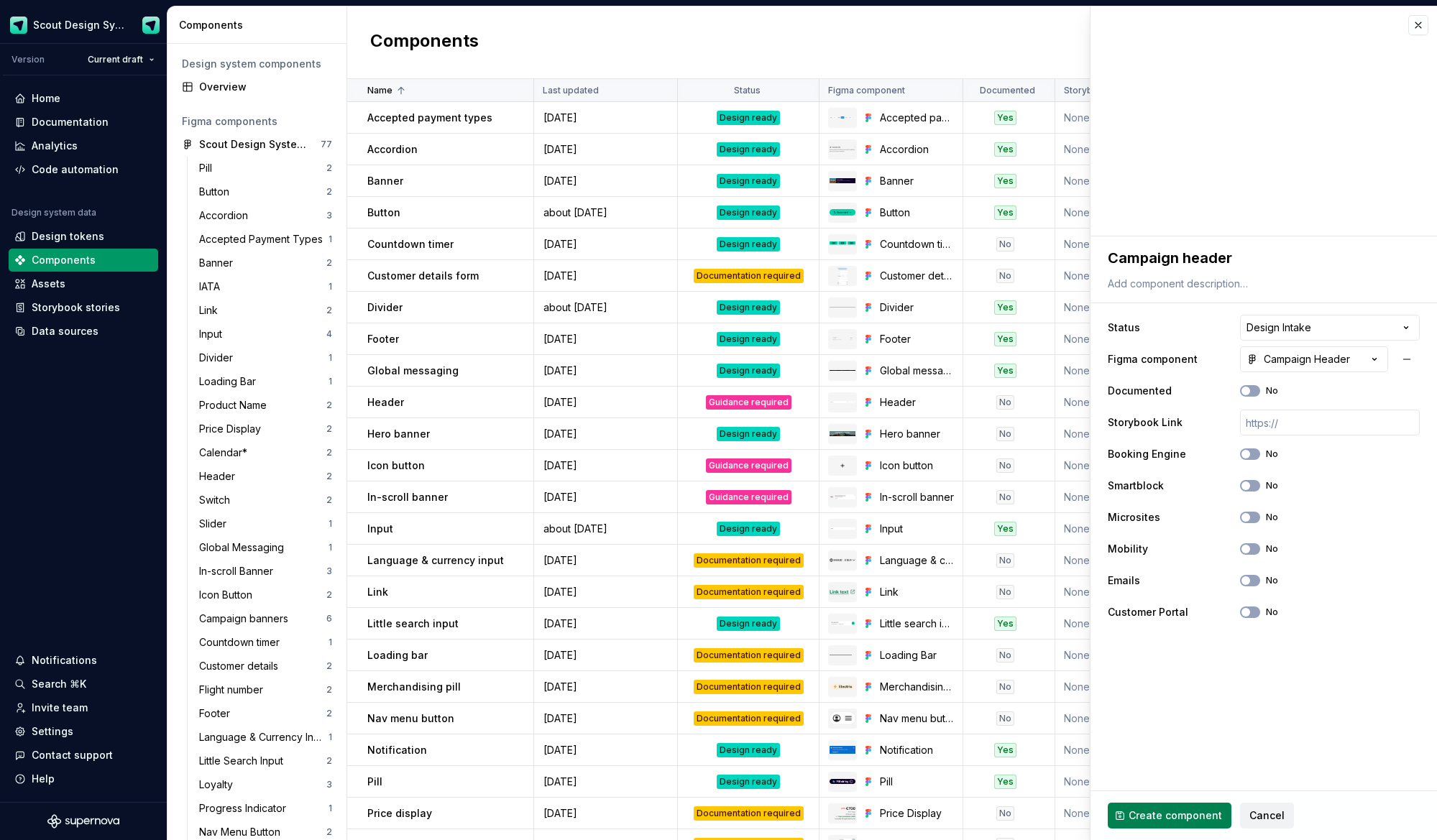
click at [1167, 812] on span "Create component" at bounding box center [1176, 816] width 94 height 14
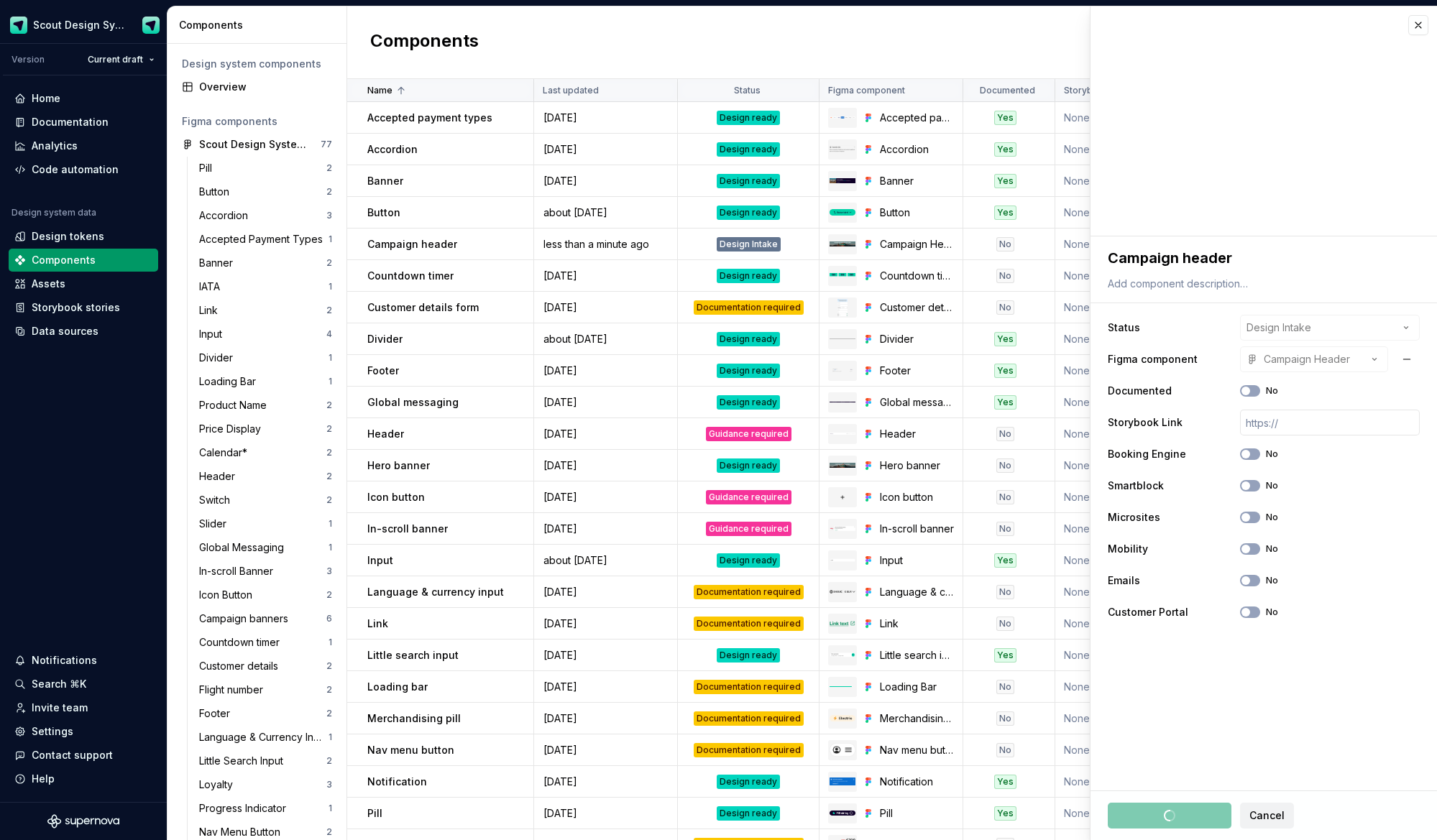
type textarea "*"
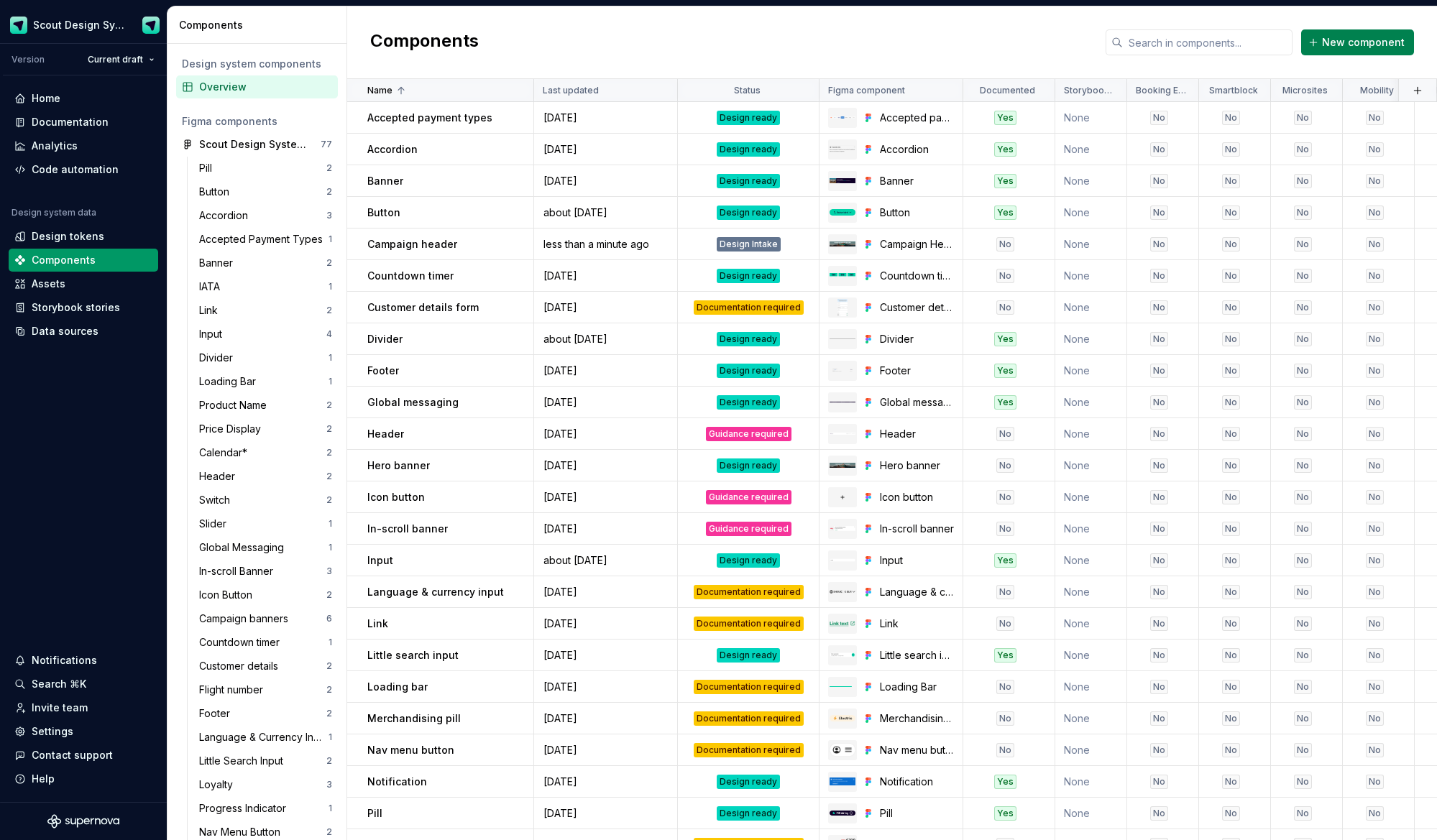
click at [1348, 37] on span "New component" at bounding box center [1364, 42] width 83 height 14
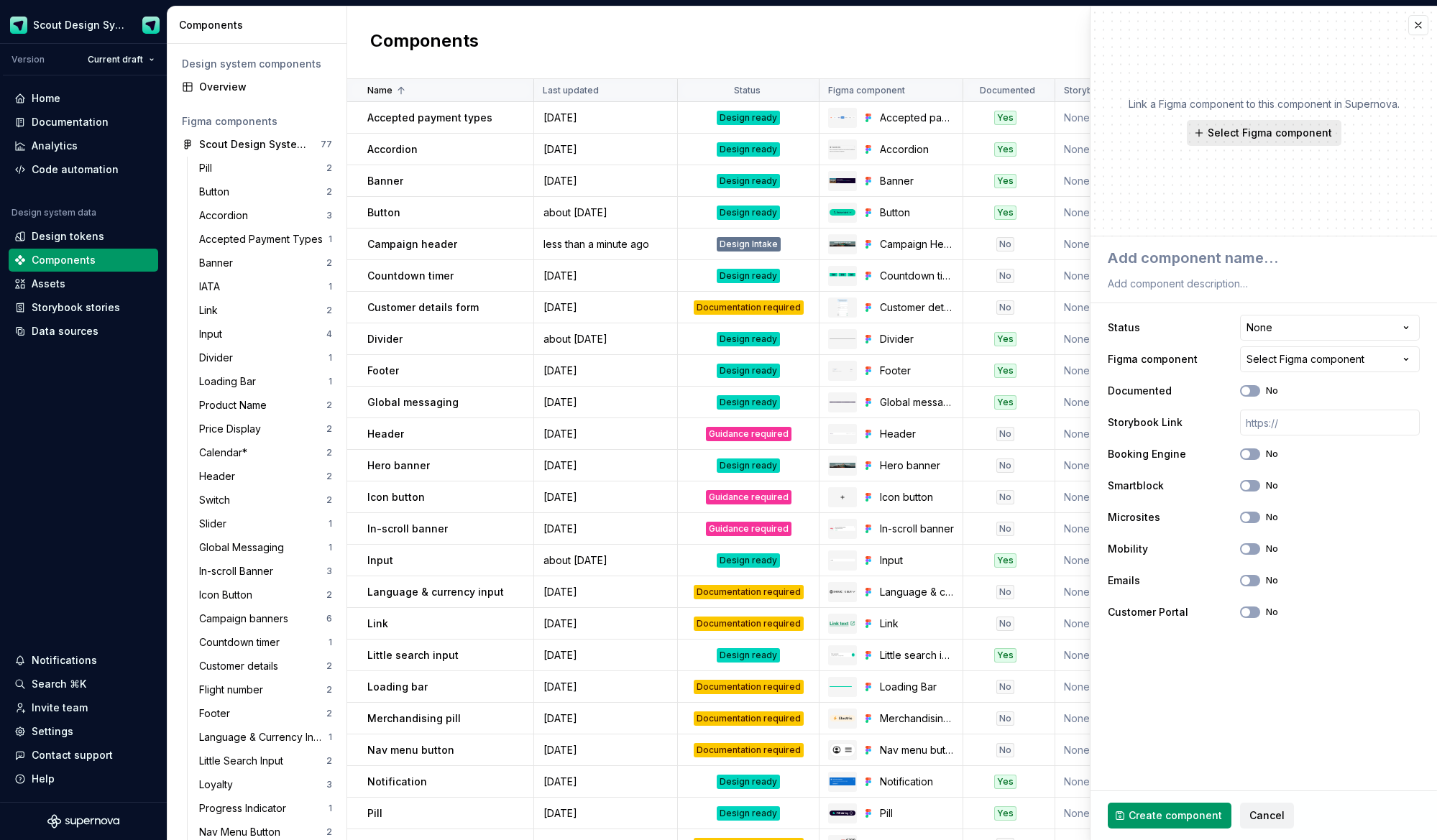
click at [1299, 134] on span "Select Figma component" at bounding box center [1269, 133] width 124 height 14
type textarea "*"
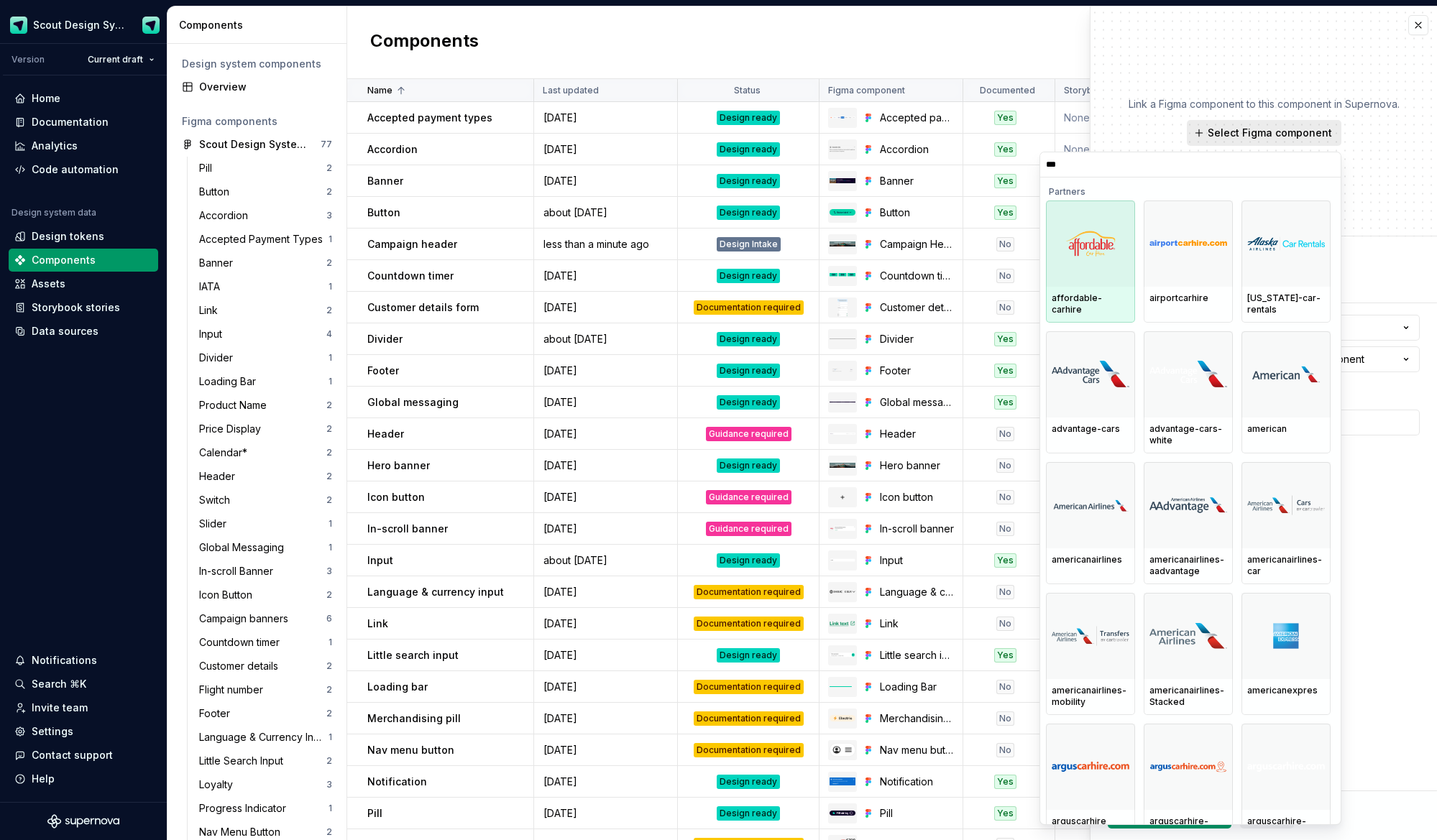
type input "****"
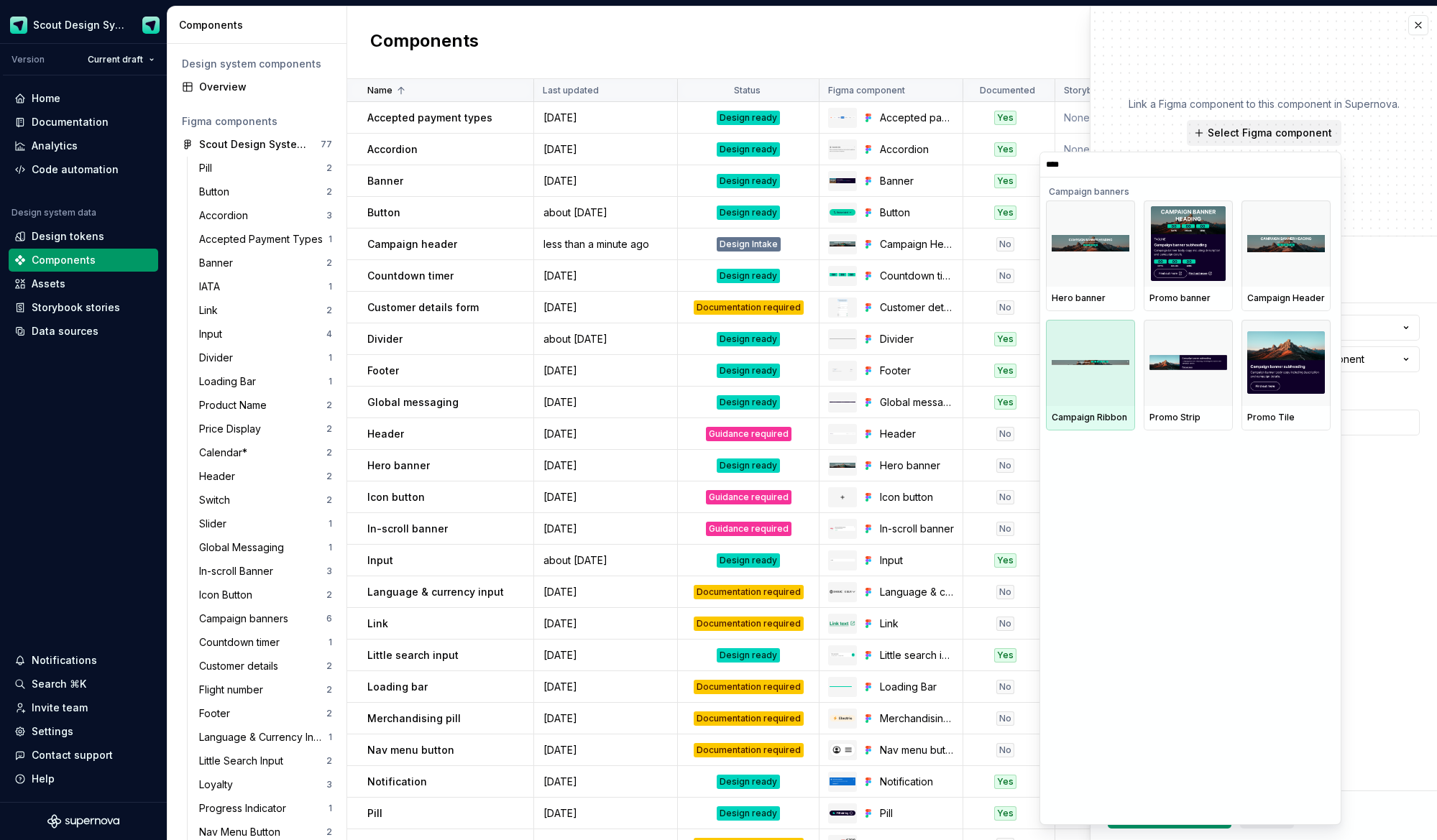
click at [1122, 363] on img at bounding box center [1091, 363] width 78 height 5
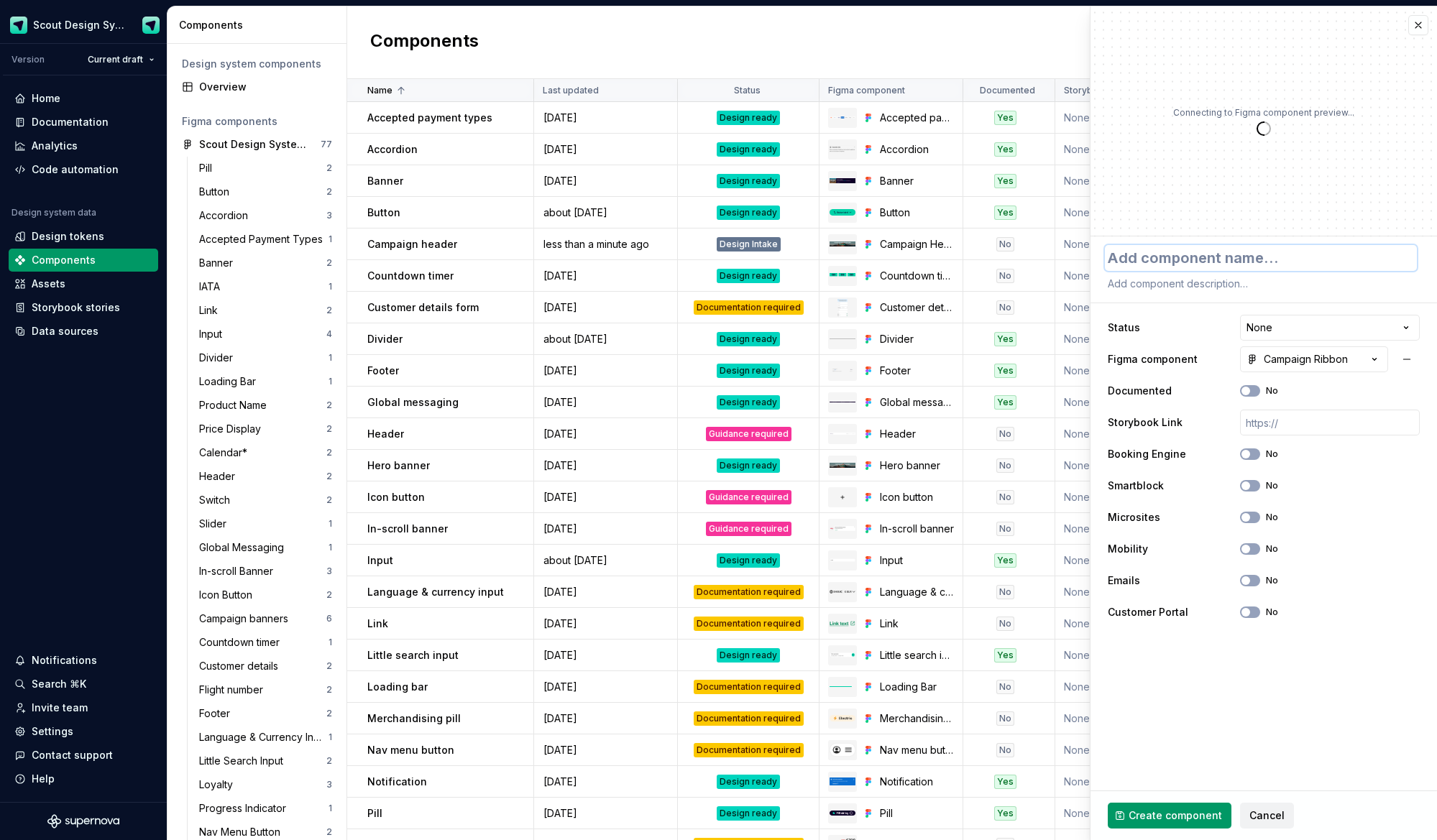
click at [1210, 264] on textarea at bounding box center [1261, 257] width 312 height 26
type textarea "*"
type textarea "C"
type textarea "*"
type textarea "Ca"
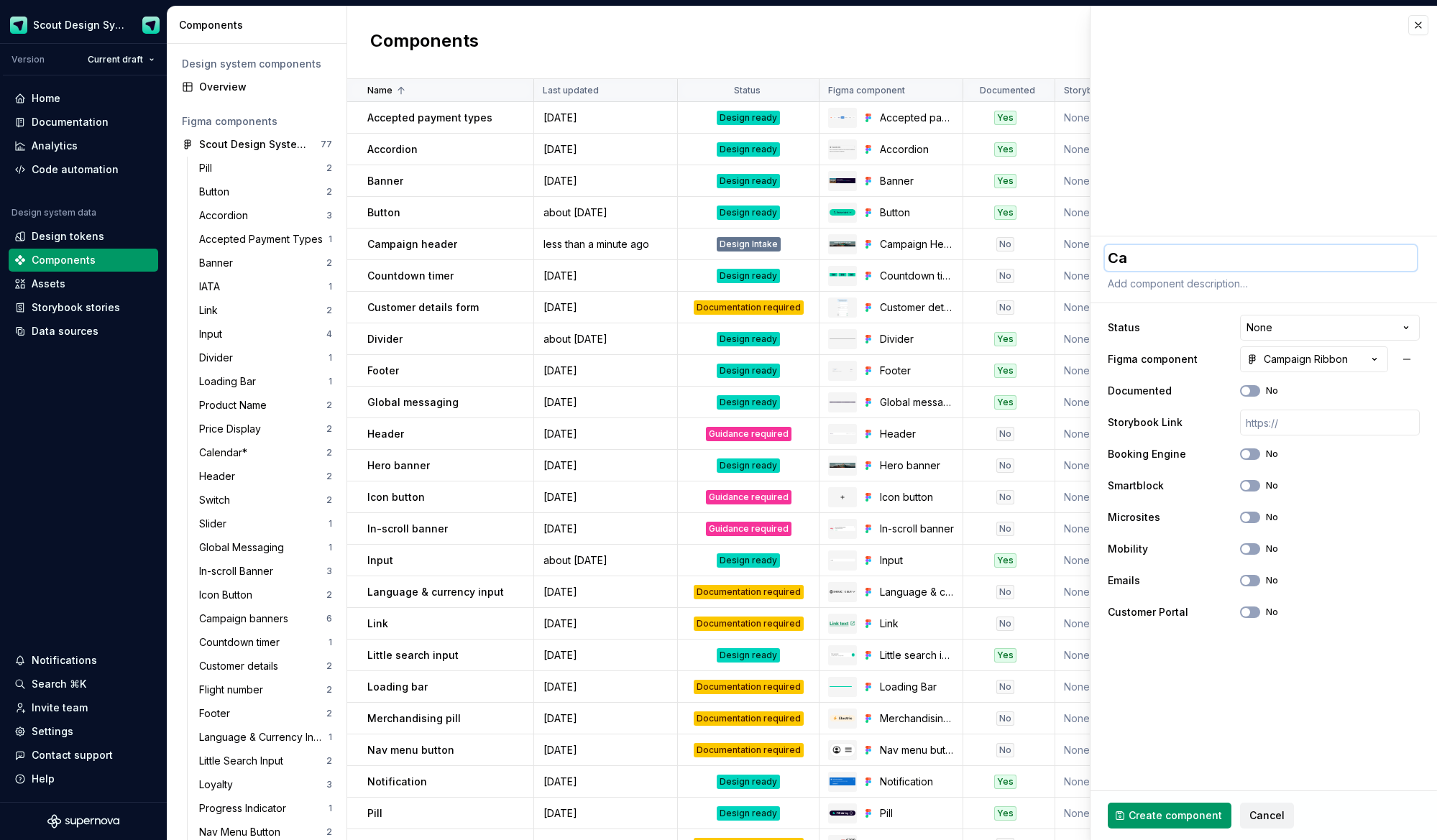
type textarea "*"
type textarea "Cam"
type textarea "*"
type textarea "[PERSON_NAME]"
type textarea "*"
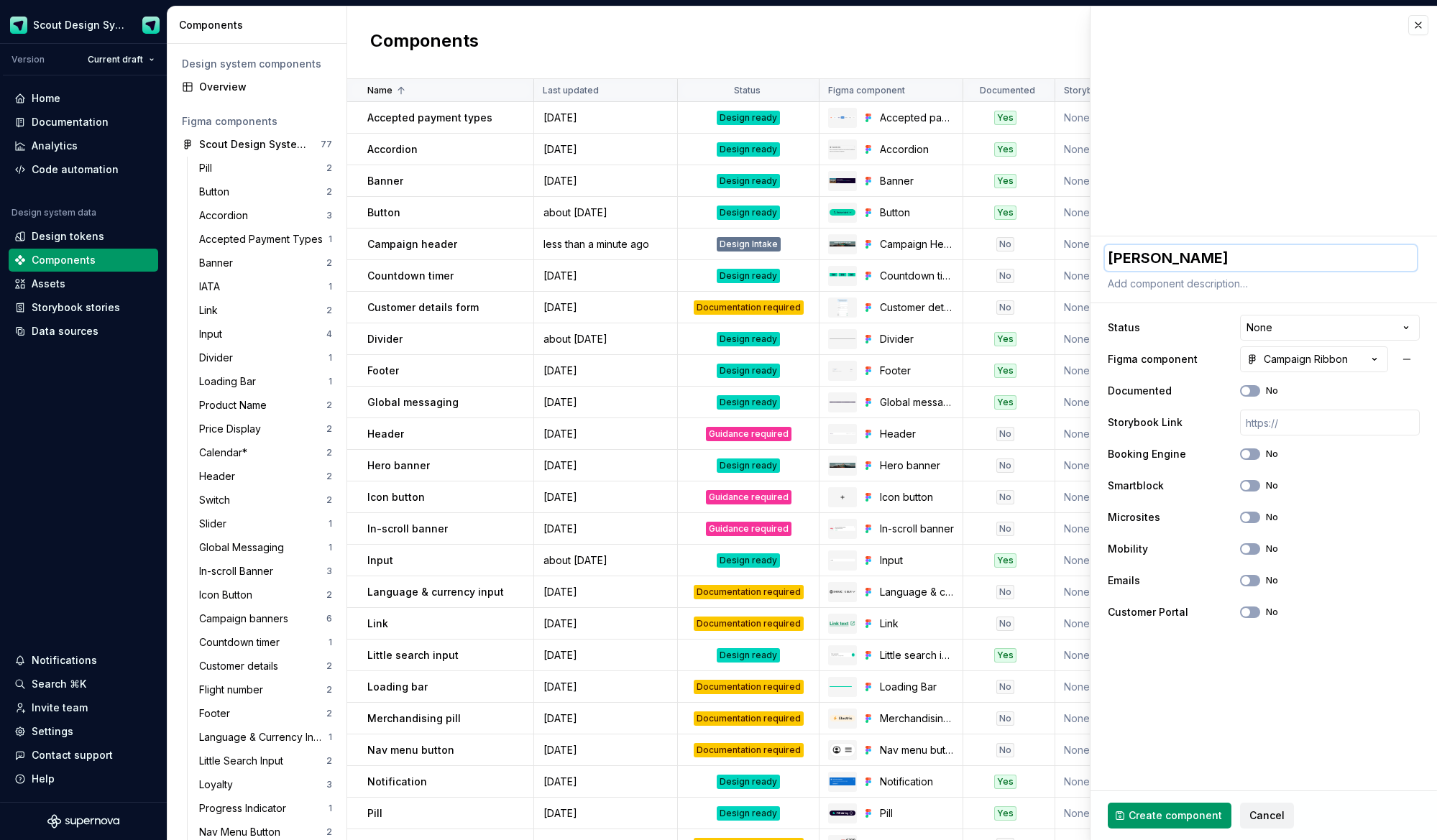
type textarea "Campai"
type textarea "*"
type textarea "Campaig"
type textarea "*"
type textarea "Campaign"
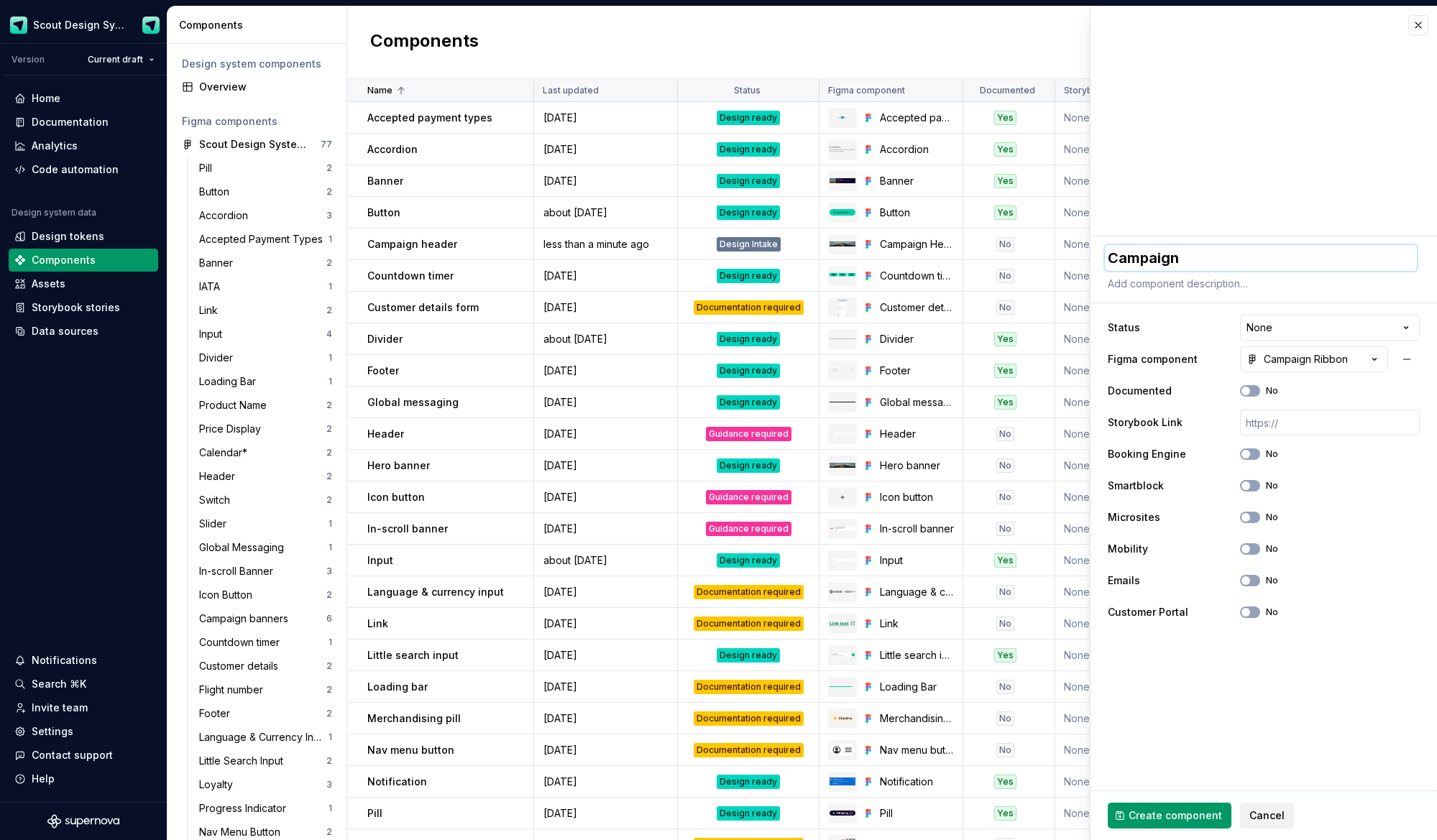
type textarea "*"
type textarea "Campaign"
type textarea "*"
type textarea "Campaign r"
type textarea "*"
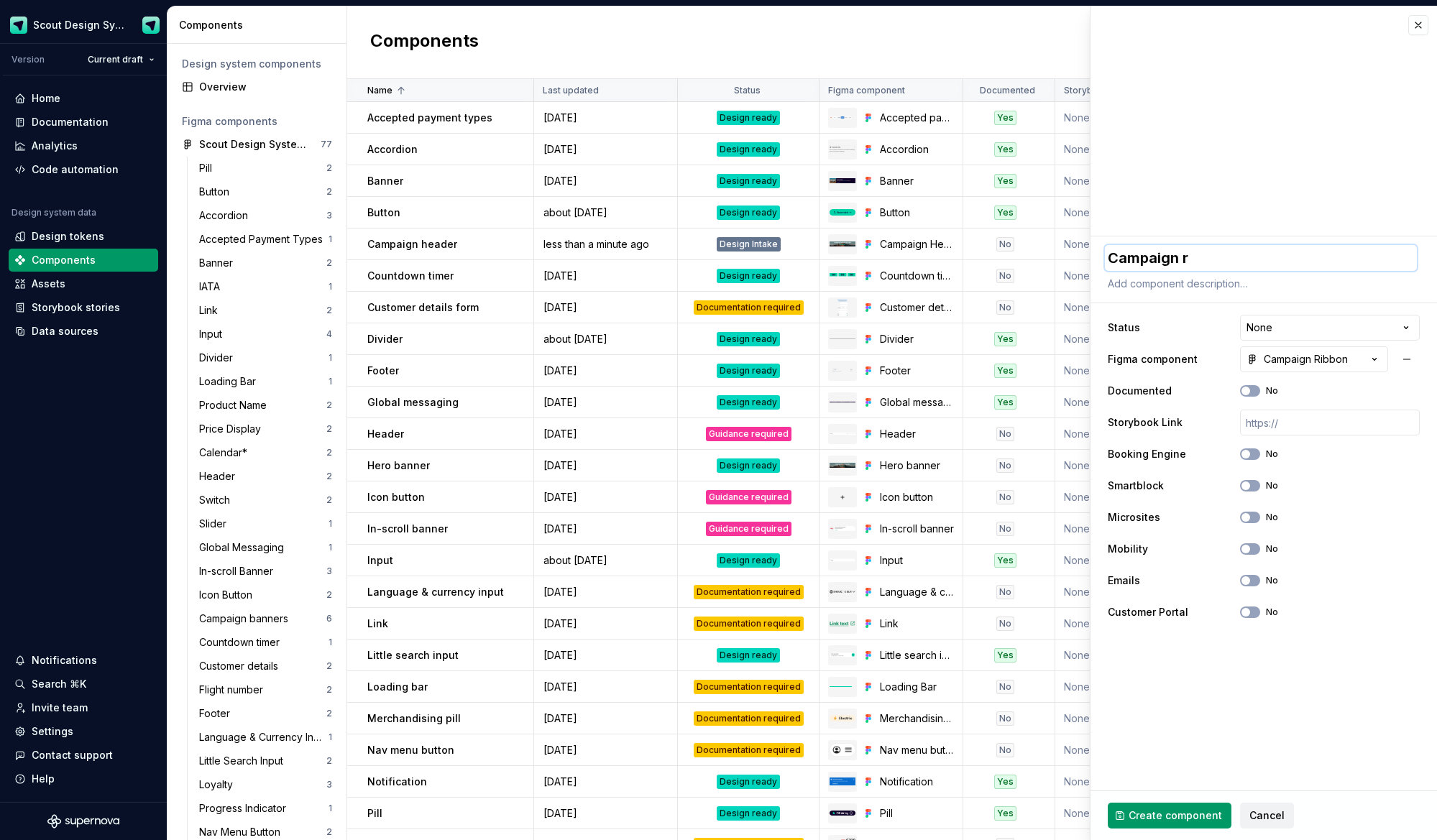
type textarea "Campaign ri"
type textarea "*"
type textarea "Campaign rib"
type textarea "*"
type textarea "Campaign ribb"
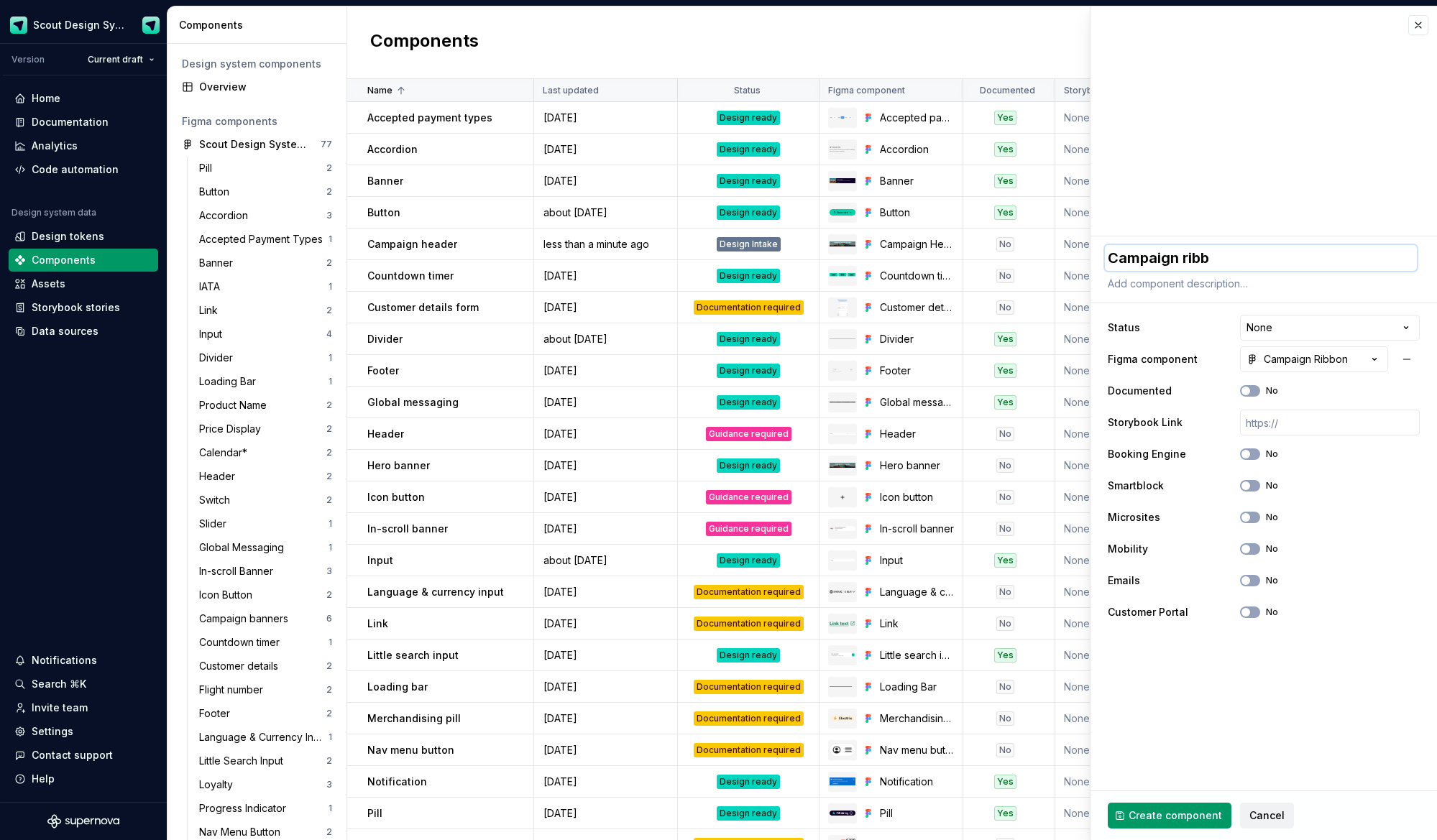
type textarea "*"
type textarea "Campaign ribbo"
type textarea "*"
type textarea "Campaign ribbon"
click at [1265, 334] on html "Scout Design System Version Current draft Home Documentation Analytics Code aut…" at bounding box center [718, 420] width 1437 height 840
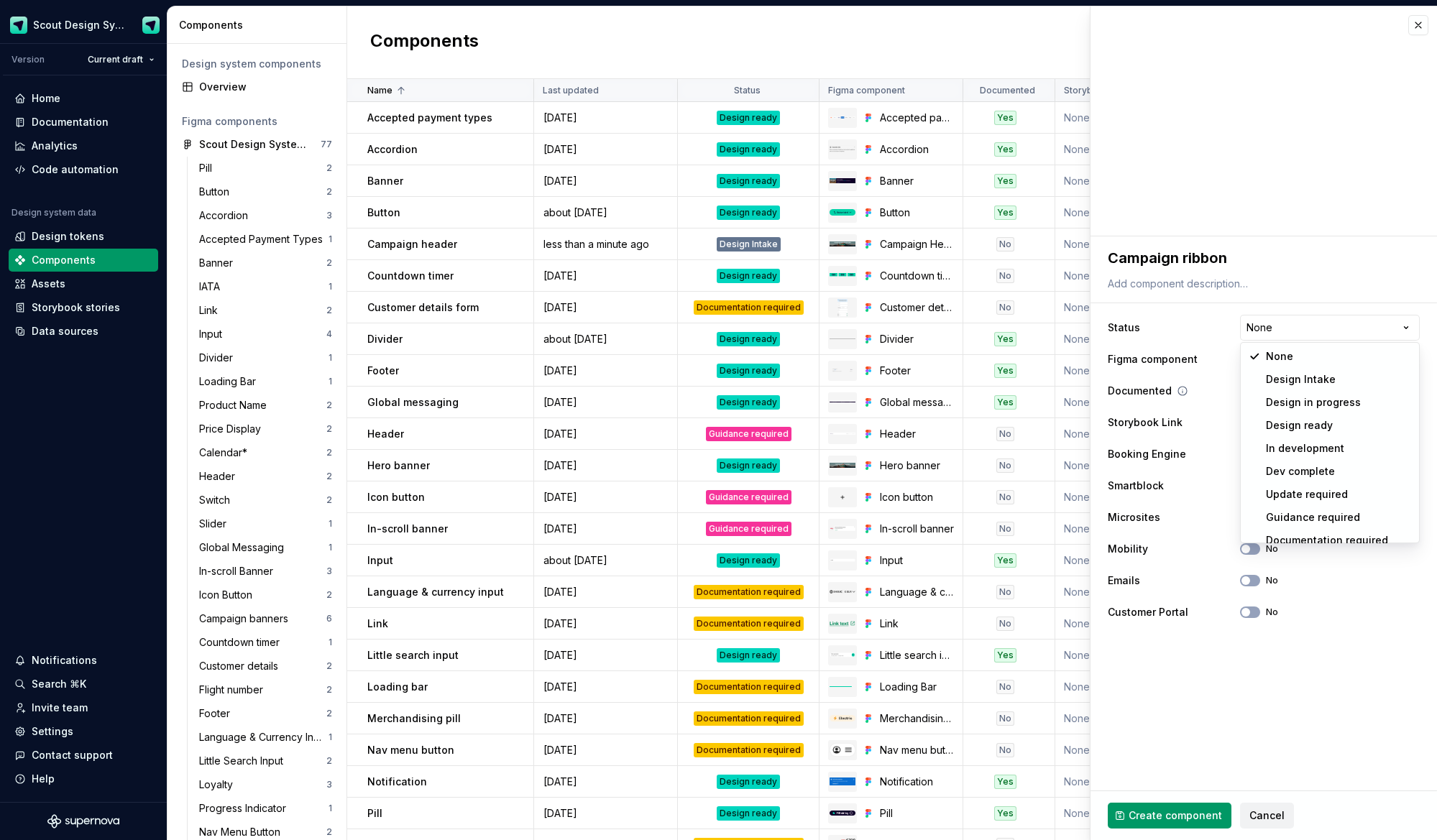
select select "**********"
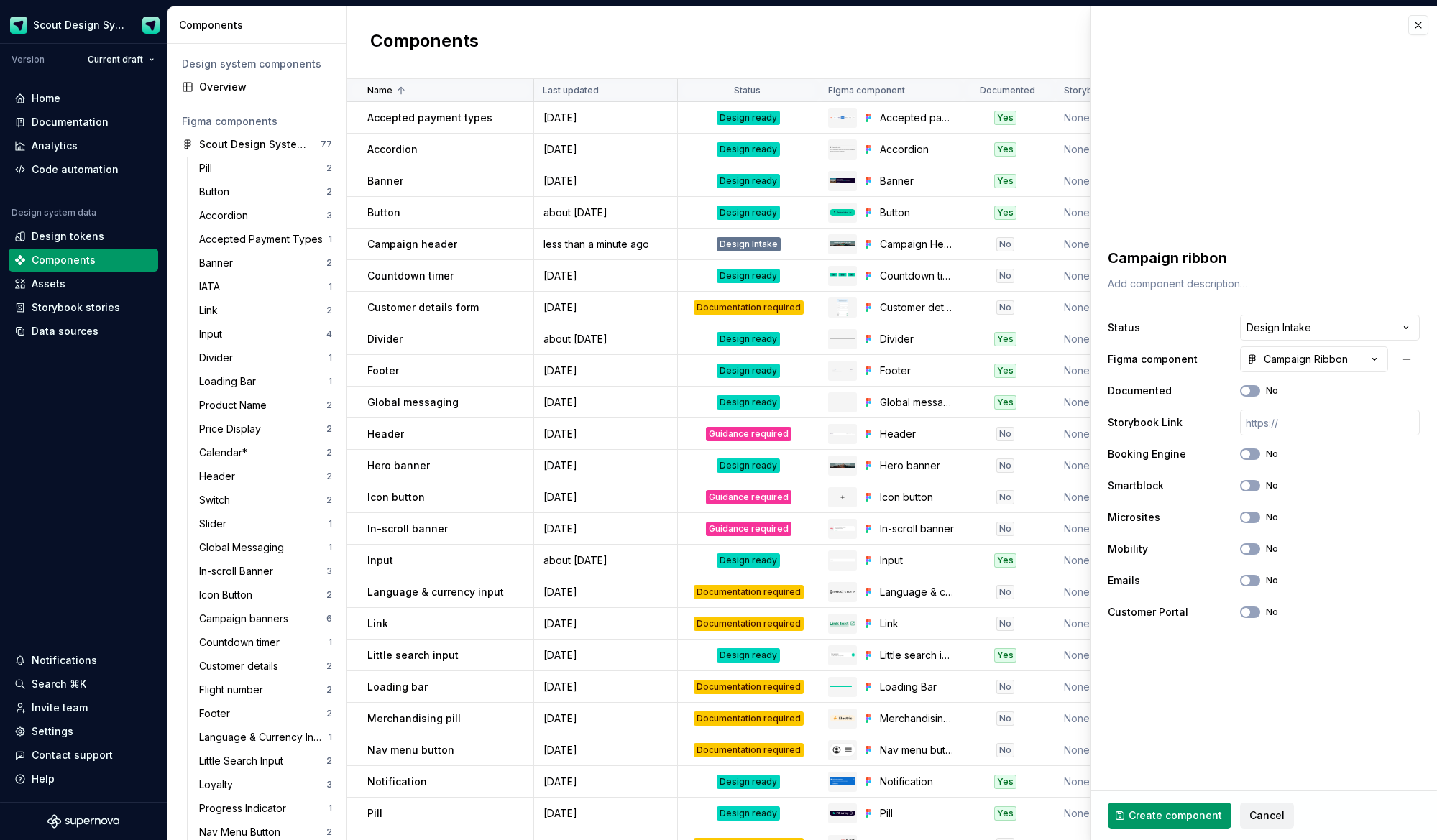
click at [1208, 813] on span "Create component" at bounding box center [1176, 816] width 94 height 14
type textarea "*"
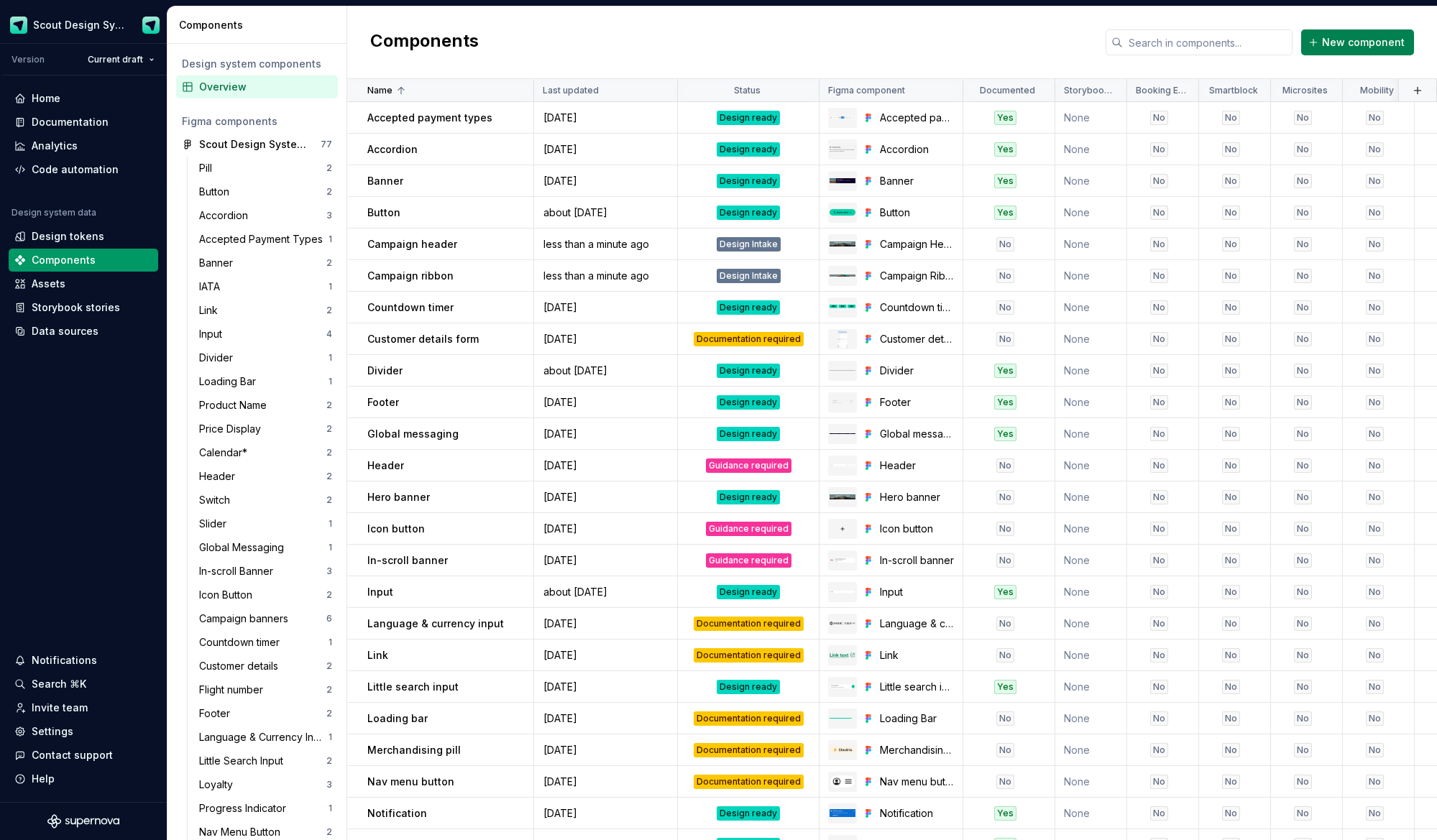
click at [1342, 51] on button "New component" at bounding box center [1357, 42] width 113 height 26
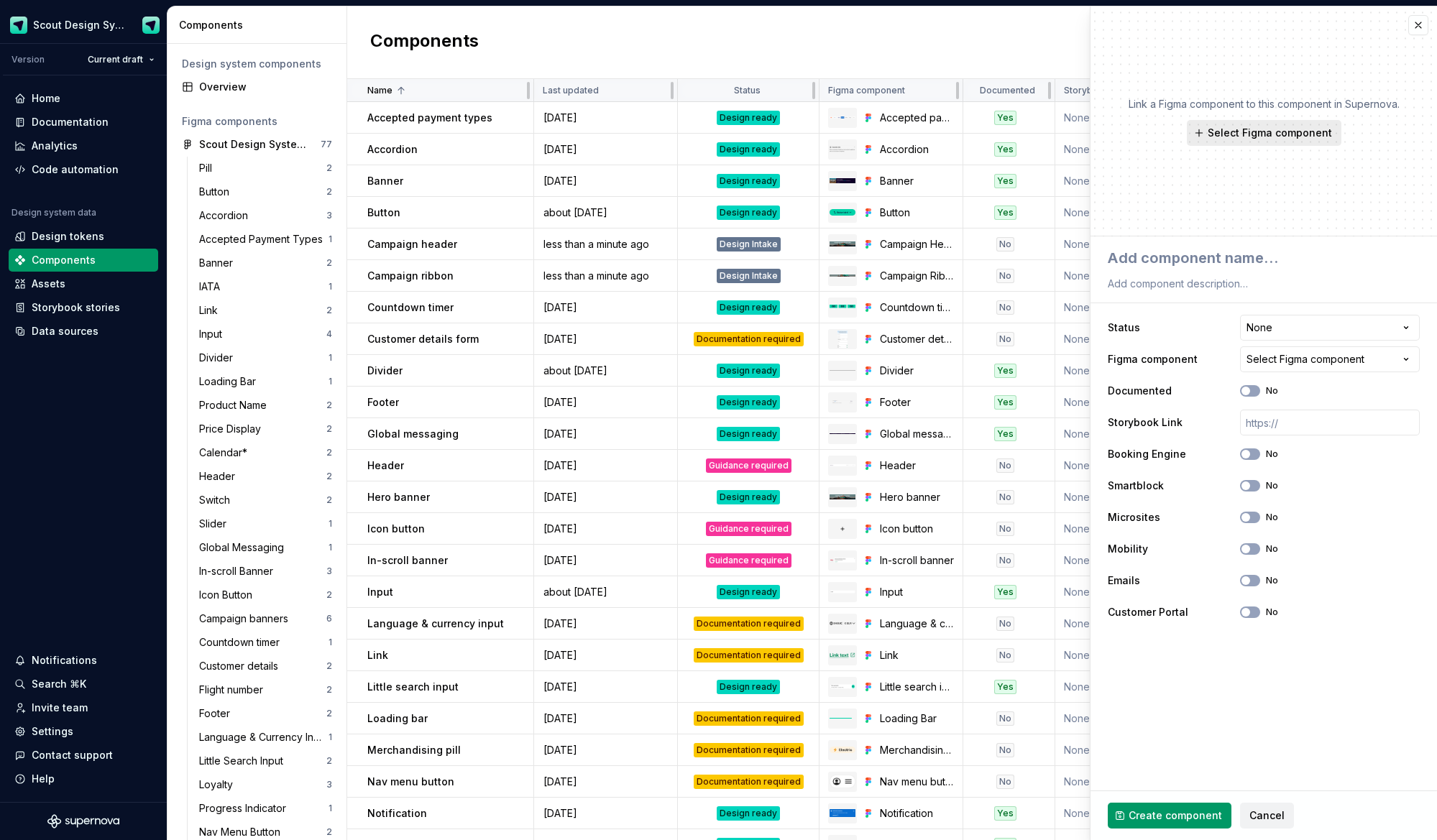
click at [1275, 142] on button "Select Figma component" at bounding box center [1264, 133] width 154 height 26
type textarea "*"
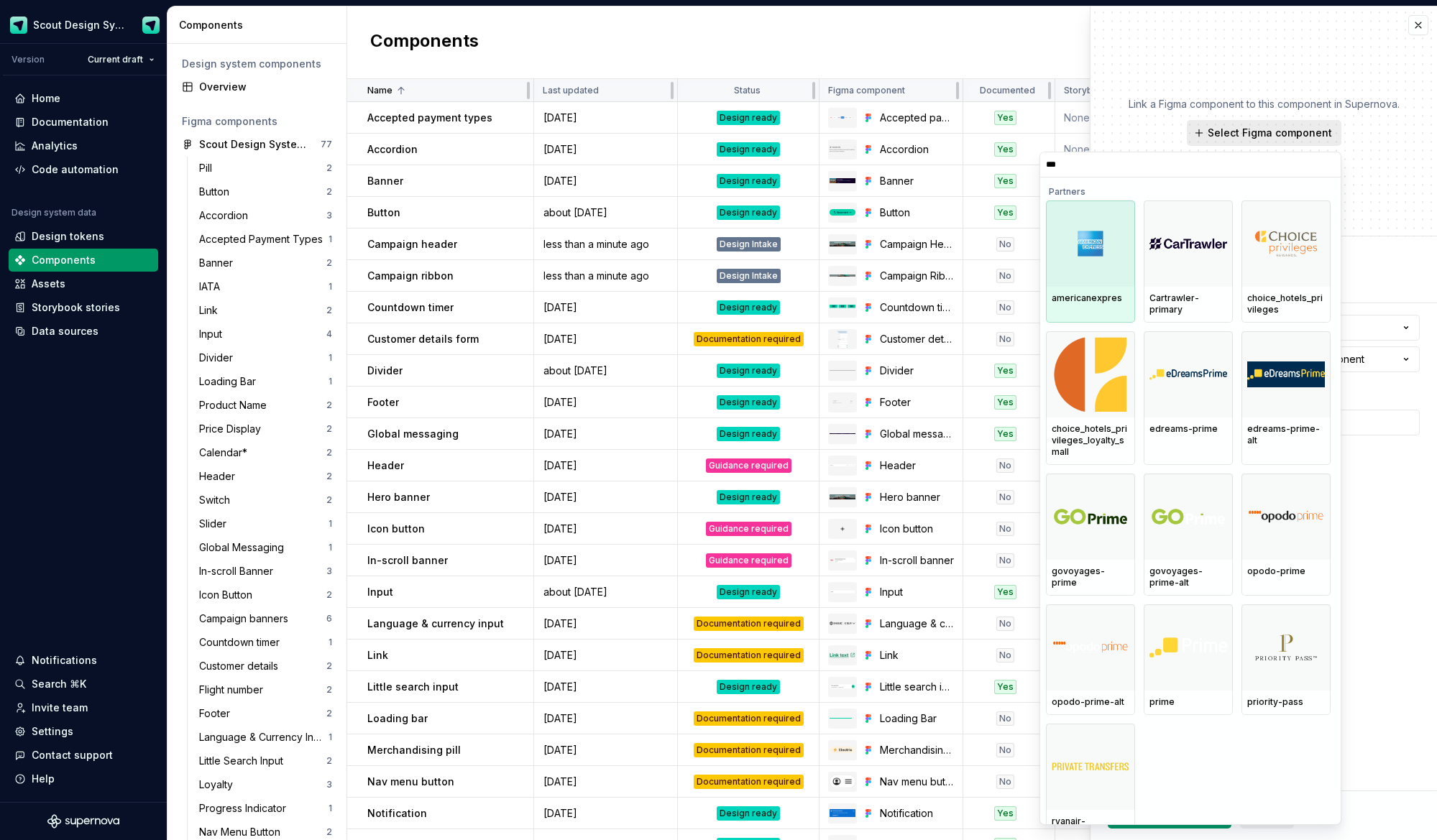
type input "****"
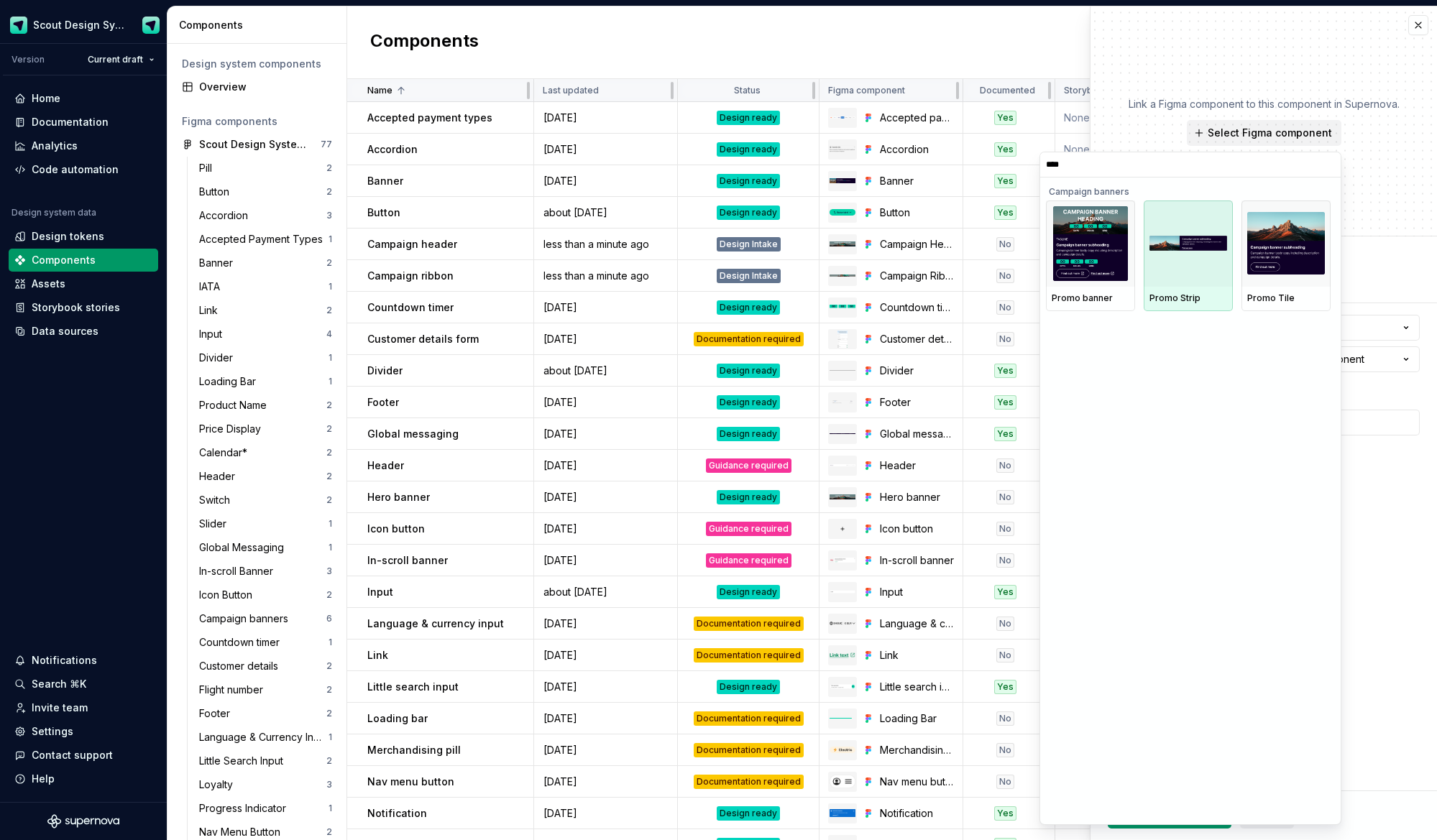
click at [1211, 231] on div at bounding box center [1188, 243] width 89 height 87
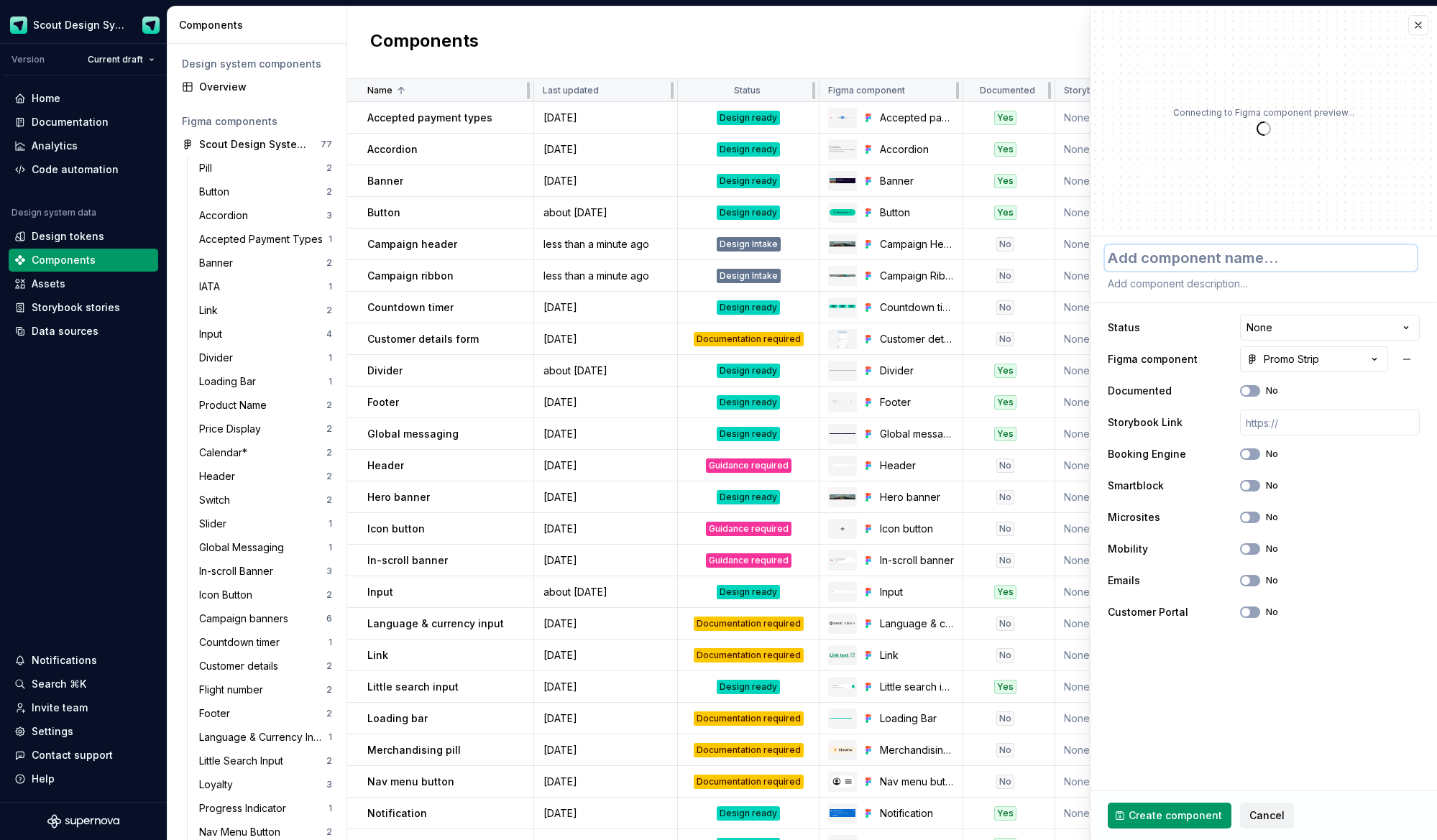
click at [1162, 264] on textarea at bounding box center [1261, 257] width 312 height 26
type textarea "*"
type textarea "P"
type textarea "*"
type textarea "Pr"
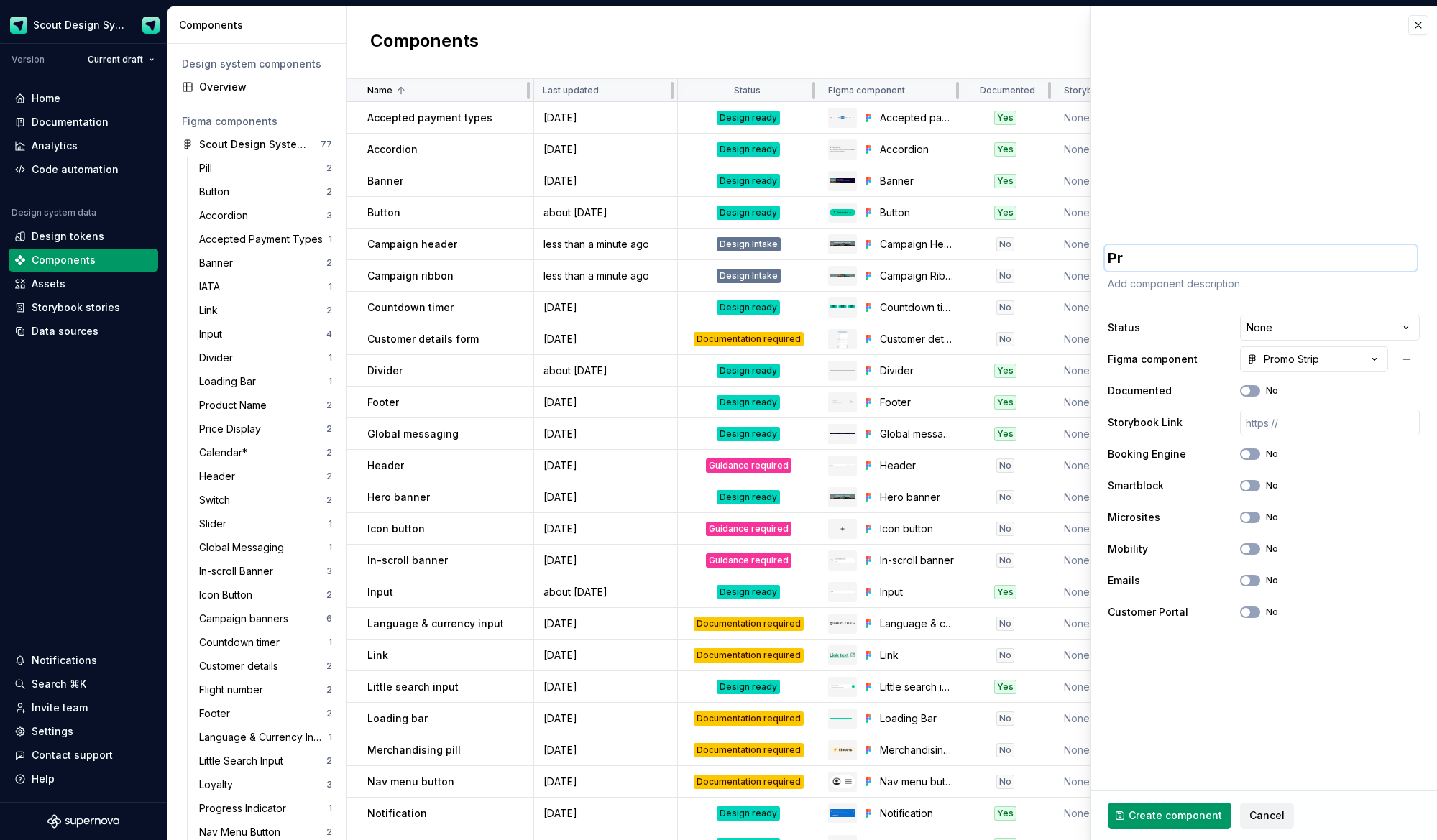
type textarea "*"
type textarea "Pro"
type textarea "*"
type textarea "Prom"
type textarea "*"
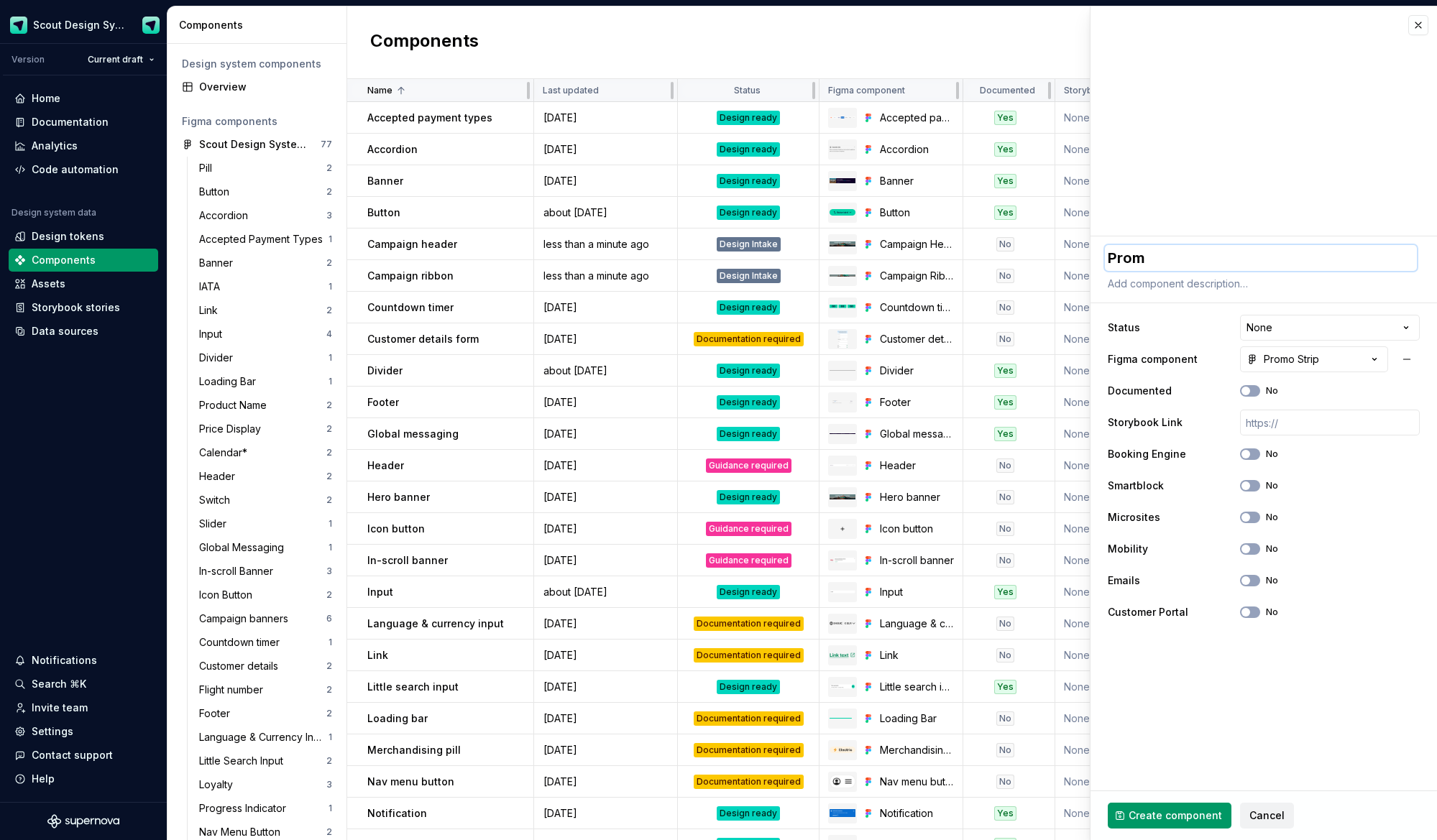
type textarea "Promo"
type textarea "*"
type textarea "Promo"
type textarea "*"
type textarea "Promo s"
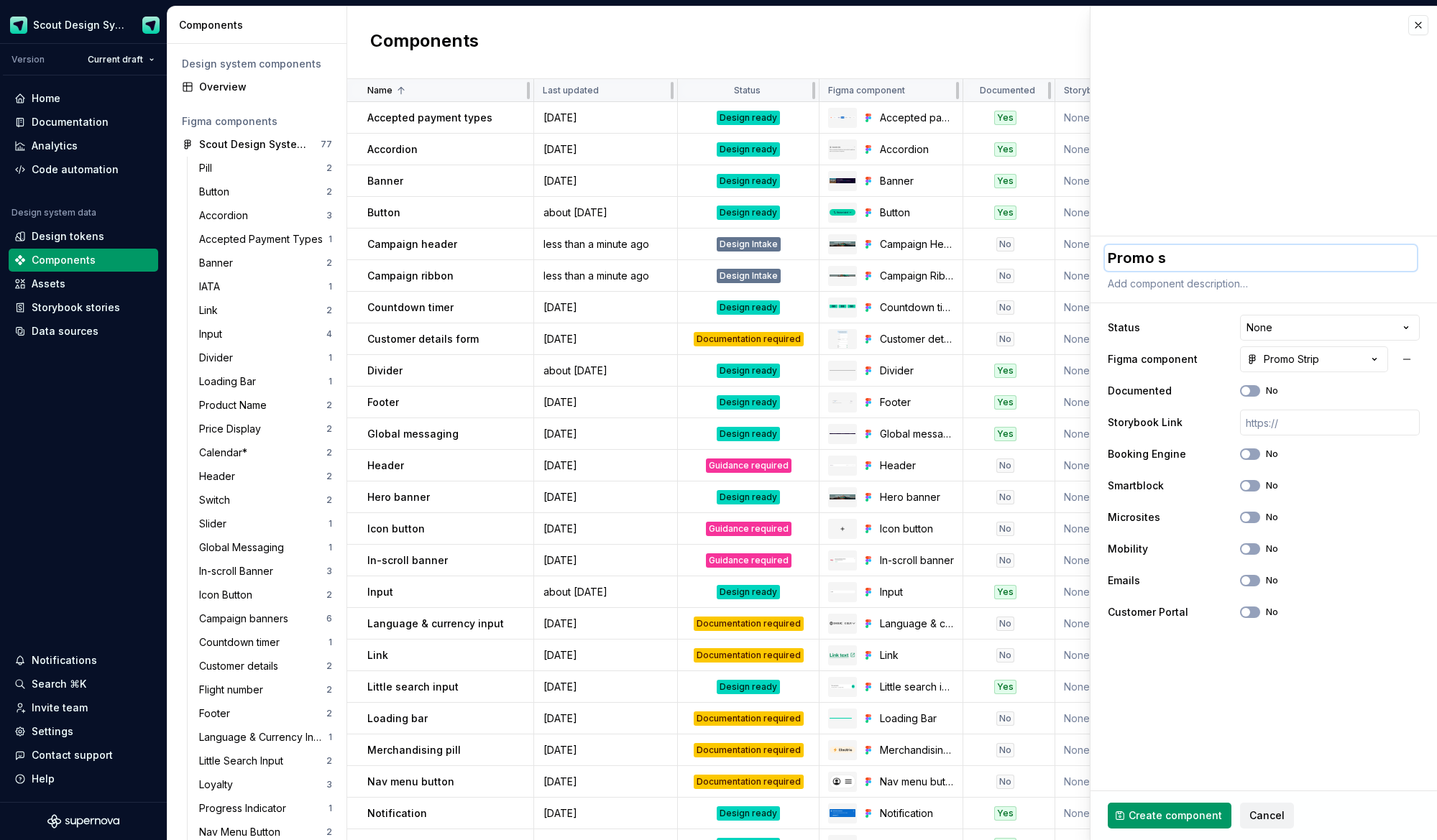
type textarea "*"
type textarea "Promo st"
type textarea "*"
type textarea "Promo str"
type textarea "*"
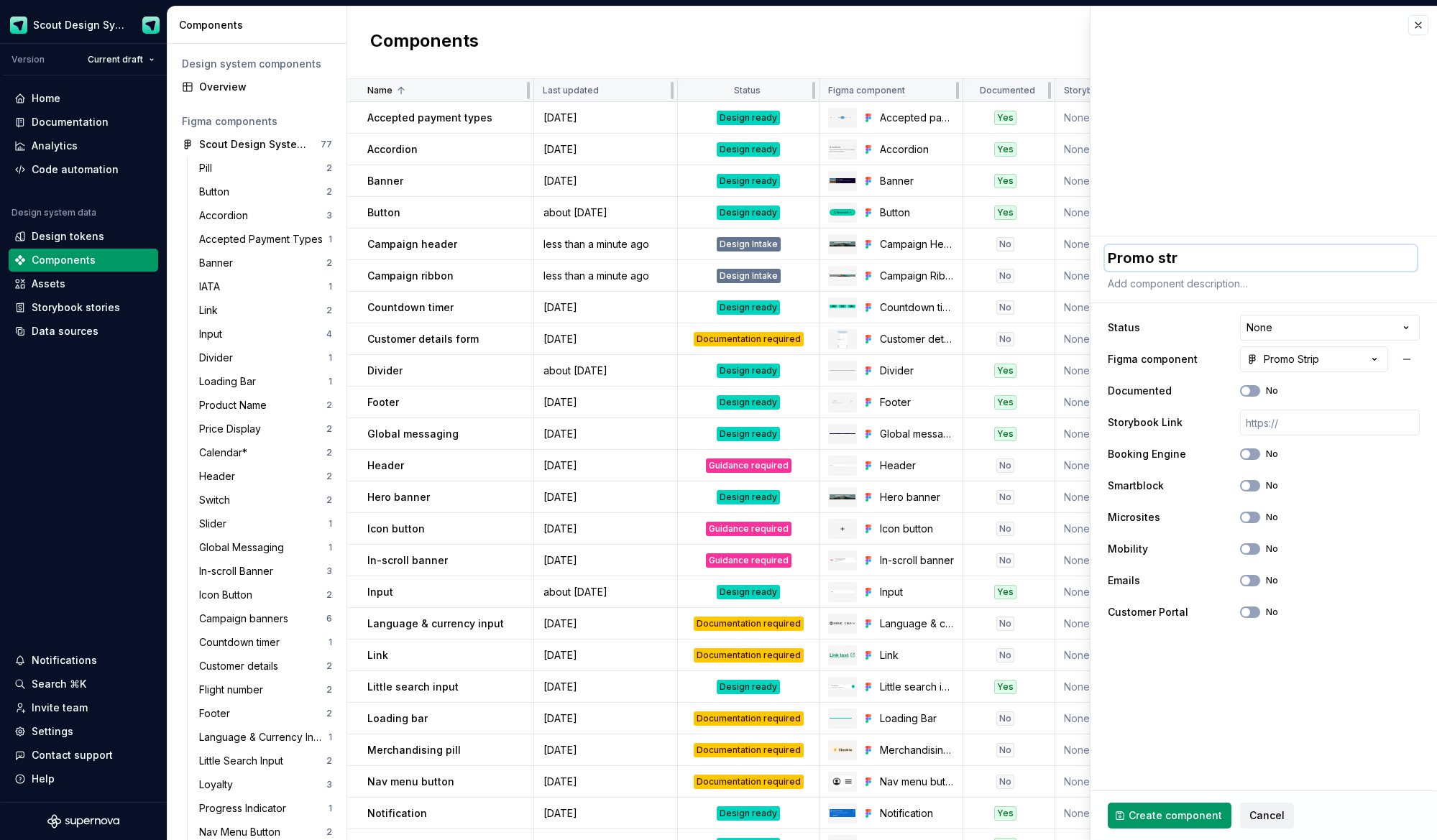
type textarea "Promo stro"
type textarea "*"
type textarea "Promo str"
type textarea "*"
type textarea "Promo stri"
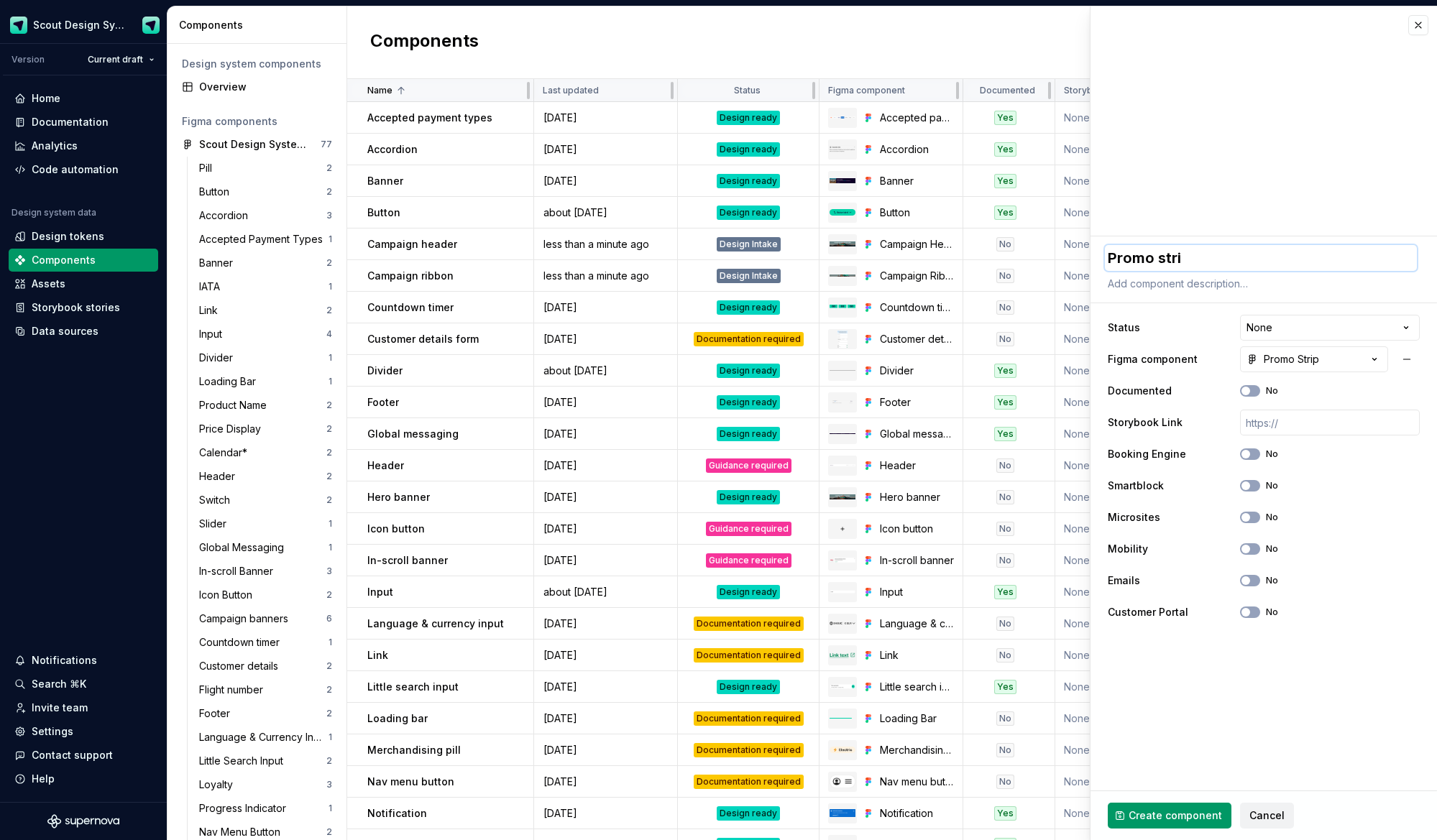
type textarea "*"
type textarea "Promo strip"
click at [1194, 814] on span "Create component" at bounding box center [1176, 816] width 94 height 14
type textarea "*"
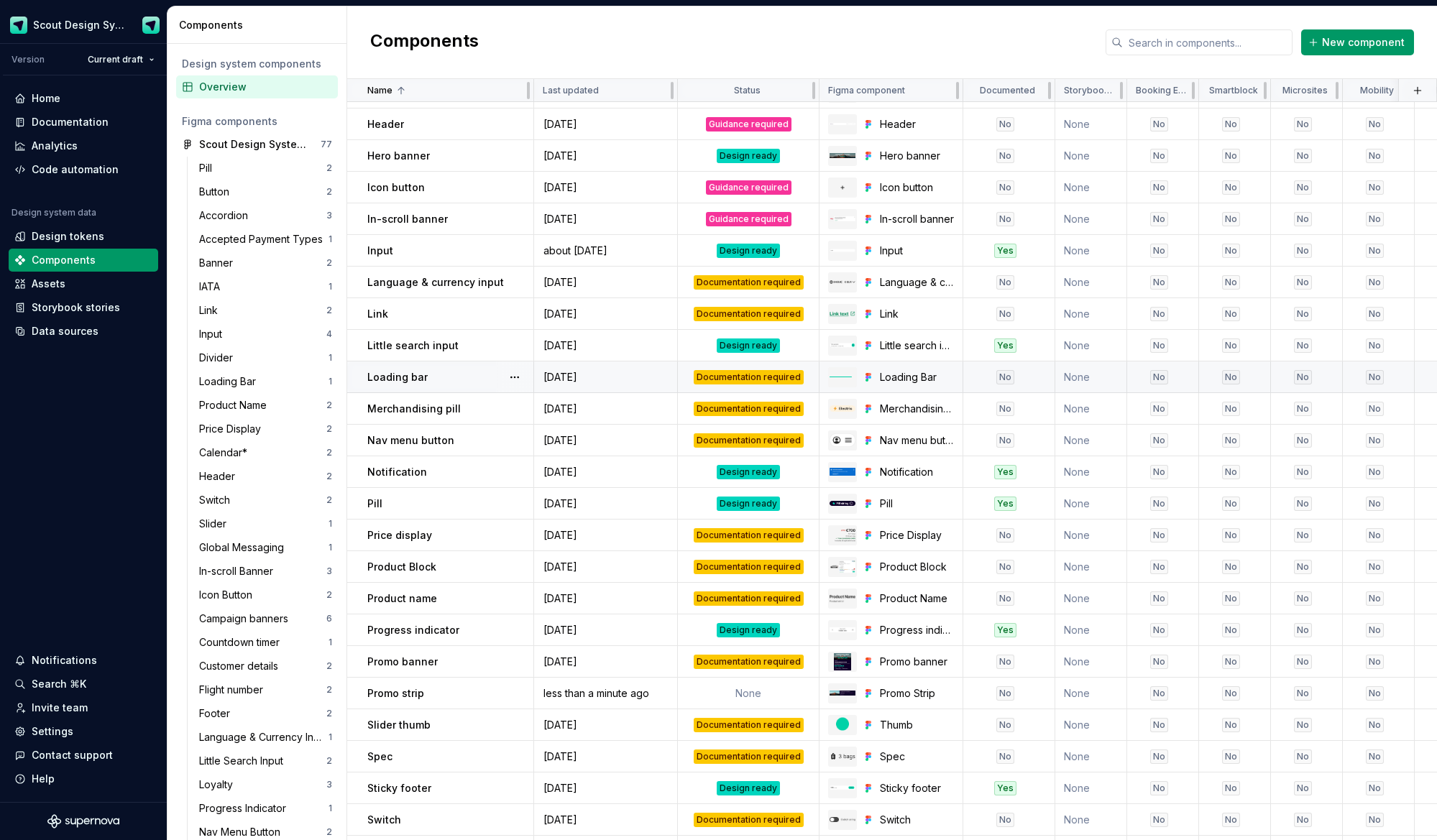
scroll to position [356, 0]
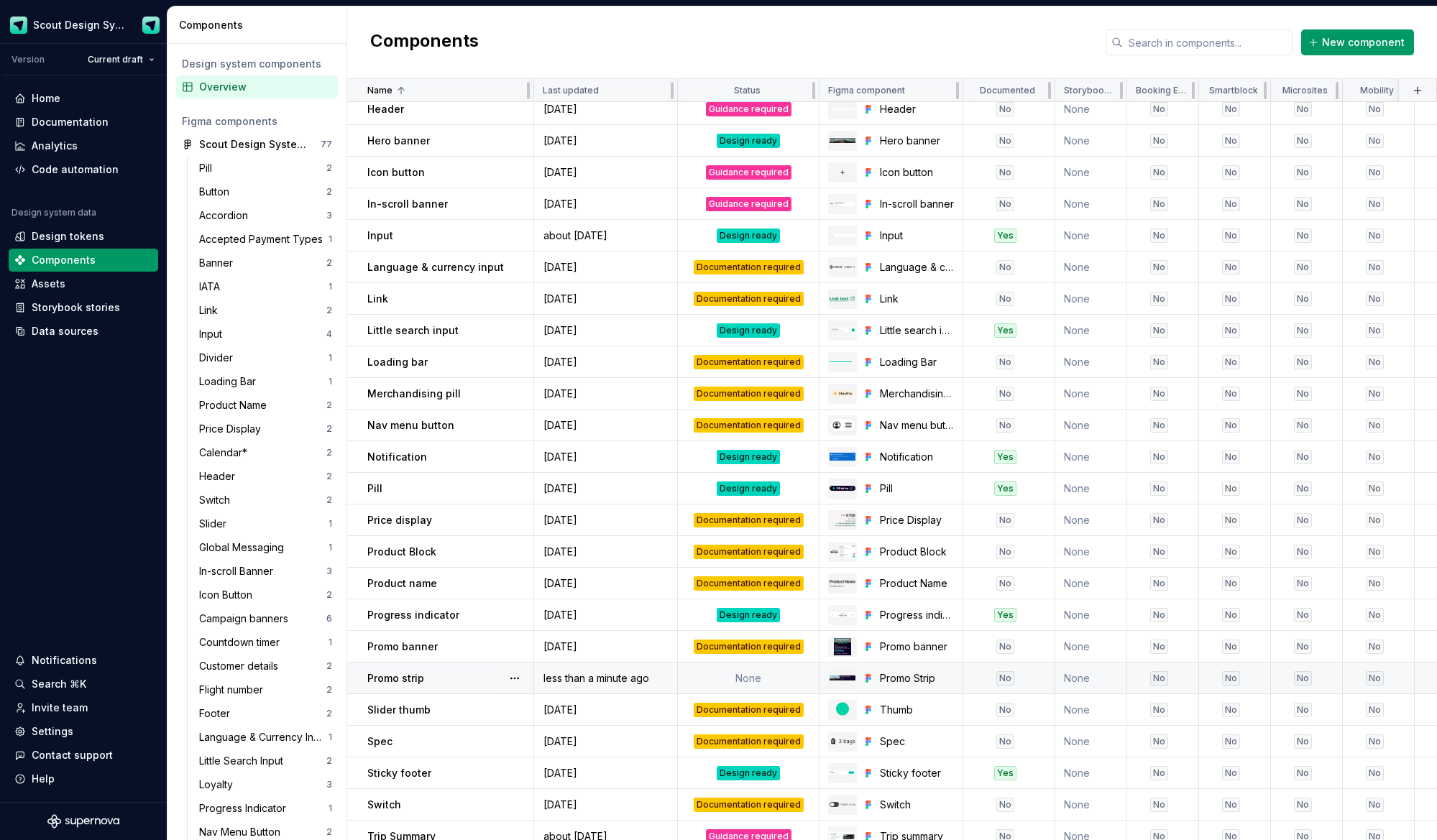
click at [770, 682] on td "None" at bounding box center [749, 679] width 142 height 32
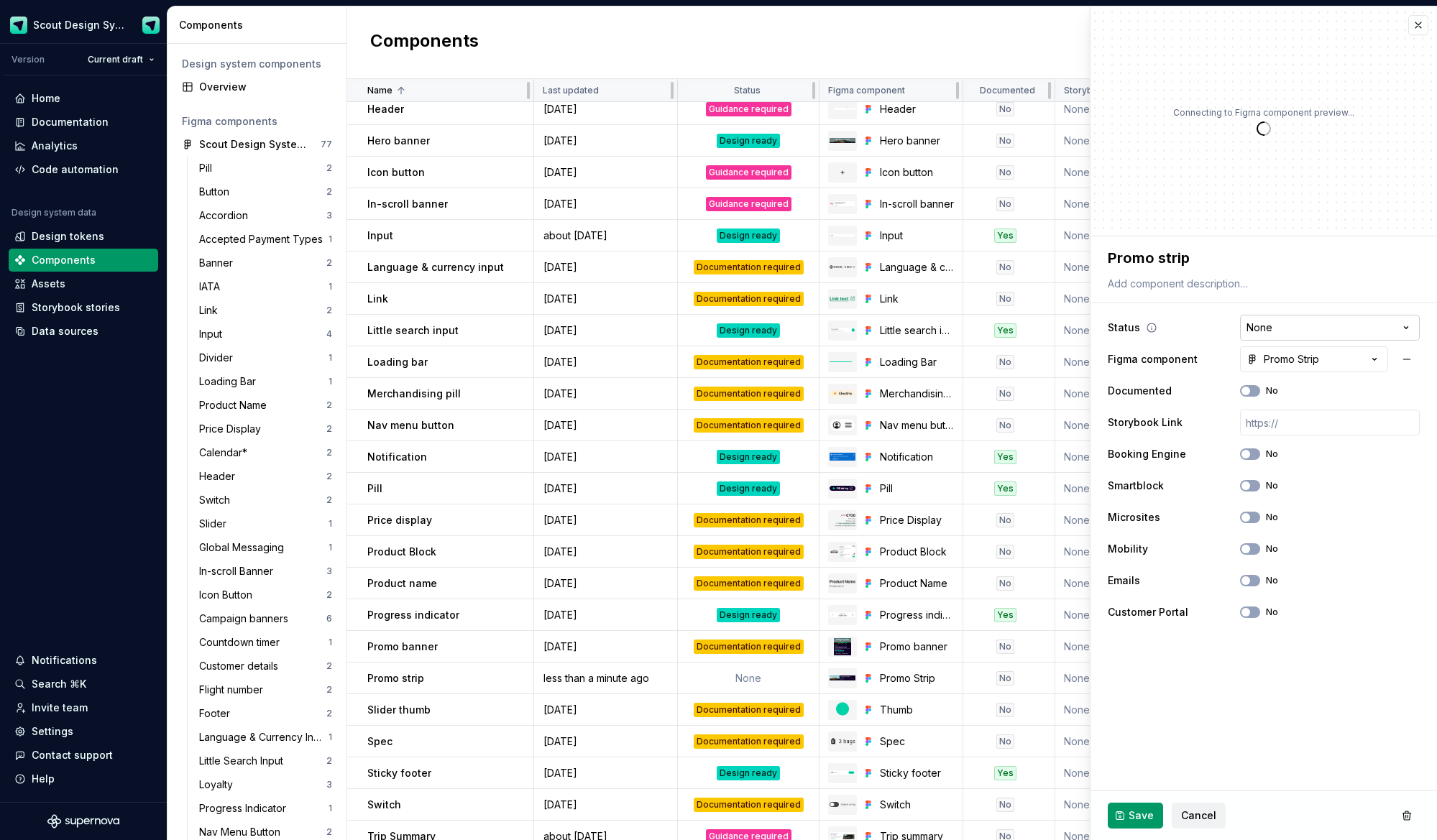
type textarea "*"
click at [1301, 324] on html "Scout Design System Version Current draft Home Documentation Analytics Code aut…" at bounding box center [718, 420] width 1437 height 840
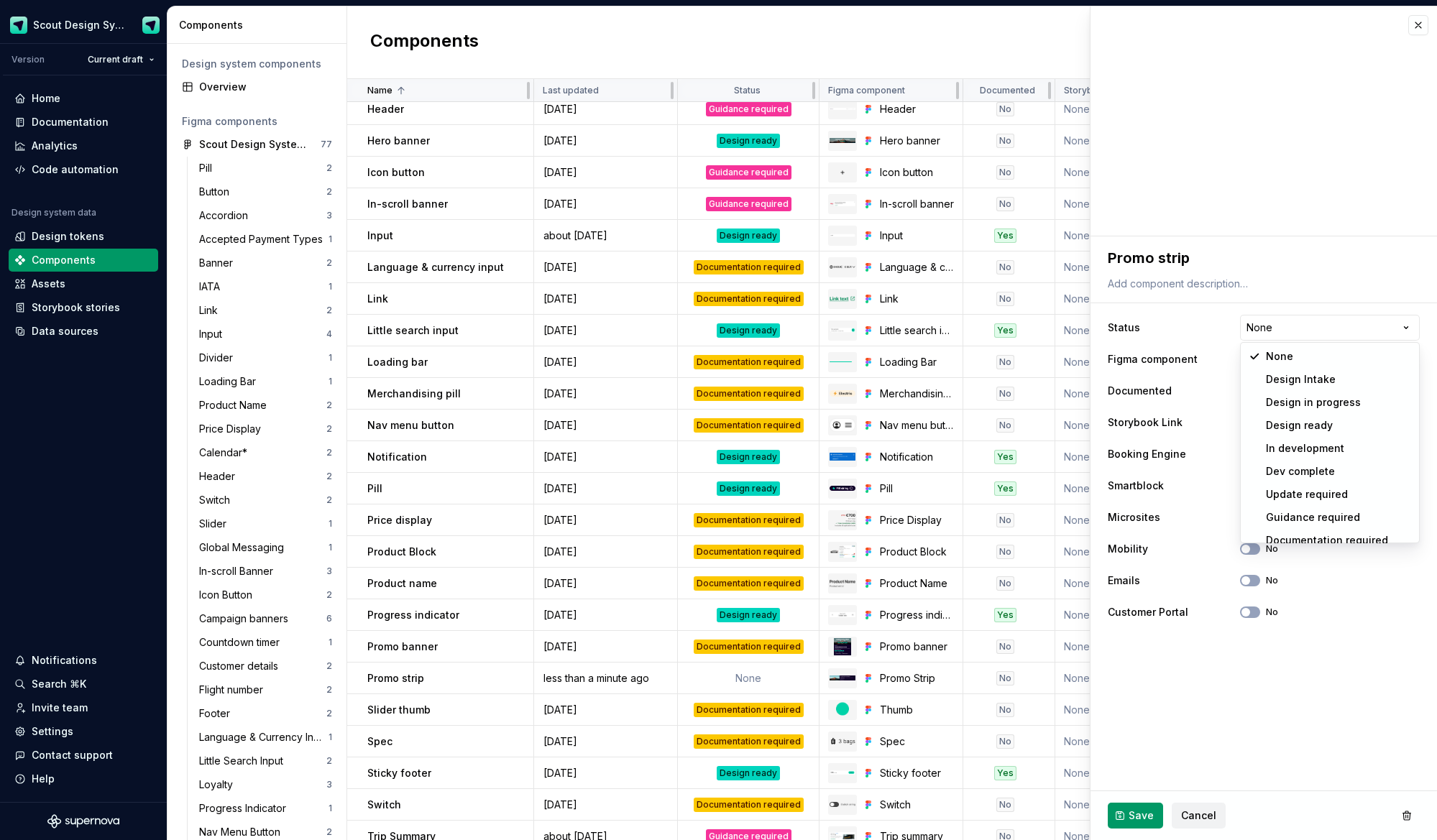
select select "**********"
drag, startPoint x: 1300, startPoint y: 376, endPoint x: 1350, endPoint y: 238, distance: 146.8
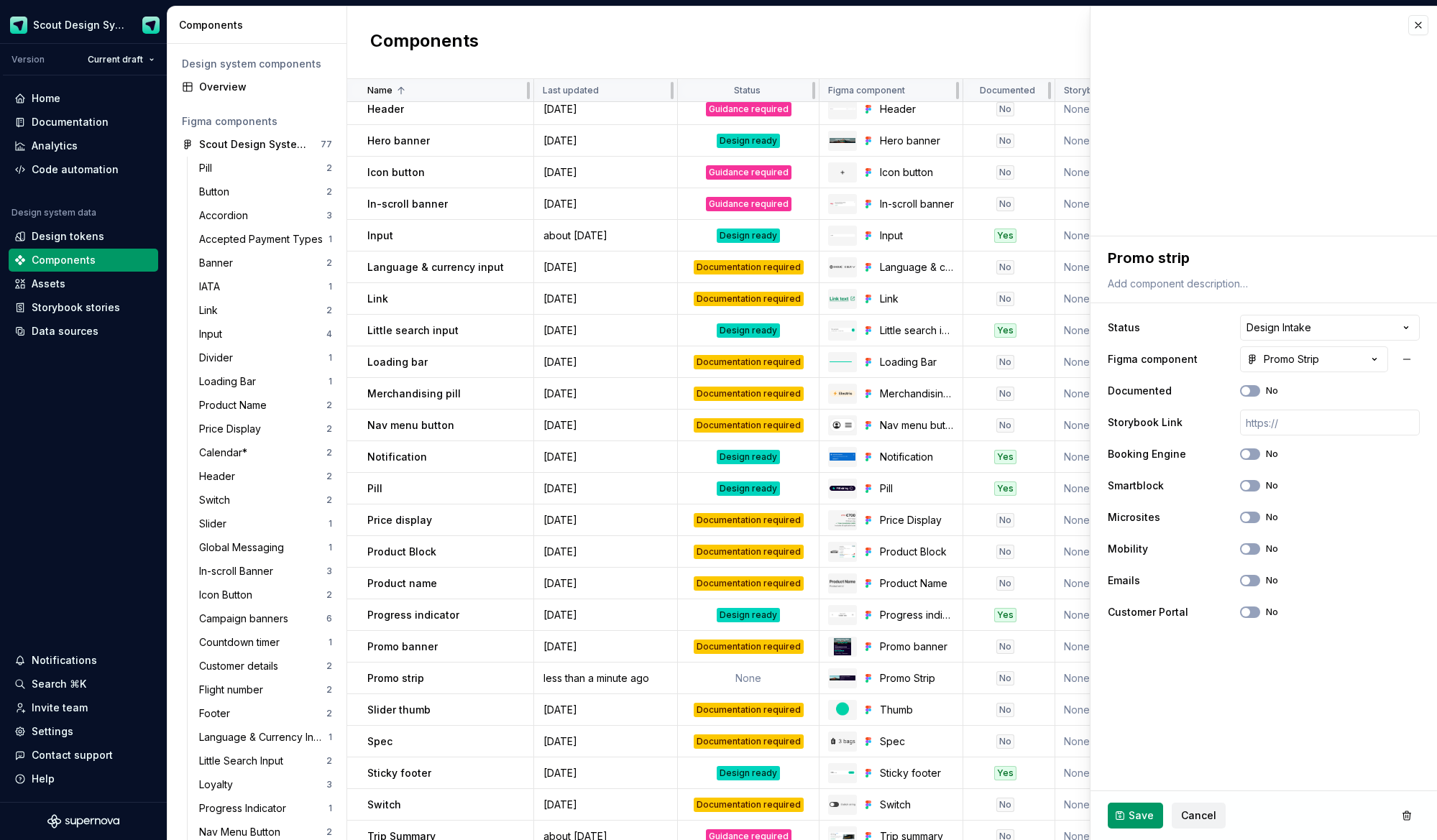
click at [1147, 821] on span "Save" at bounding box center [1141, 816] width 25 height 14
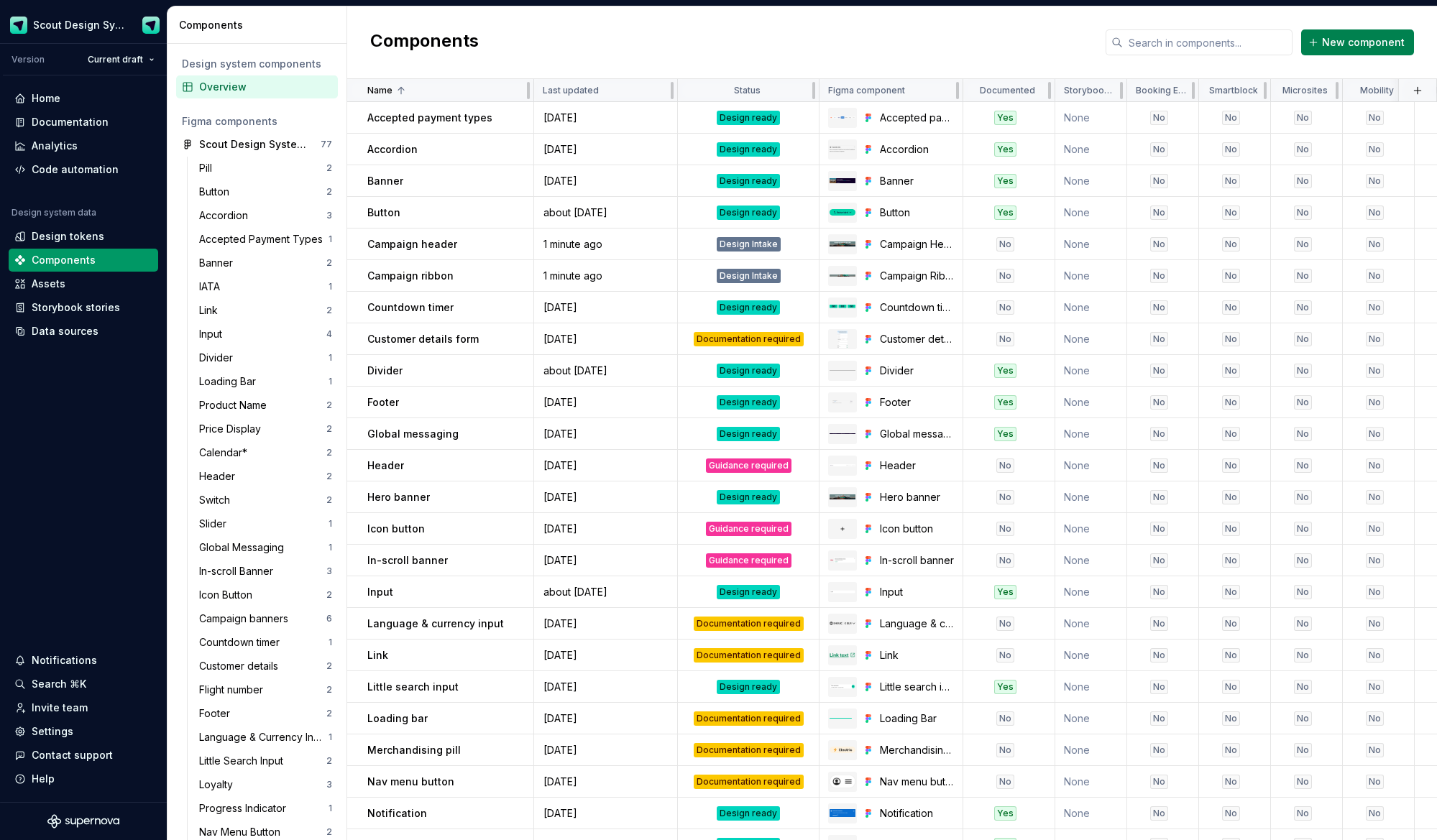
click at [1330, 46] on span "New component" at bounding box center [1364, 42] width 83 height 14
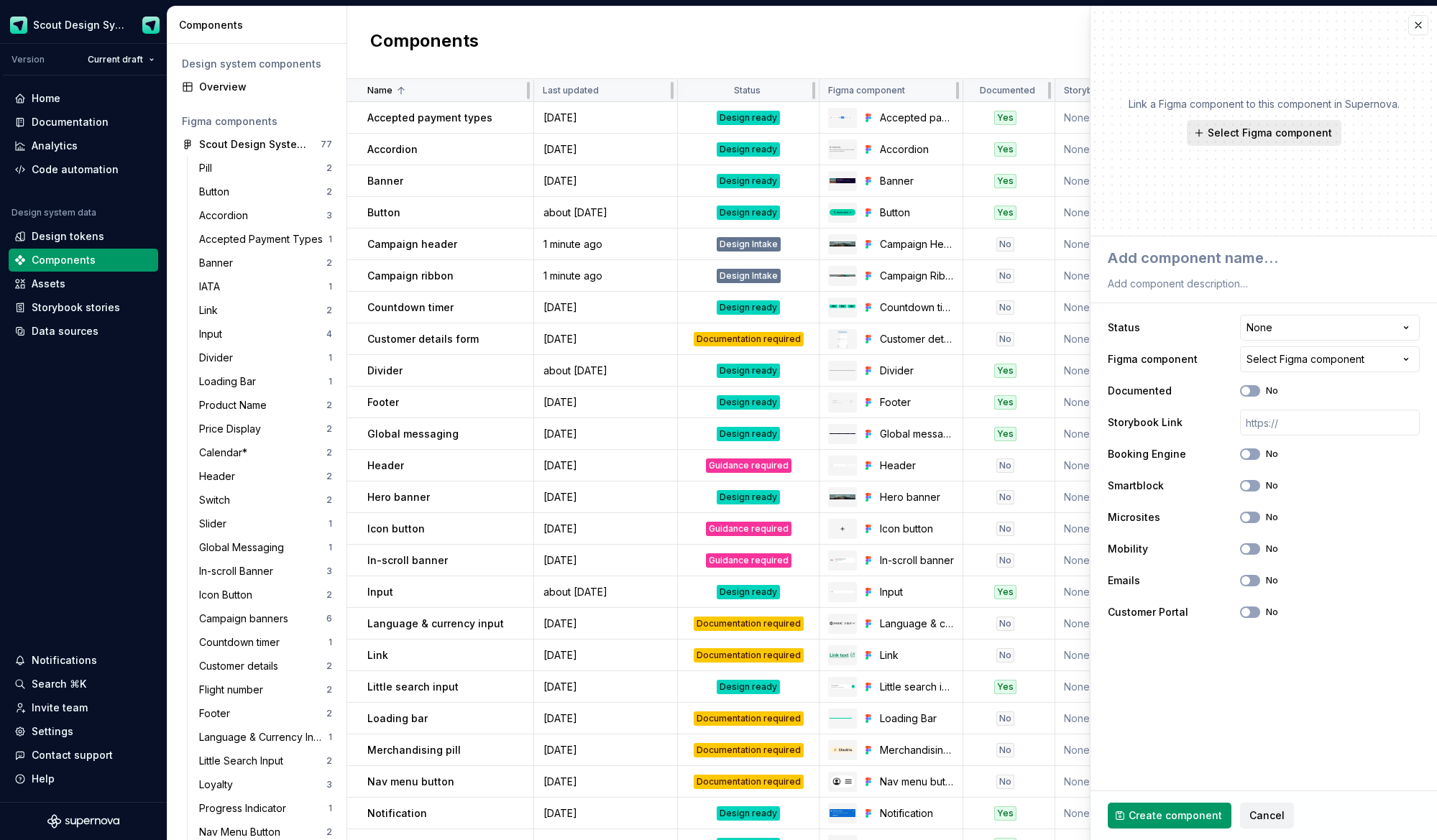
click at [1285, 136] on span "Select Figma component" at bounding box center [1269, 133] width 124 height 14
type textarea "*"
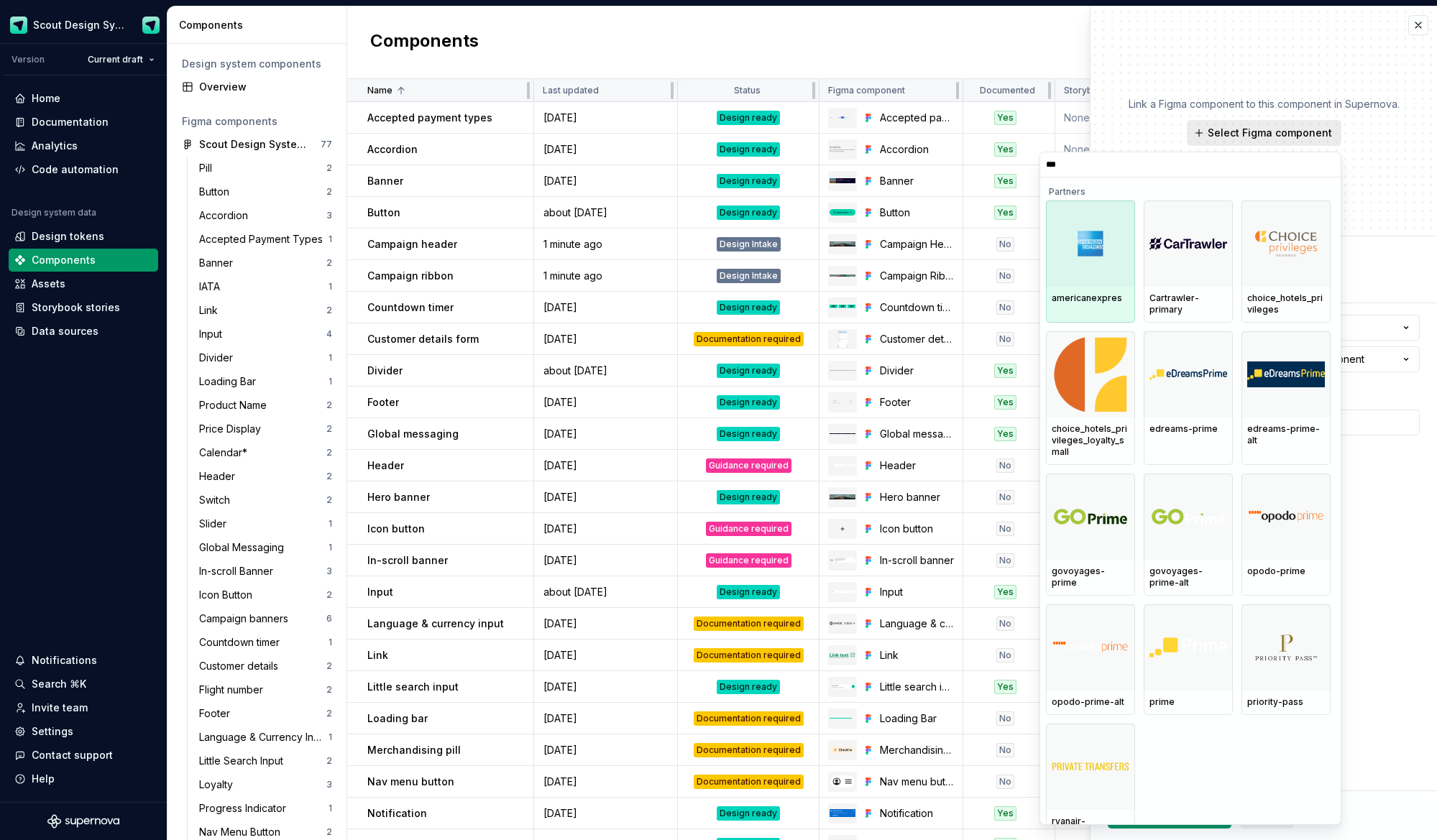
type input "****"
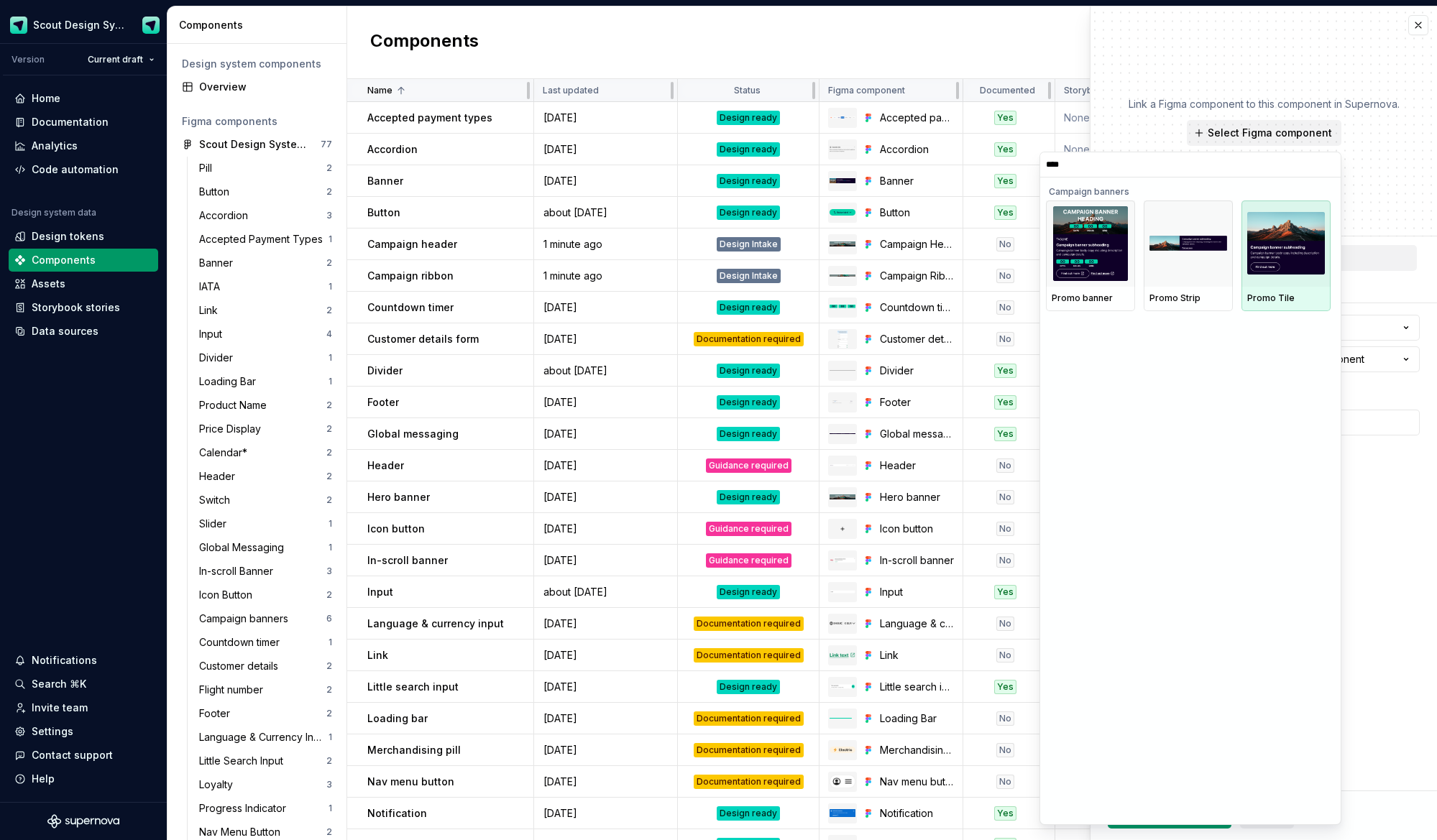
click at [1293, 254] on img at bounding box center [1286, 243] width 78 height 62
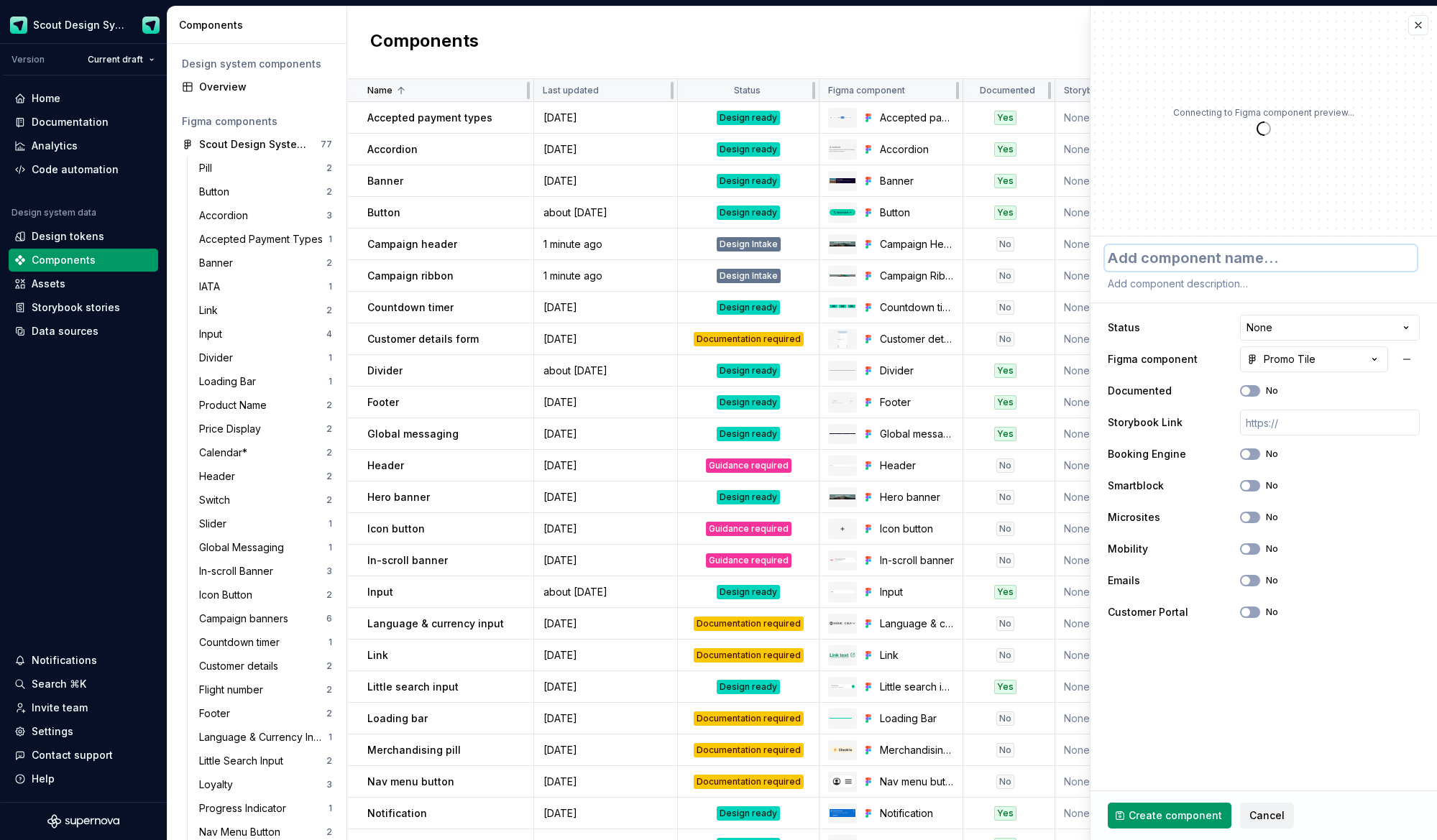
click at [1201, 257] on textarea at bounding box center [1261, 257] width 312 height 26
type textarea "*"
type textarea "P"
type textarea "*"
type textarea "Pro"
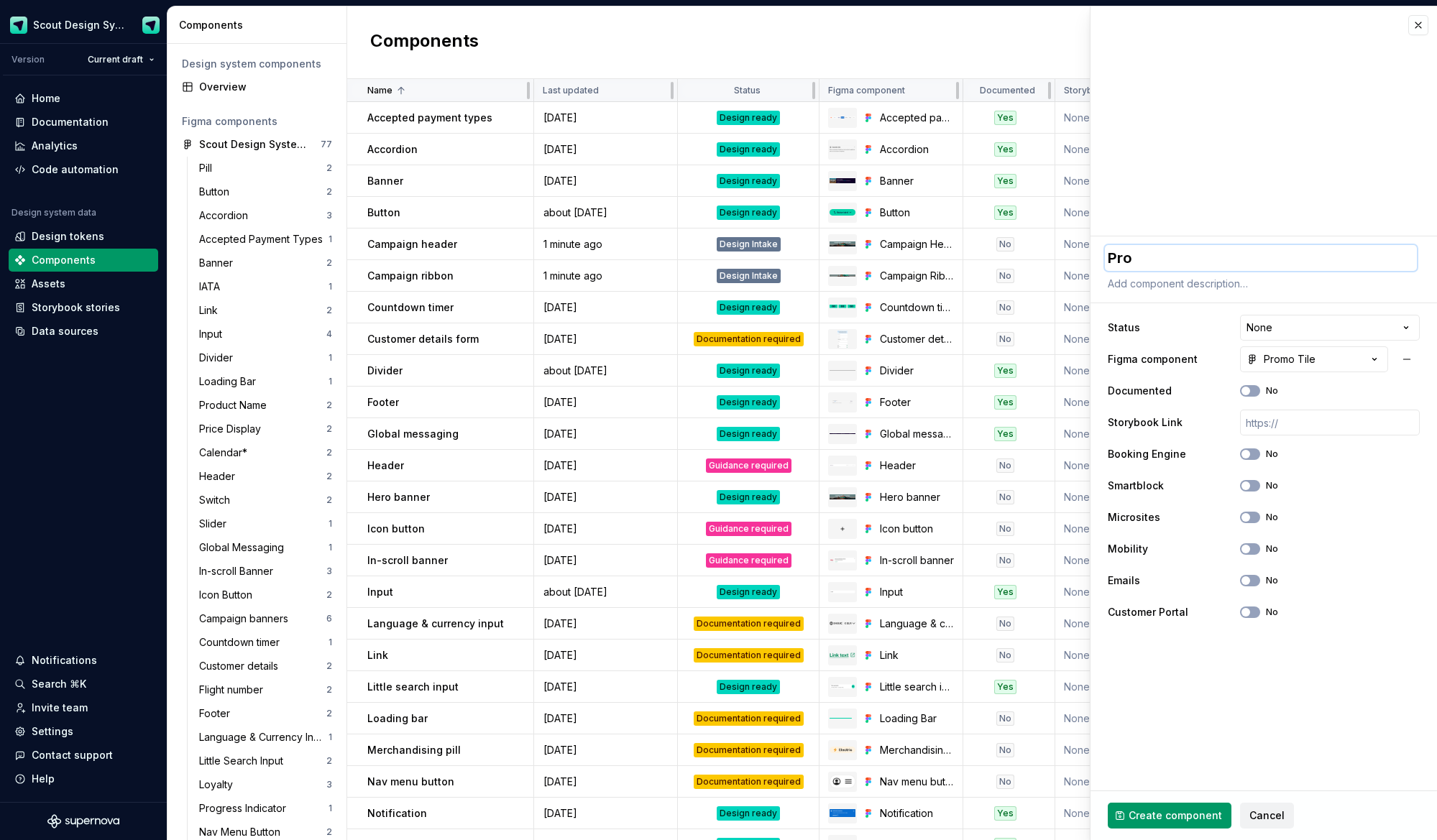
type textarea "*"
type textarea "Prom"
type textarea "*"
type textarea "Promo"
type textarea "*"
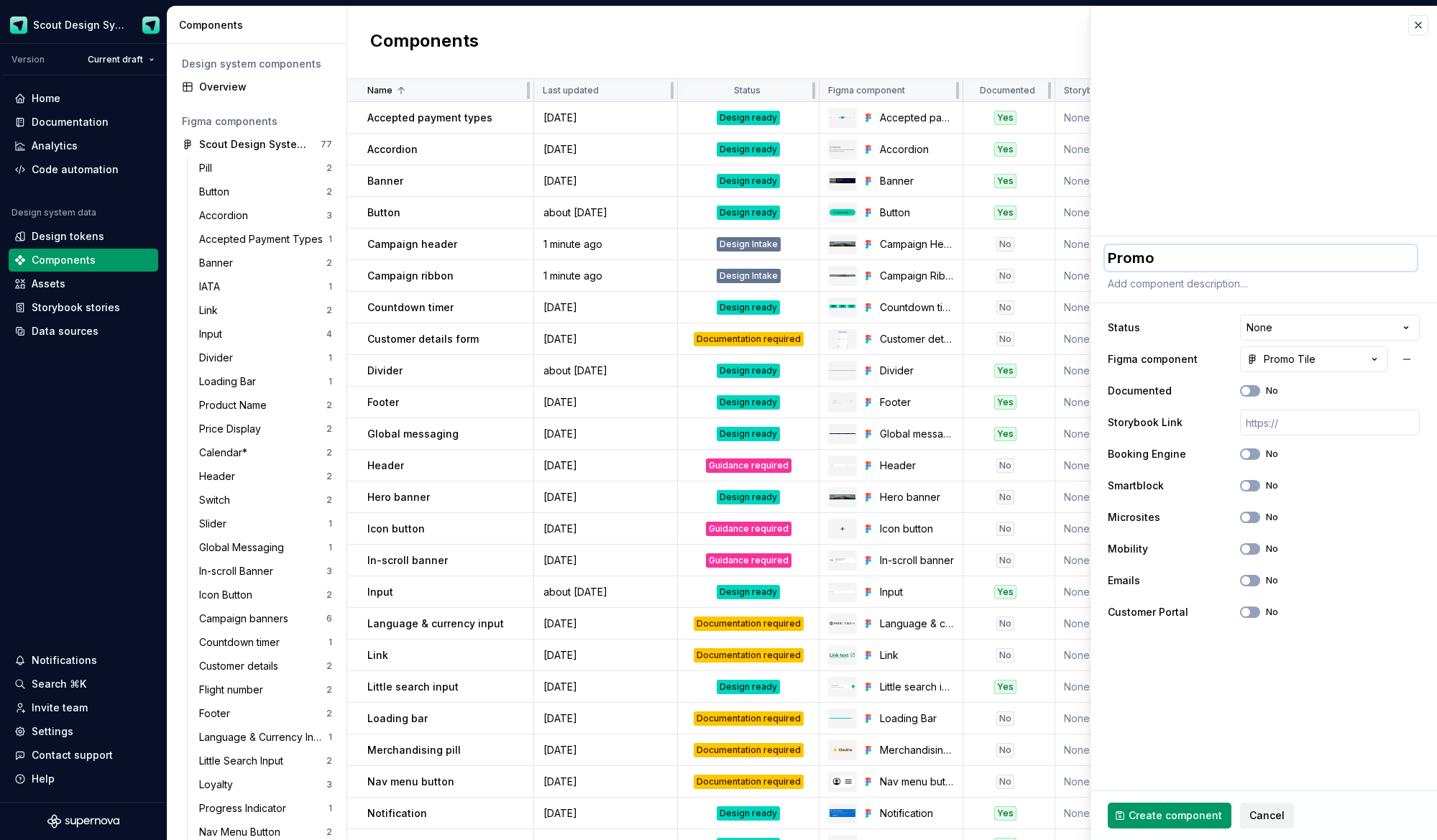
type textarea "Promo"
type textarea "*"
type textarea "Promo t"
type textarea "*"
type textarea "Promo ti"
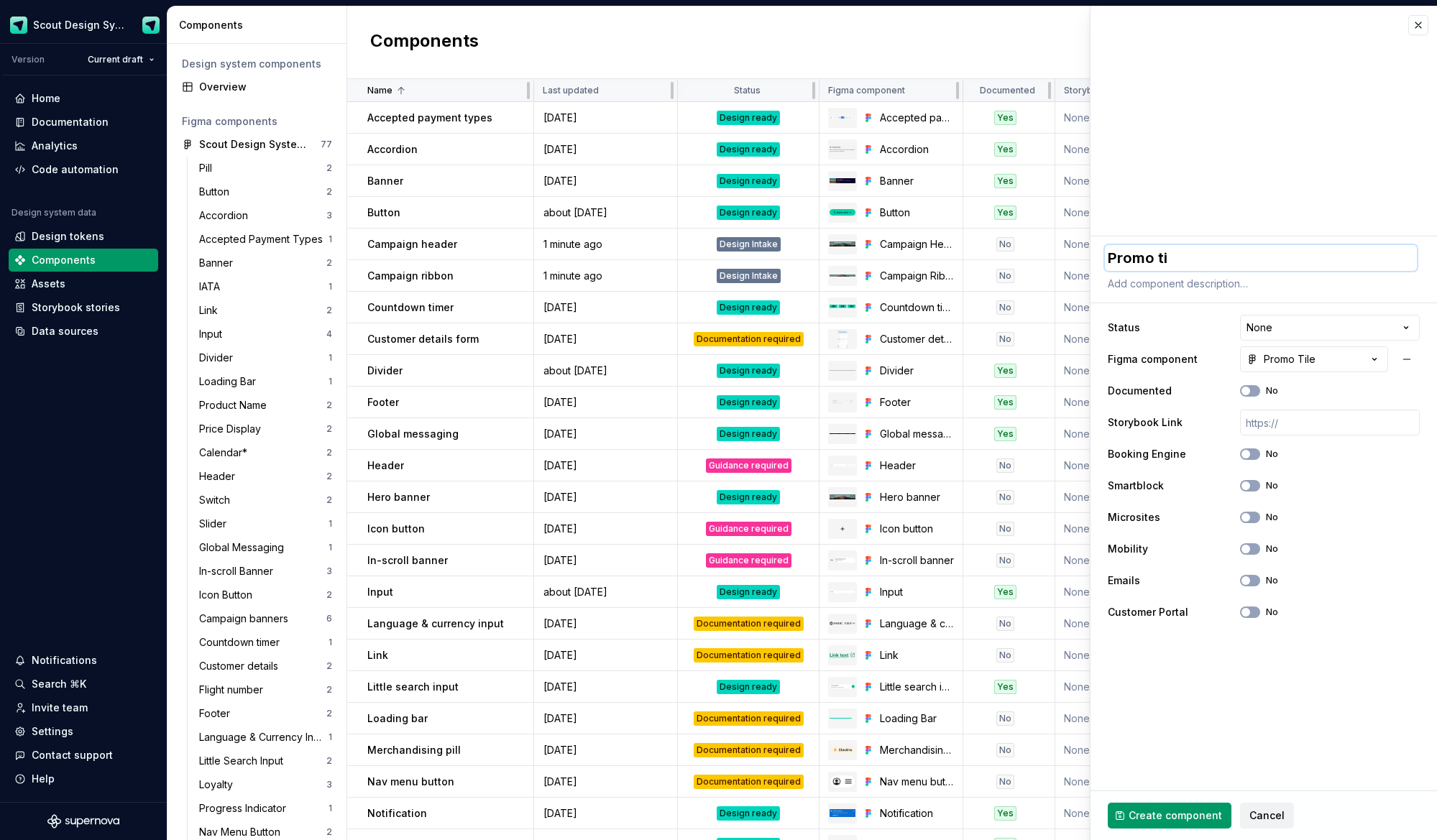
type textarea "*"
type textarea "Promo til"
type textarea "*"
type textarea "Promo tile"
click at [1305, 321] on html "Scout Design System Version Current draft Home Documentation Analytics Code aut…" at bounding box center [718, 420] width 1437 height 840
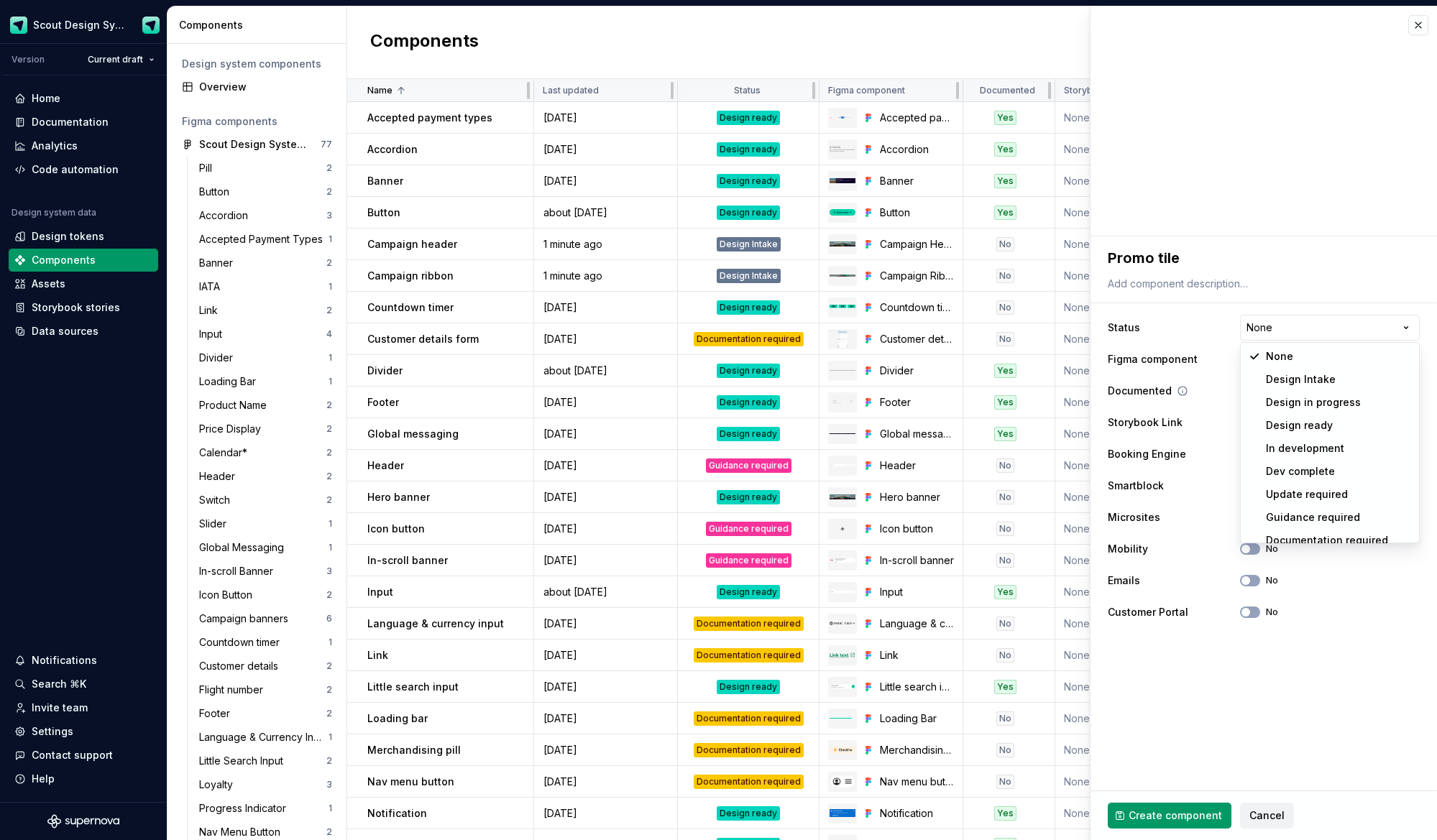
select select "**********"
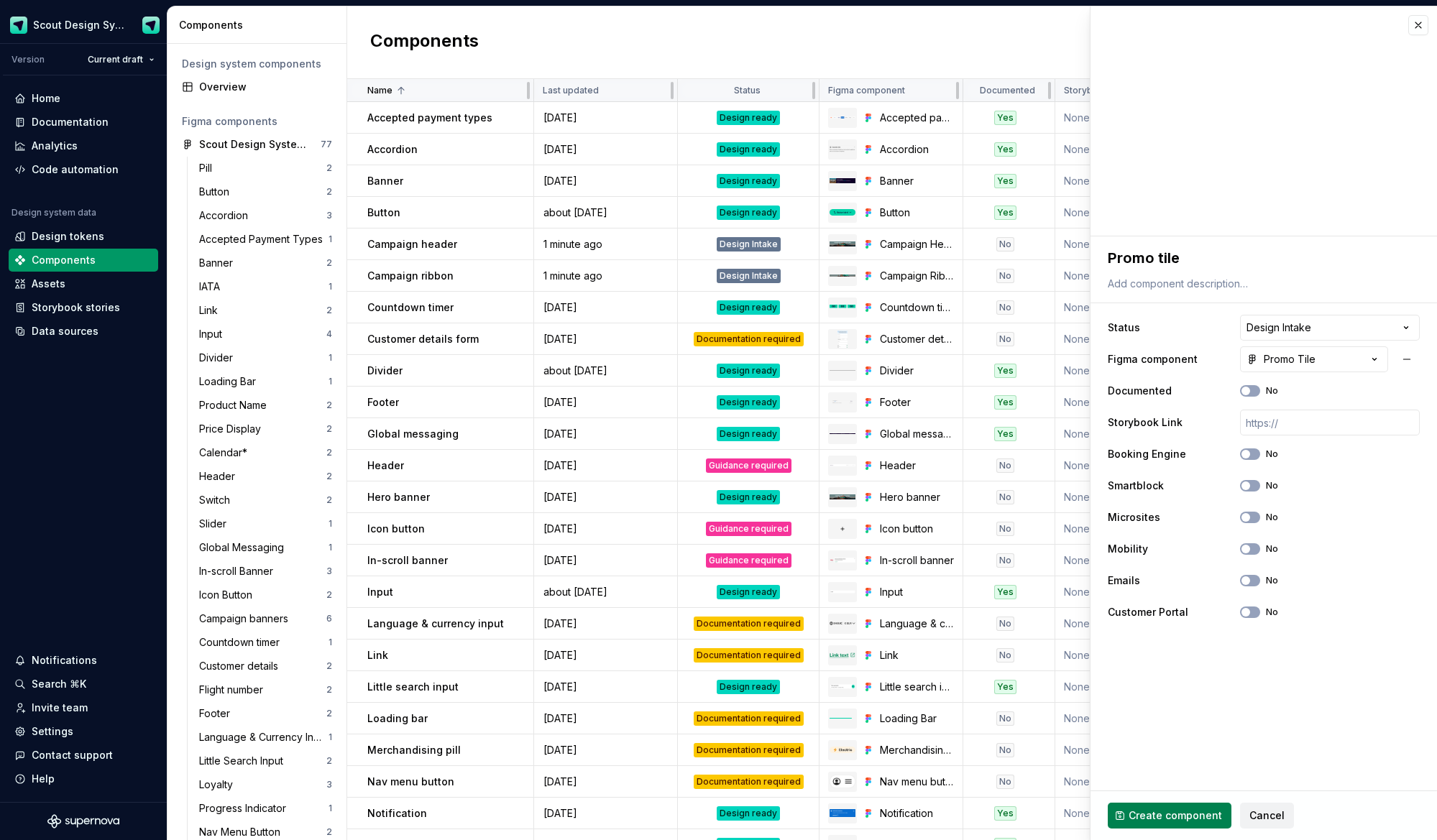
click at [1195, 817] on span "Create component" at bounding box center [1176, 816] width 94 height 14
type textarea "*"
